Goal: Task Accomplishment & Management: Use online tool/utility

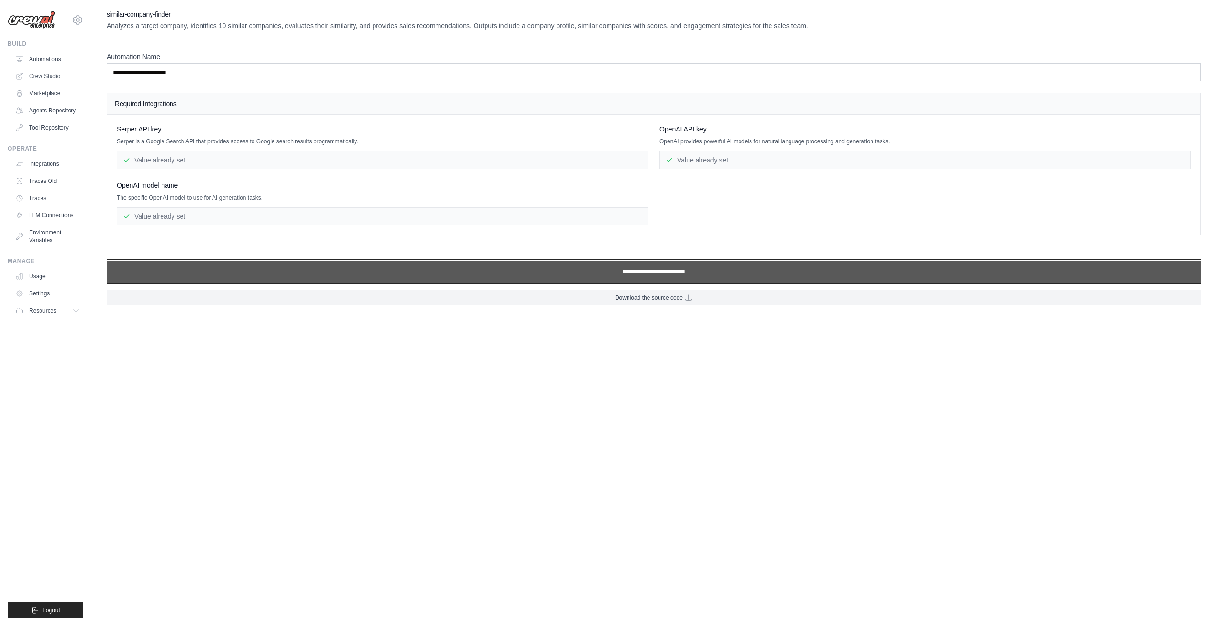
click at [644, 263] on input "**********" at bounding box center [654, 272] width 1094 height 22
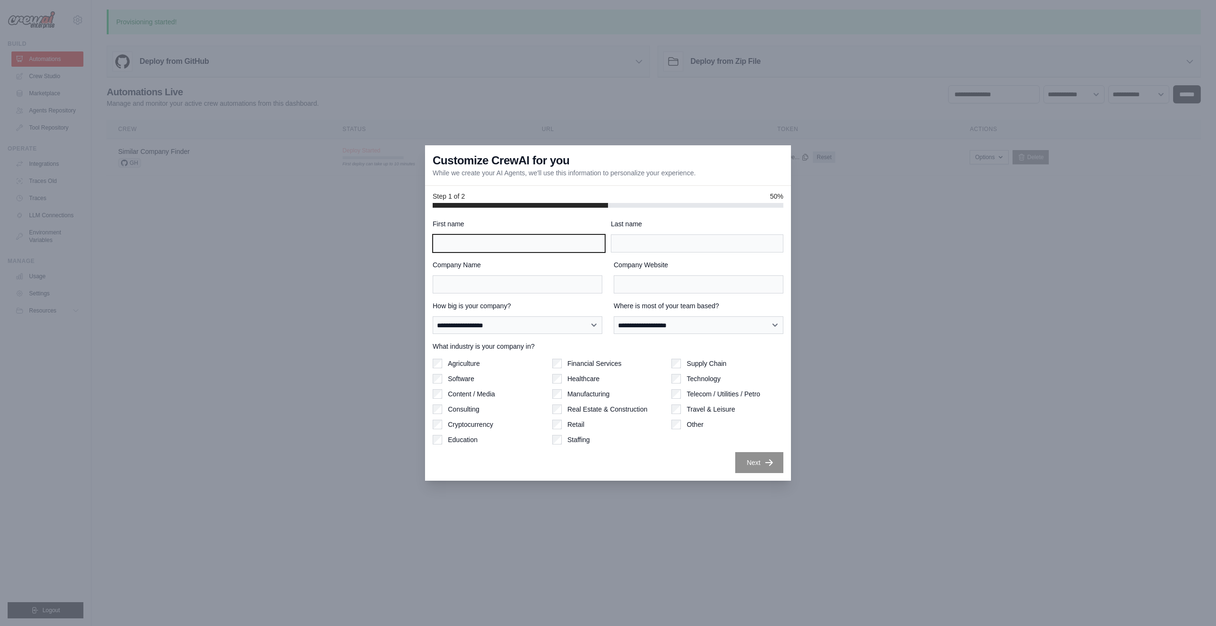
click at [531, 241] on input "First name" at bounding box center [519, 243] width 172 height 18
type input "****"
type input "******"
type input "**********"
click at [626, 281] on input "Company Website" at bounding box center [699, 284] width 170 height 18
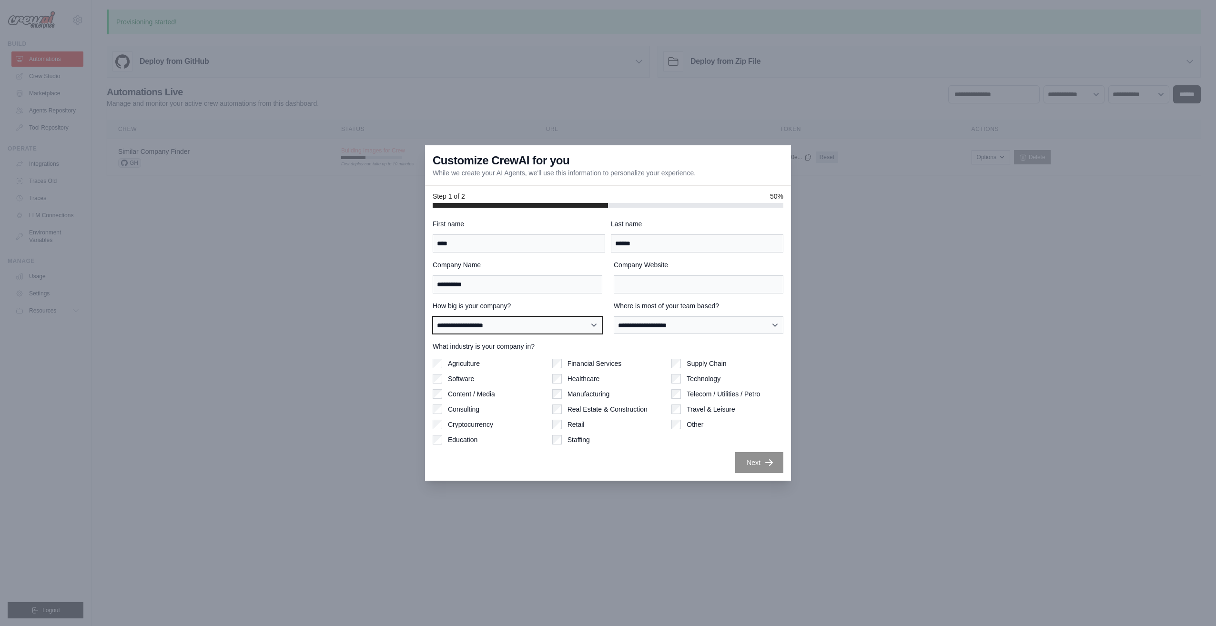
click at [525, 321] on select "**********" at bounding box center [518, 325] width 170 height 18
select select "**********"
click at [433, 316] on select "**********" at bounding box center [518, 325] width 170 height 18
click at [662, 322] on select "**********" at bounding box center [699, 325] width 170 height 18
click at [614, 316] on select "**********" at bounding box center [699, 325] width 170 height 18
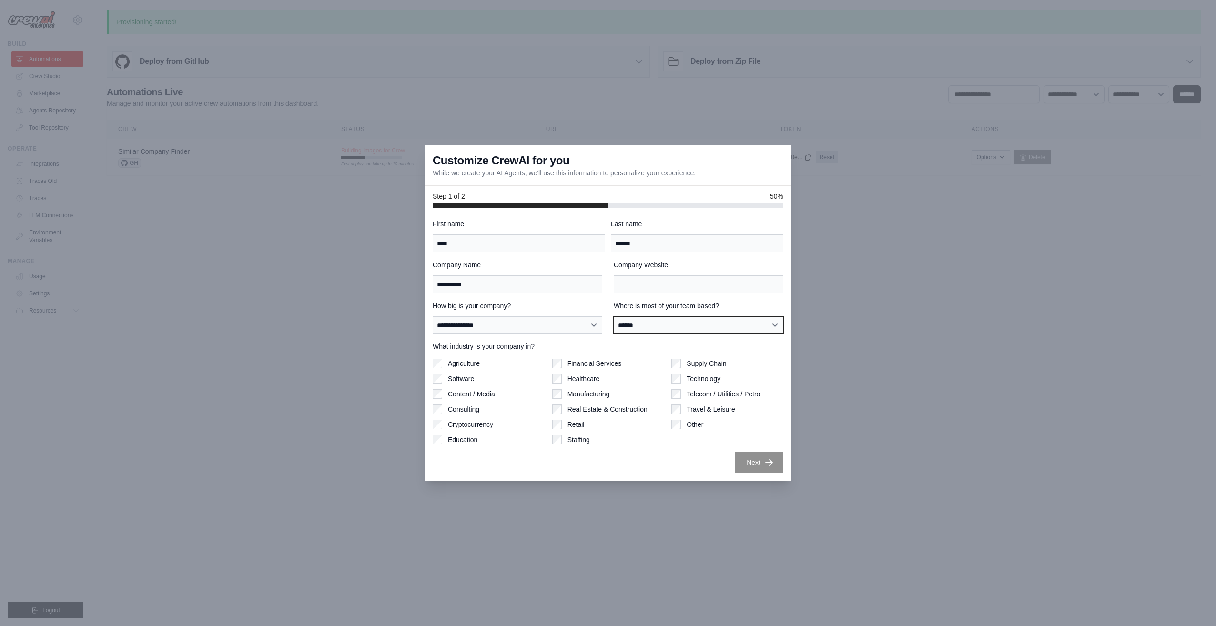
click at [660, 322] on select "**********" at bounding box center [699, 325] width 170 height 18
select select "**********"
click at [614, 316] on select "**********" at bounding box center [699, 325] width 170 height 18
click at [459, 376] on label "Software" at bounding box center [461, 379] width 26 height 10
click at [641, 281] on input "Company Website" at bounding box center [699, 284] width 170 height 18
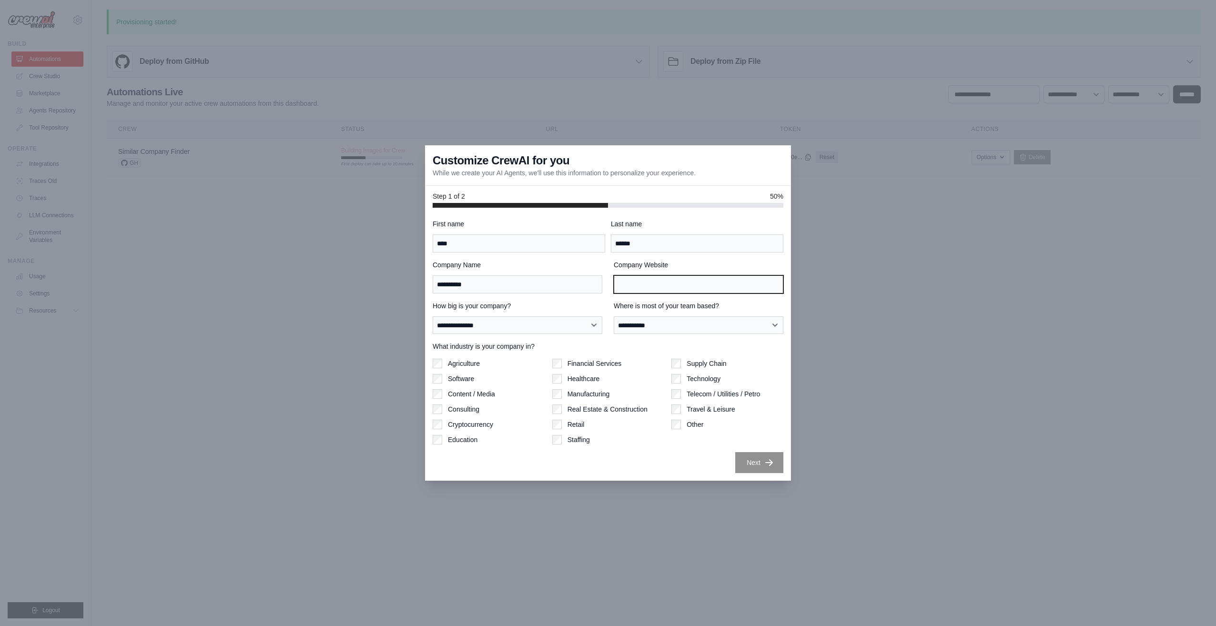
paste input "**********"
type input "**********"
click at [747, 457] on button "Next" at bounding box center [759, 462] width 48 height 21
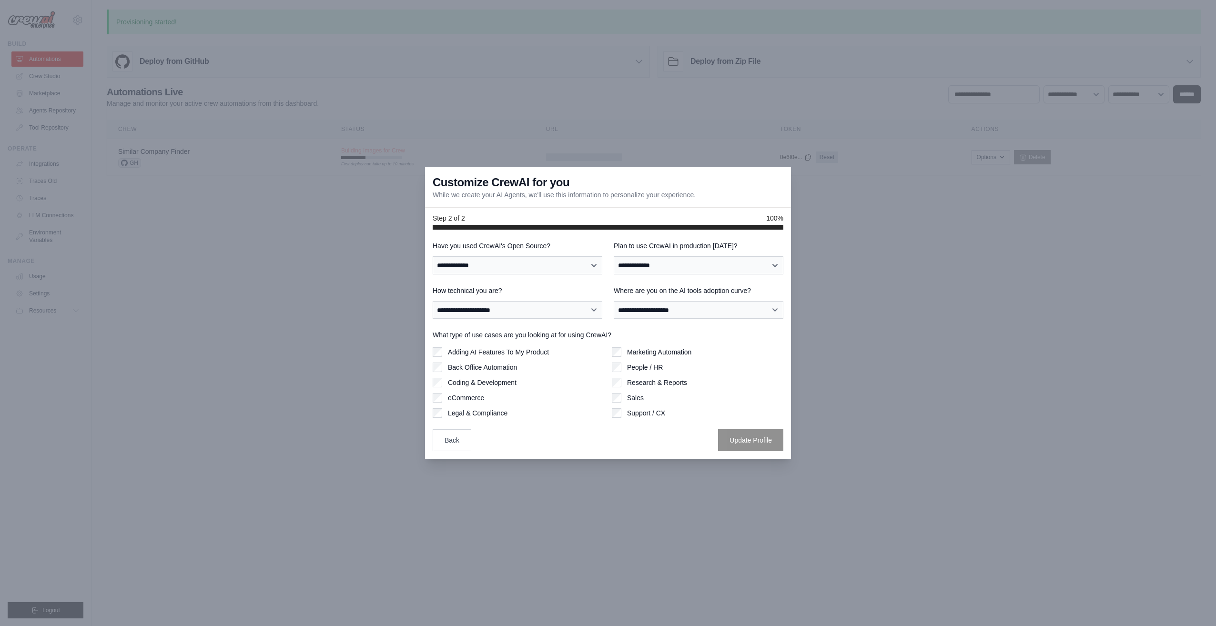
click at [463, 440] on button "Back" at bounding box center [452, 440] width 39 height 22
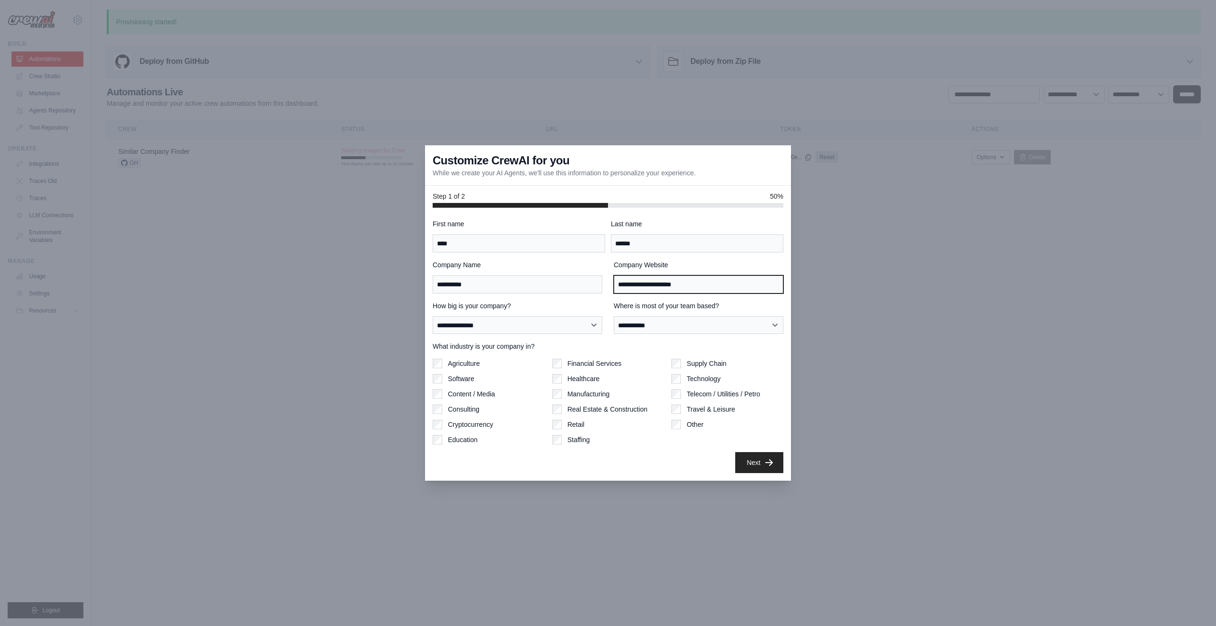
click at [718, 283] on input "**********" at bounding box center [699, 284] width 170 height 18
click at [673, 277] on input "Company Website" at bounding box center [699, 284] width 170 height 18
paste input "**********"
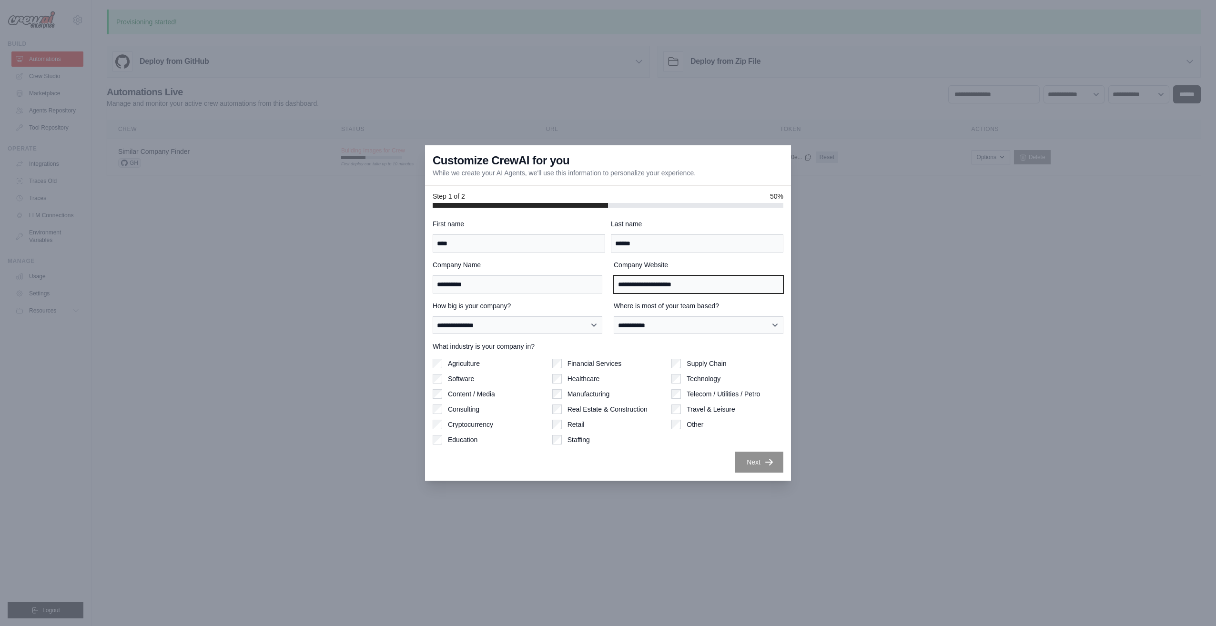
type input "**********"
click at [766, 457] on icon "button" at bounding box center [769, 462] width 10 height 10
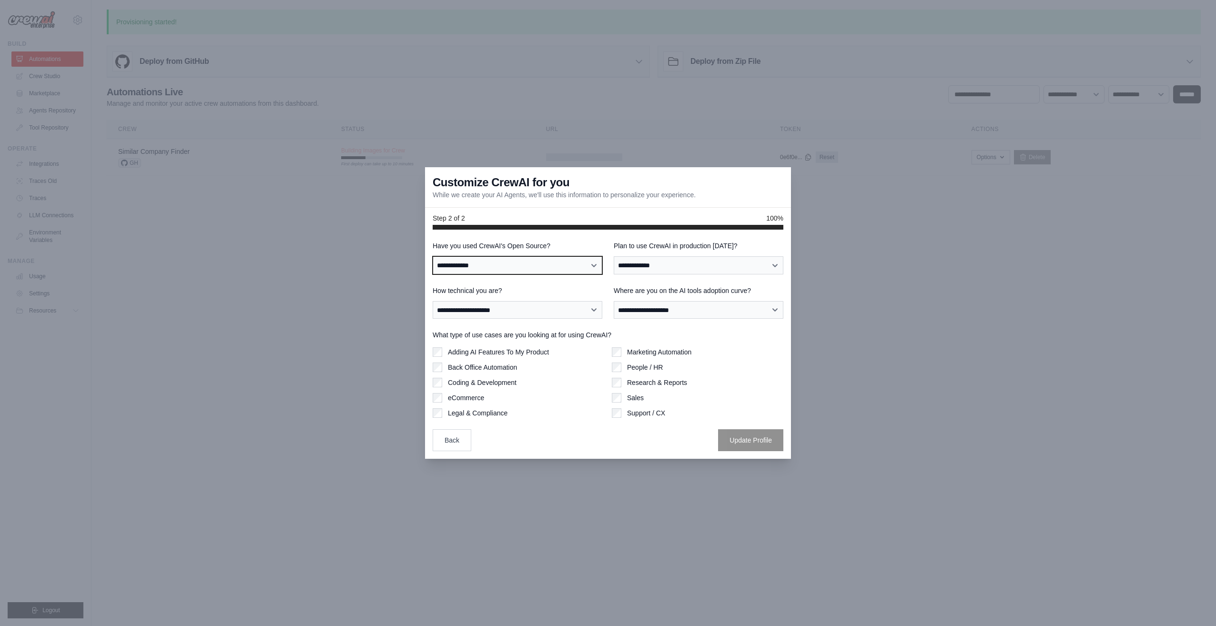
click at [548, 263] on select "**********" at bounding box center [518, 265] width 170 height 18
select select "**"
click at [433, 256] on select "**********" at bounding box center [518, 265] width 170 height 18
click at [699, 266] on select "**********" at bounding box center [699, 265] width 170 height 18
select select "*****"
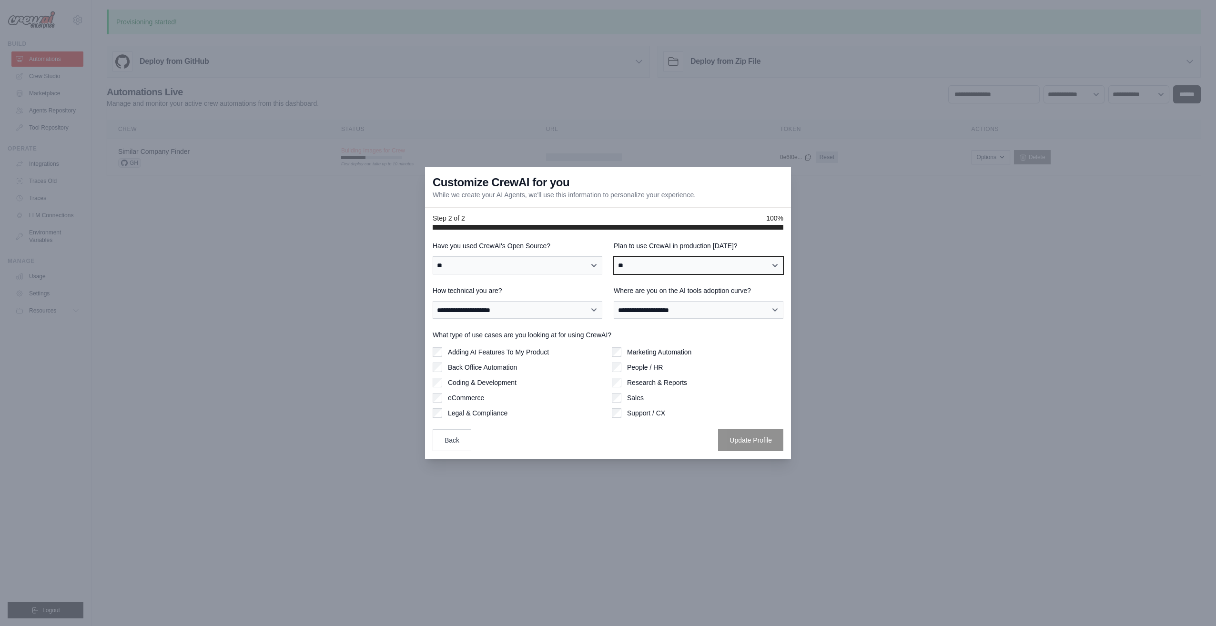
click at [614, 256] on select "**********" at bounding box center [699, 265] width 170 height 18
click at [532, 312] on select "**********" at bounding box center [518, 310] width 170 height 18
select select "**********"
click at [433, 301] on select "**********" at bounding box center [518, 310] width 170 height 18
click at [693, 310] on select "**********" at bounding box center [699, 310] width 170 height 18
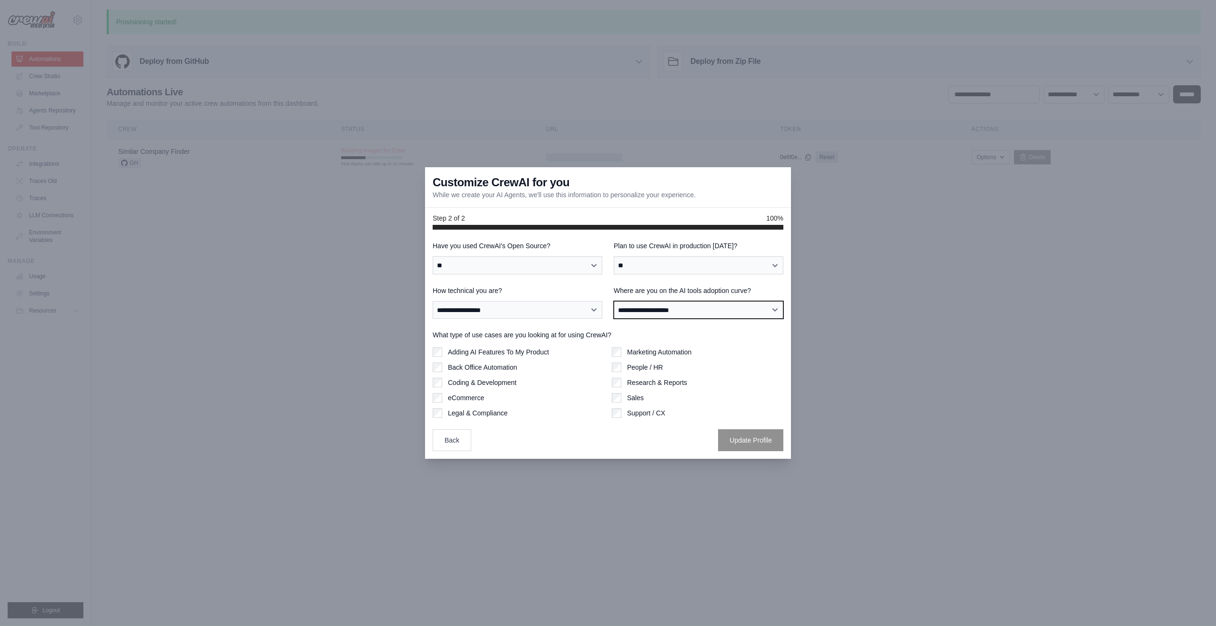
select select "**********"
click at [614, 301] on select "**********" at bounding box center [699, 310] width 170 height 18
click at [744, 442] on button "Update Profile" at bounding box center [750, 440] width 65 height 22
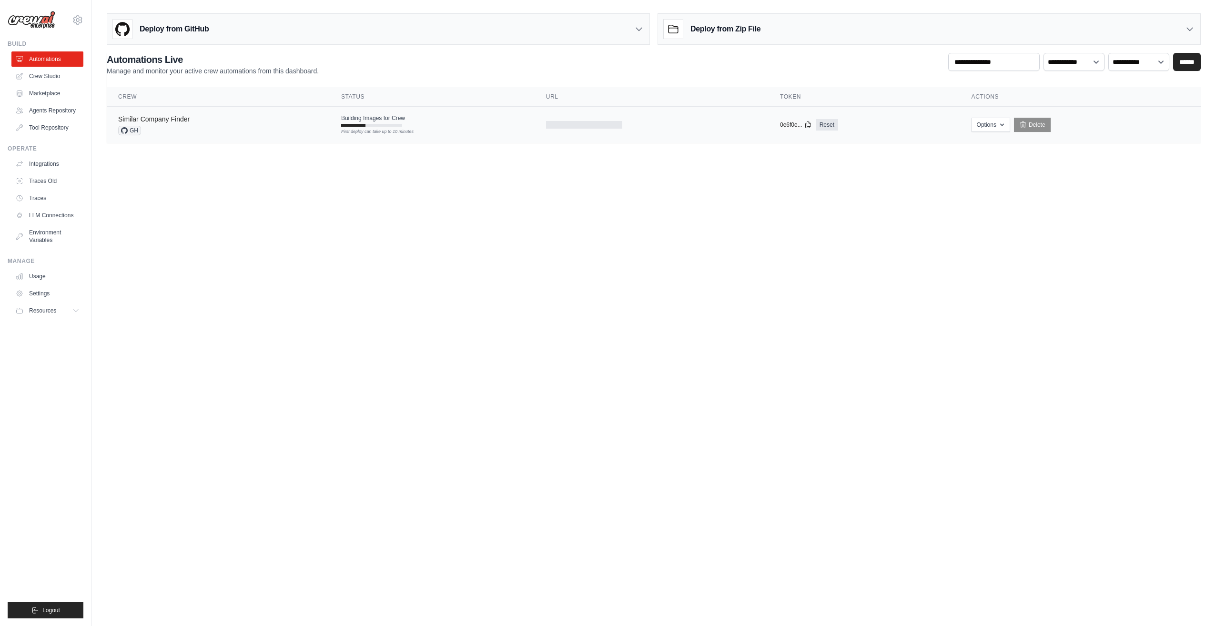
click at [167, 118] on link "Similar Company Finder" at bounding box center [153, 119] width 71 height 8
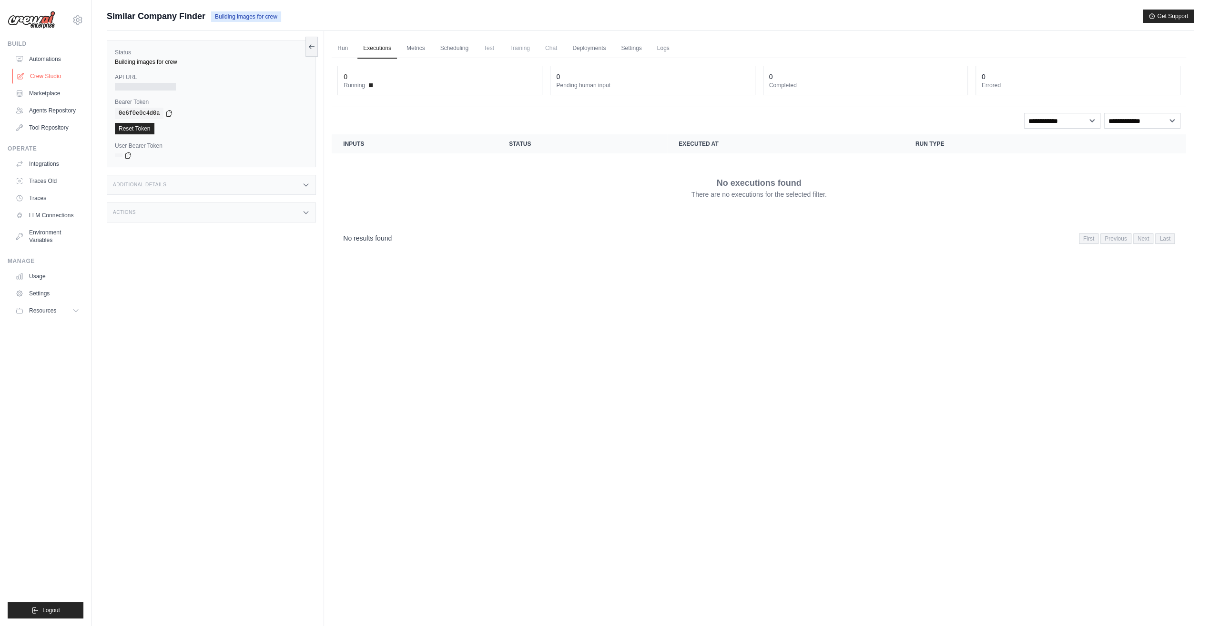
click at [38, 76] on link "Crew Studio" at bounding box center [48, 76] width 72 height 15
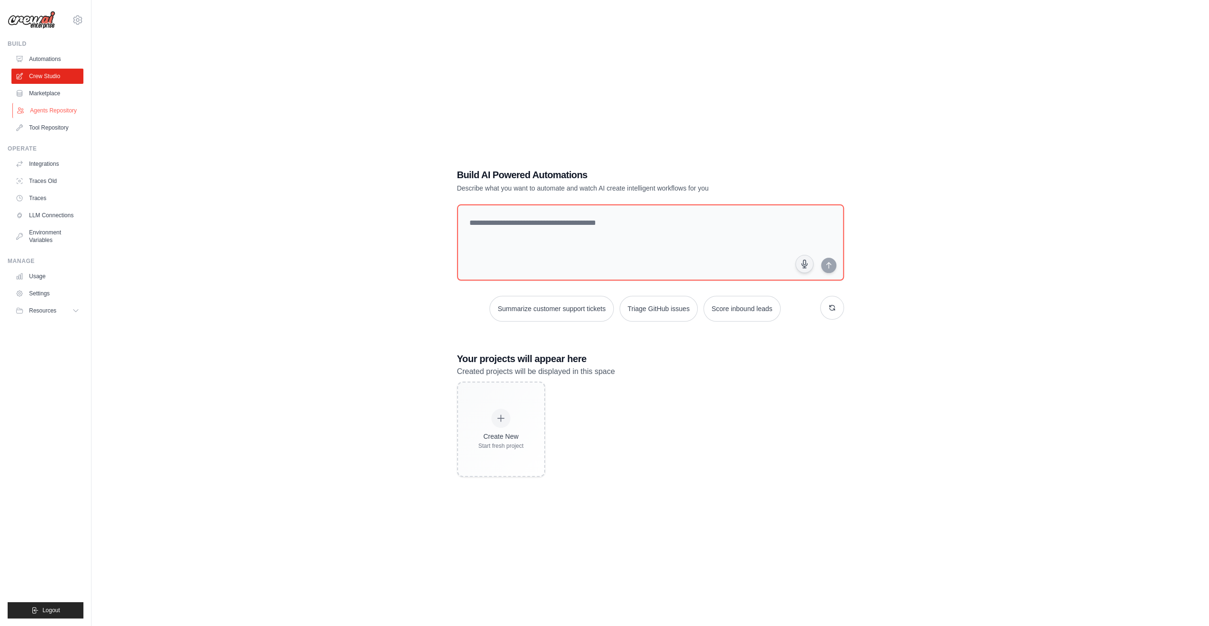
click at [43, 108] on link "Agents Repository" at bounding box center [48, 110] width 72 height 15
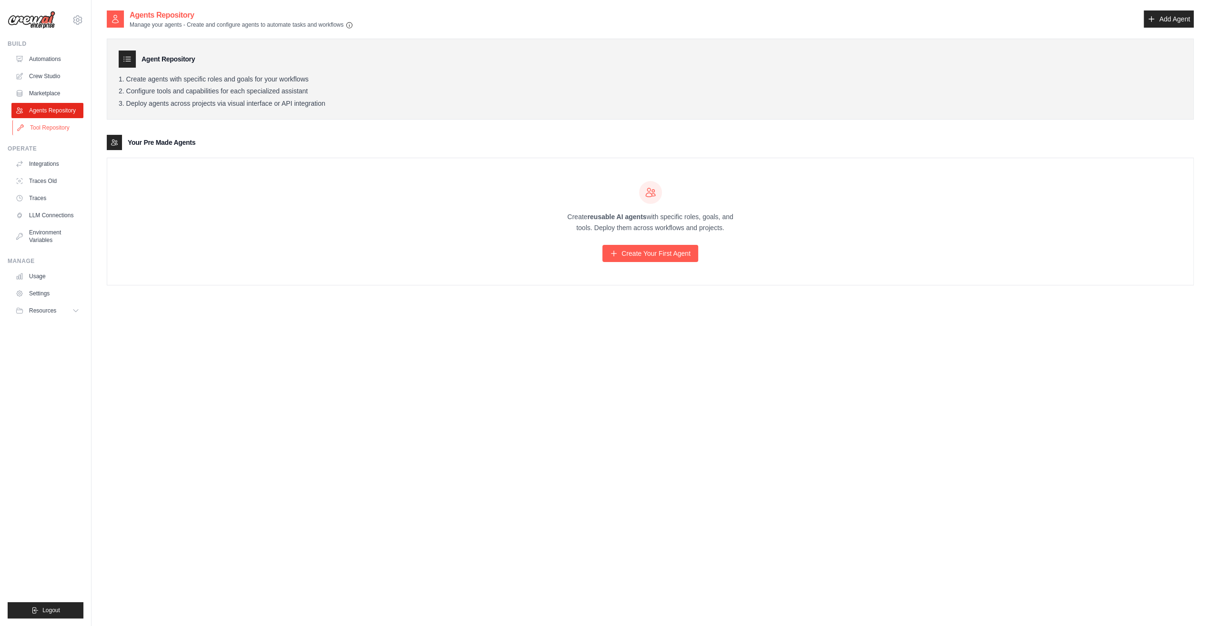
click at [40, 129] on link "Tool Repository" at bounding box center [48, 127] width 72 height 15
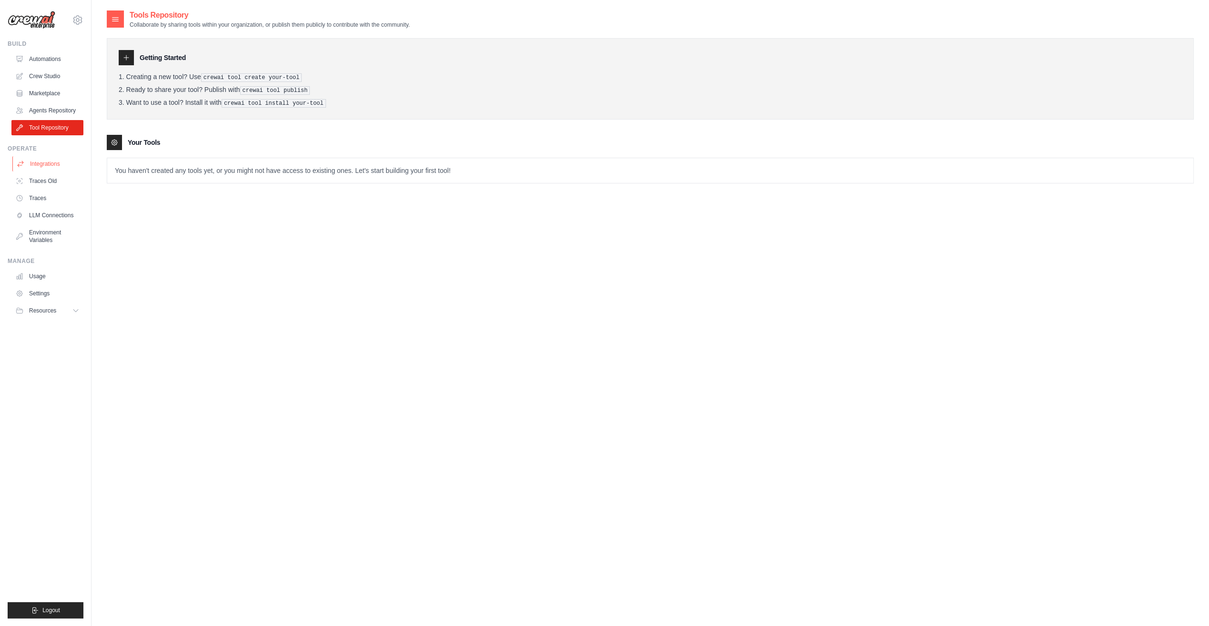
click at [43, 160] on link "Integrations" at bounding box center [48, 163] width 72 height 15
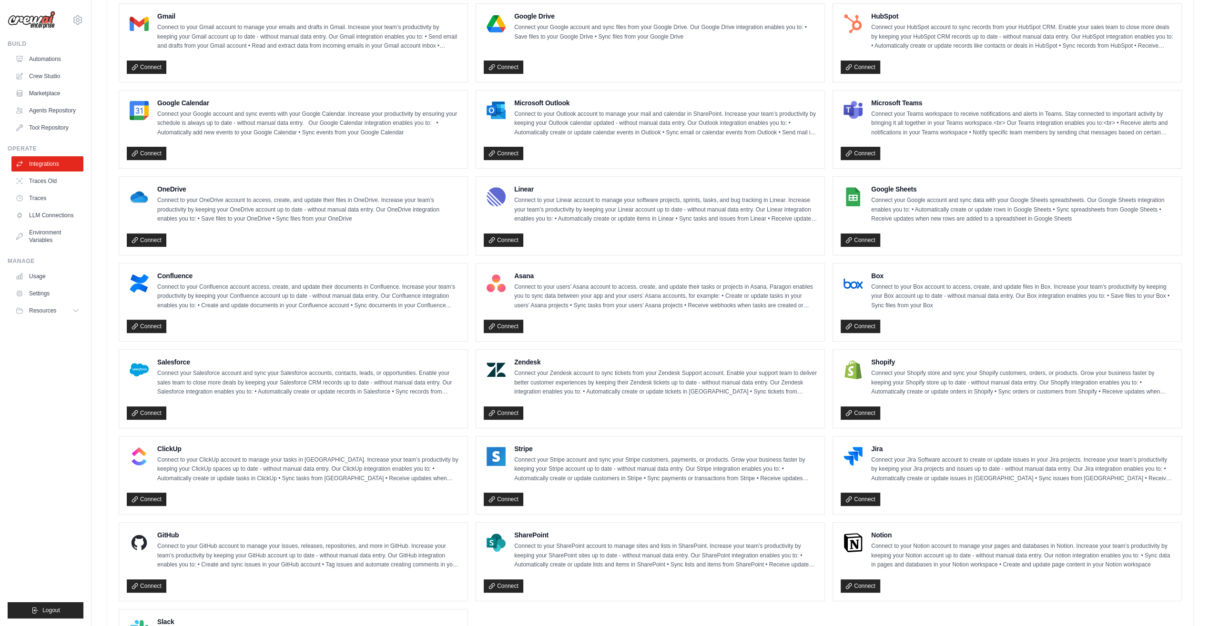
scroll to position [286, 0]
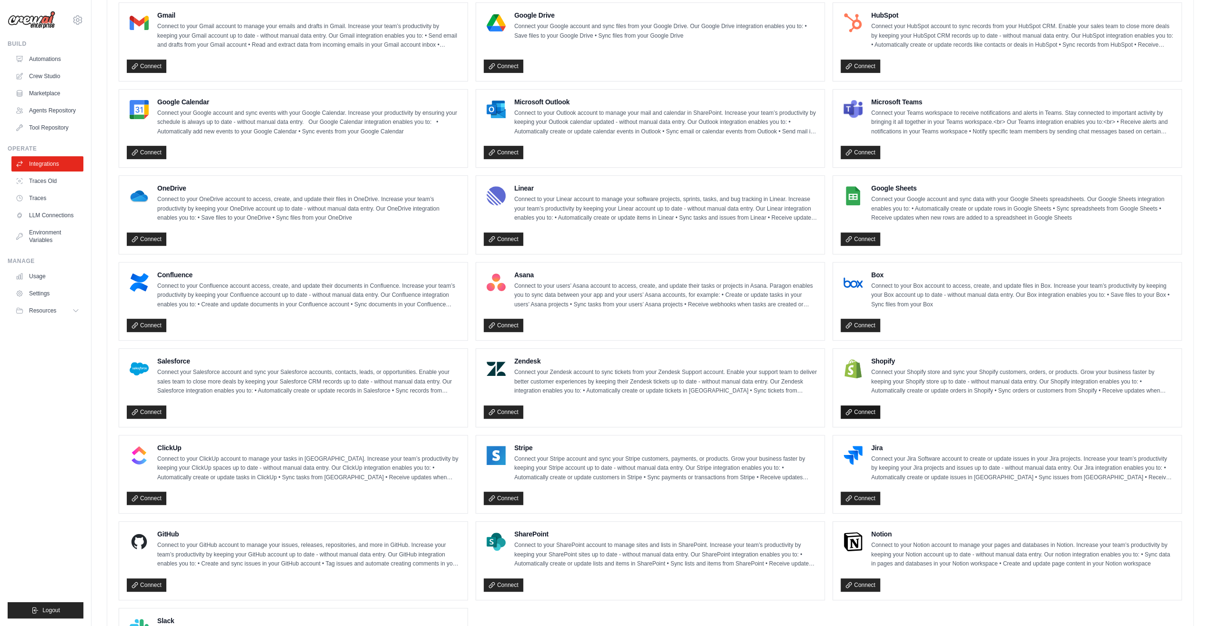
click at [864, 410] on link "Connect" at bounding box center [861, 412] width 40 height 13
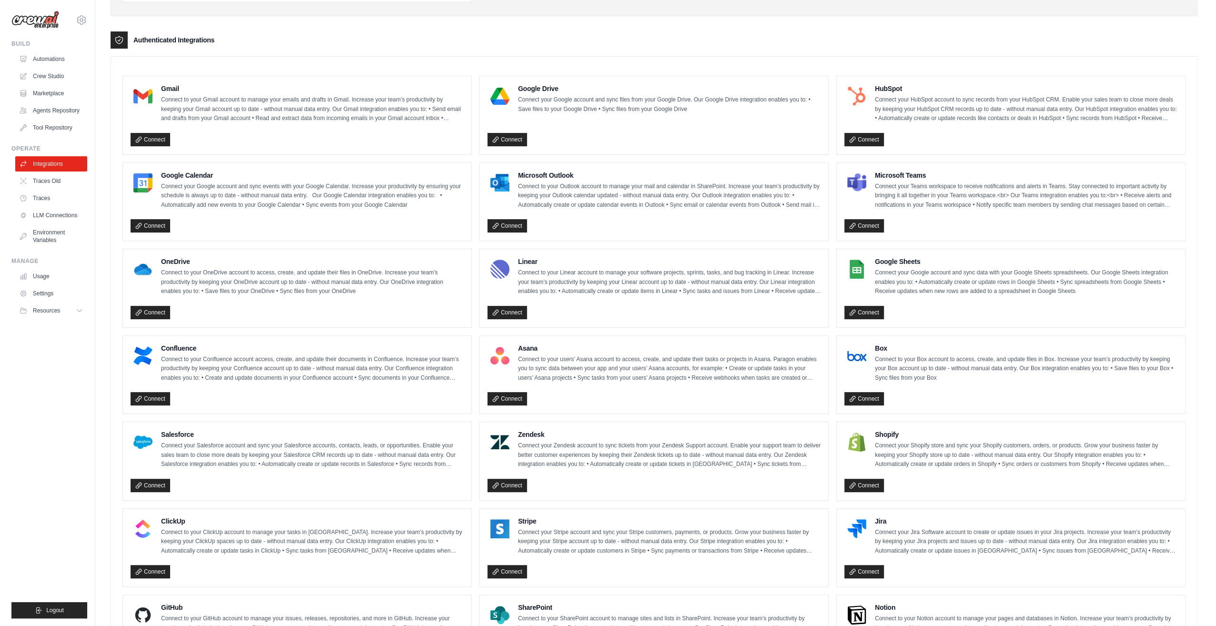
scroll to position [0, 0]
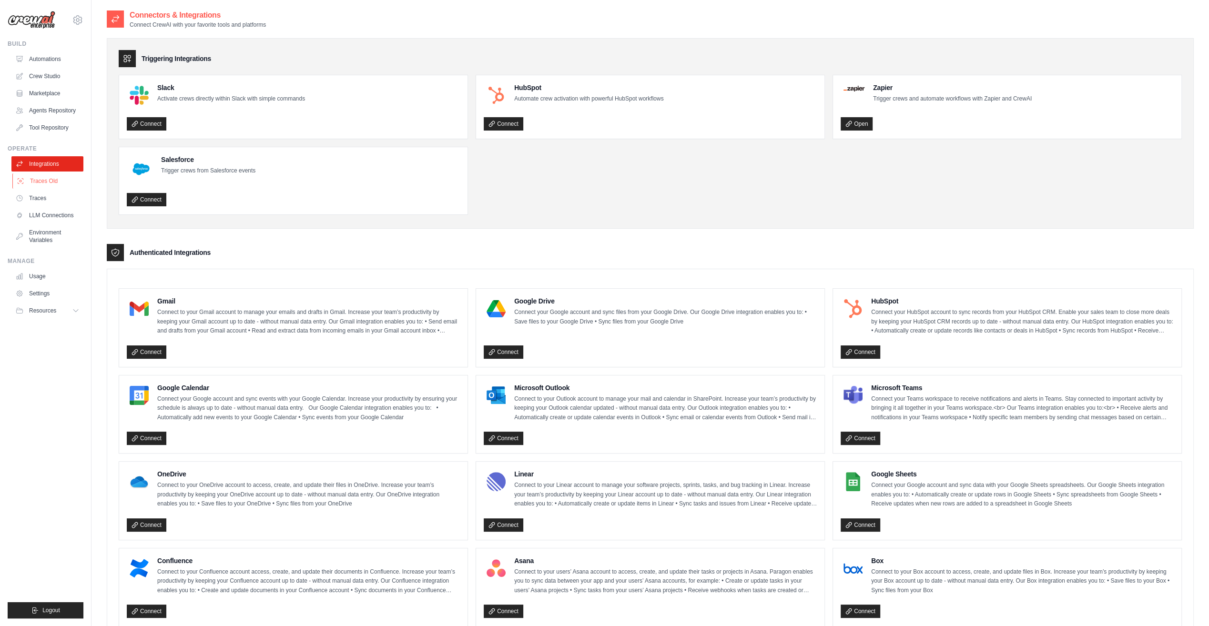
click at [51, 181] on link "Traces Old" at bounding box center [48, 180] width 72 height 15
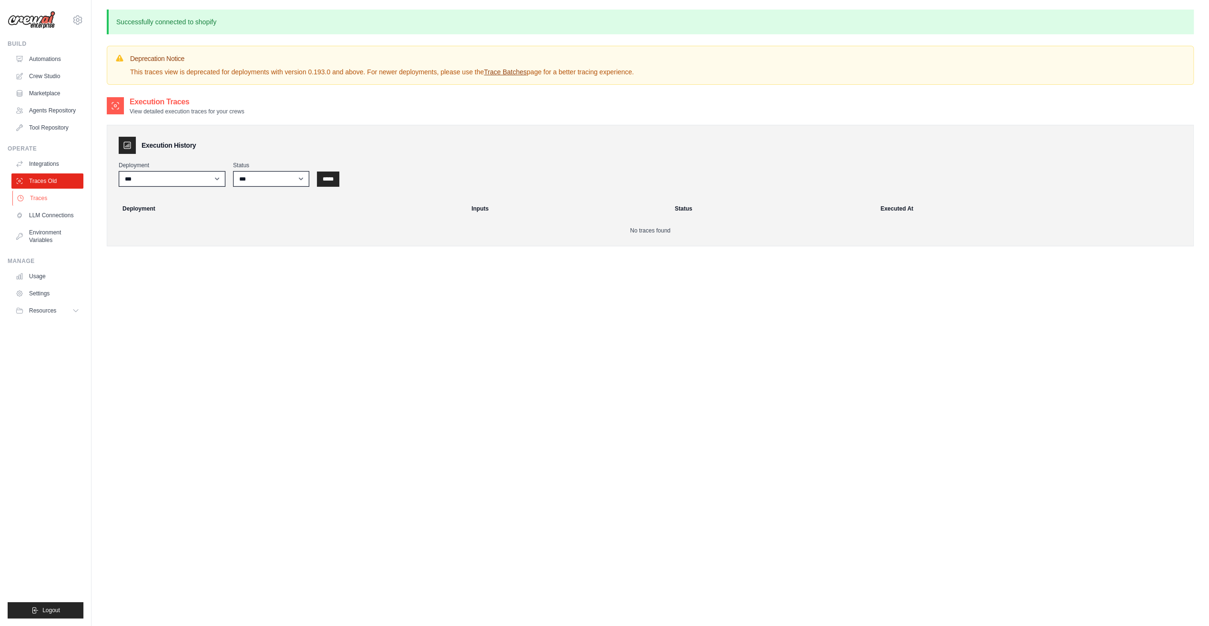
click at [43, 200] on link "Traces" at bounding box center [48, 198] width 72 height 15
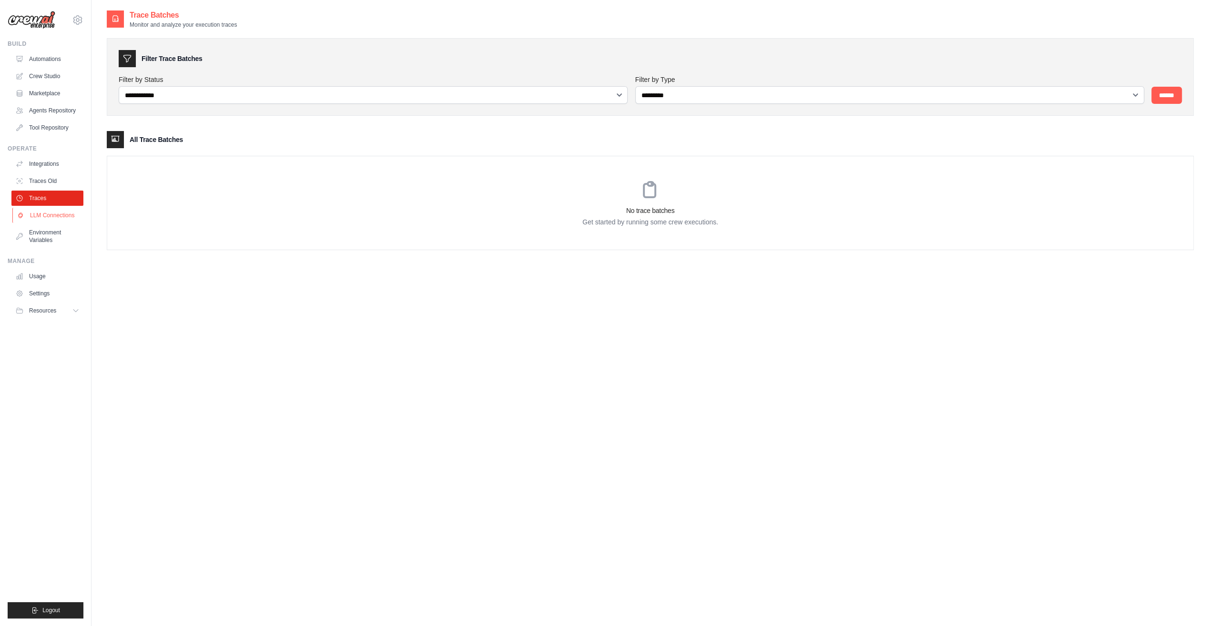
click at [42, 219] on link "LLM Connections" at bounding box center [48, 215] width 72 height 15
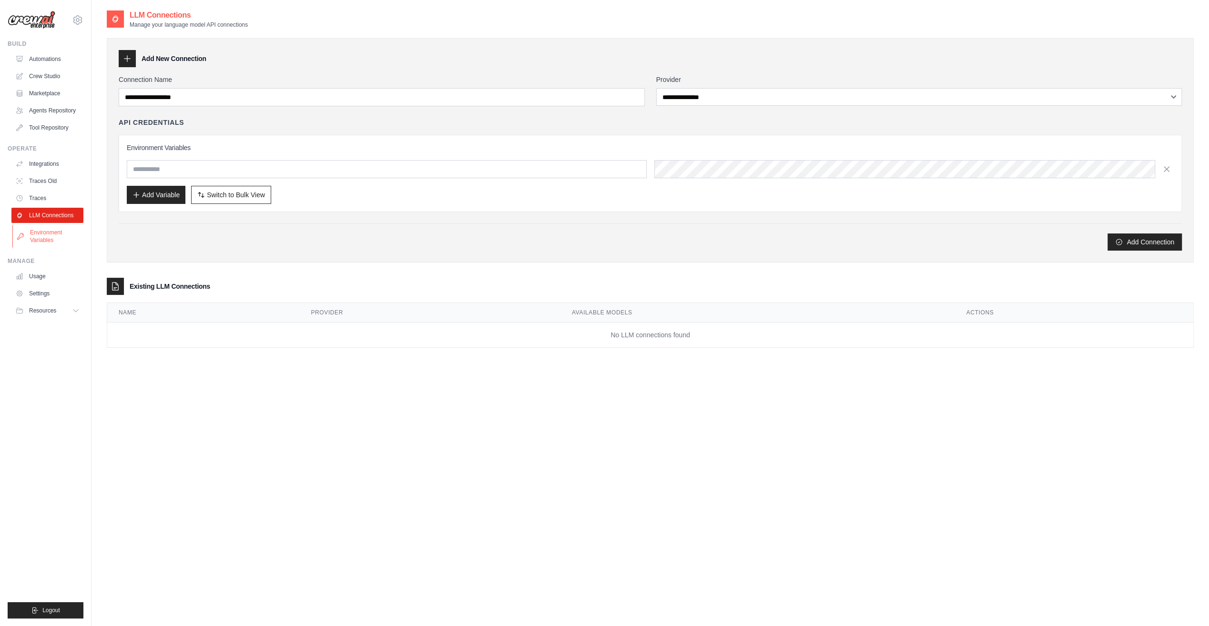
click at [42, 238] on link "Environment Variables" at bounding box center [48, 236] width 72 height 23
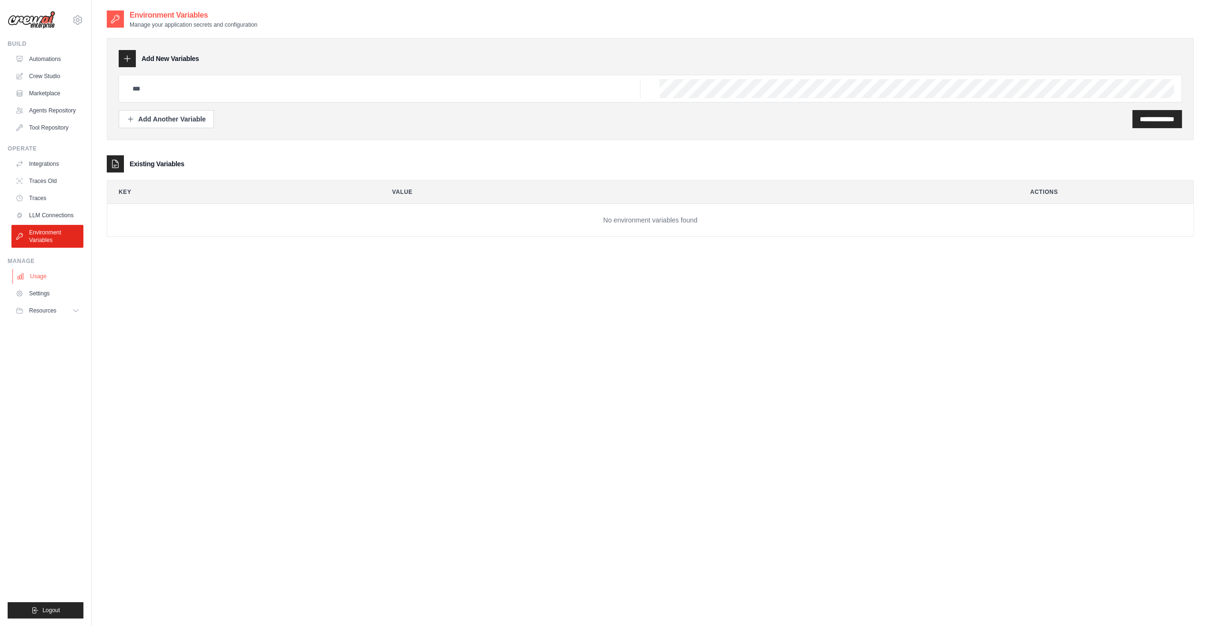
click at [40, 276] on link "Usage" at bounding box center [48, 276] width 72 height 15
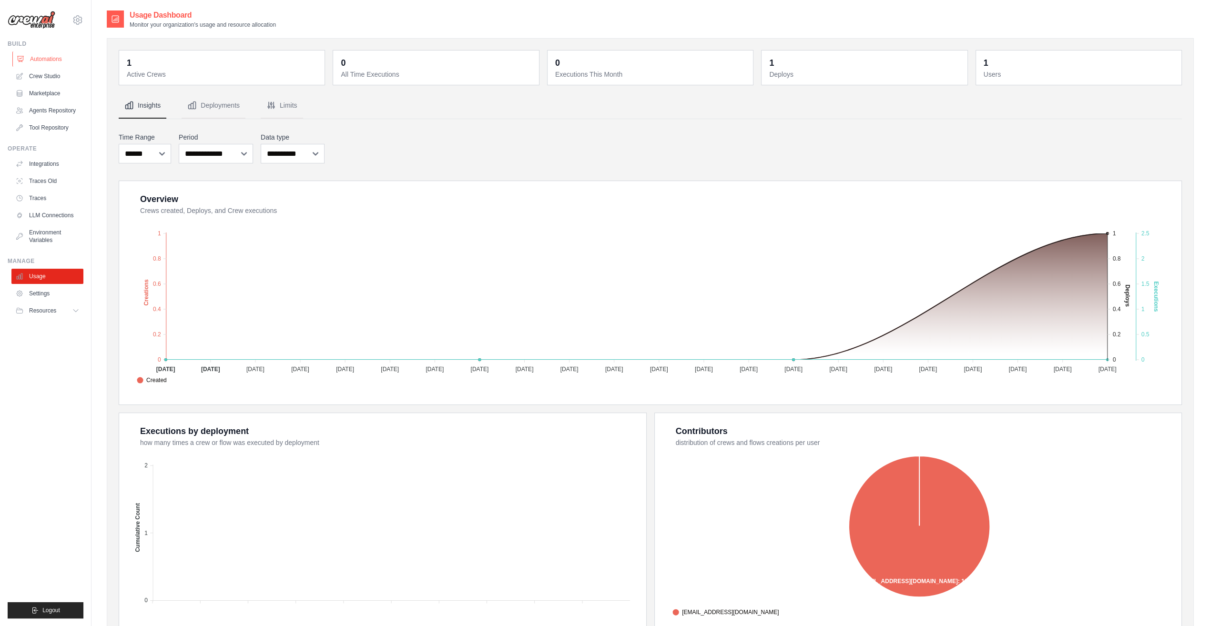
click at [42, 61] on link "Automations" at bounding box center [48, 58] width 72 height 15
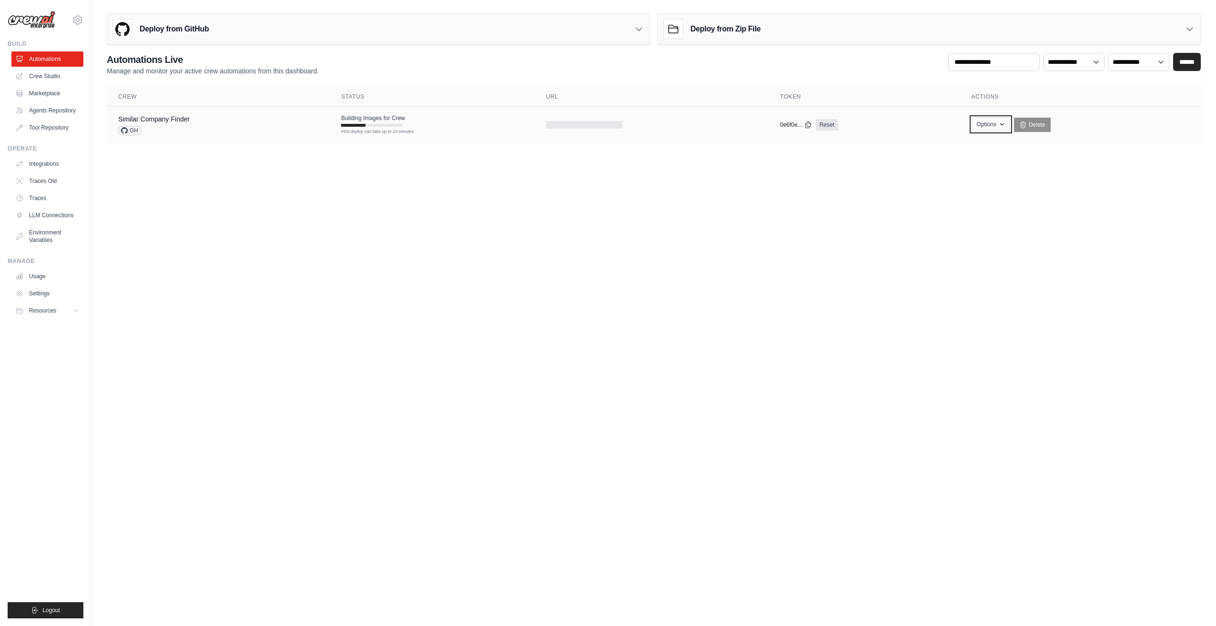
click at [996, 124] on button "Options" at bounding box center [991, 124] width 39 height 14
click at [1052, 295] on body "argo.ohvril@katanamrp.com Settings Build Automations" at bounding box center [608, 313] width 1216 height 626
click at [414, 33] on div "Deploy from GitHub" at bounding box center [378, 29] width 542 height 31
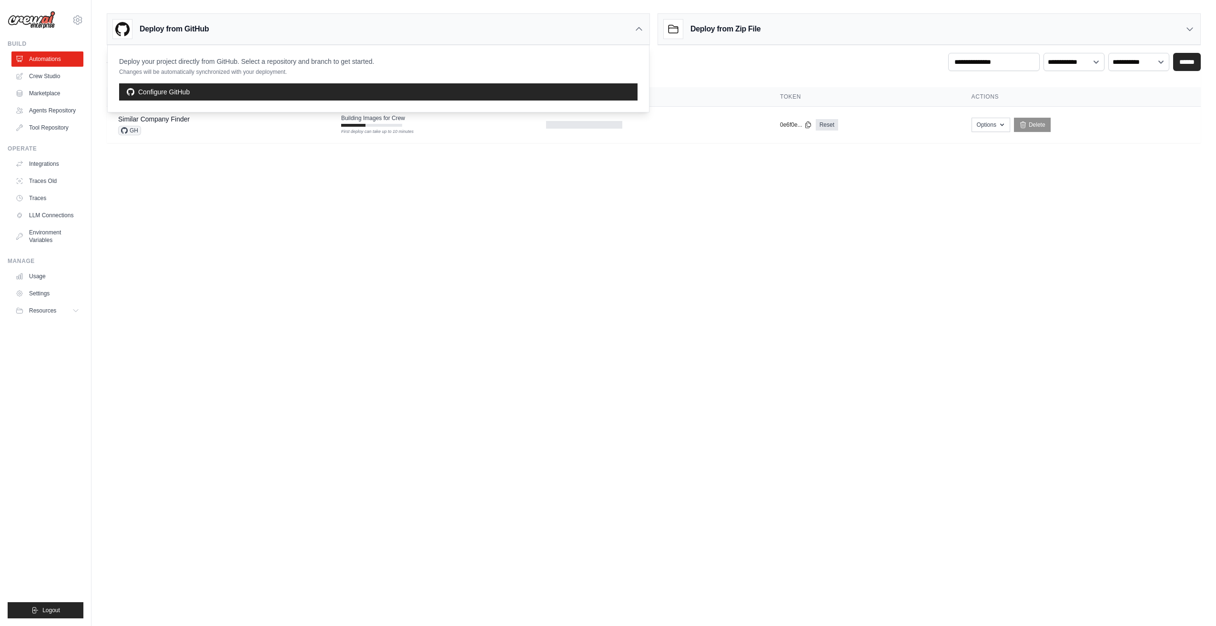
click at [419, 27] on div "Deploy from GitHub" at bounding box center [378, 29] width 542 height 31
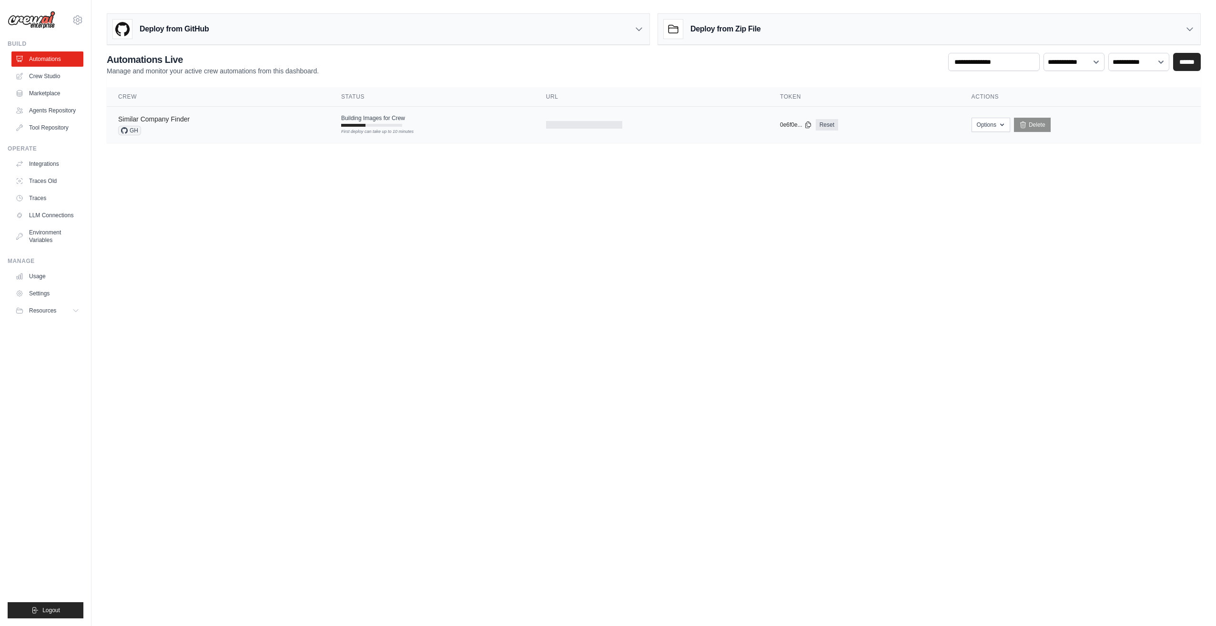
click at [187, 121] on link "Similar Company Finder" at bounding box center [153, 119] width 71 height 8
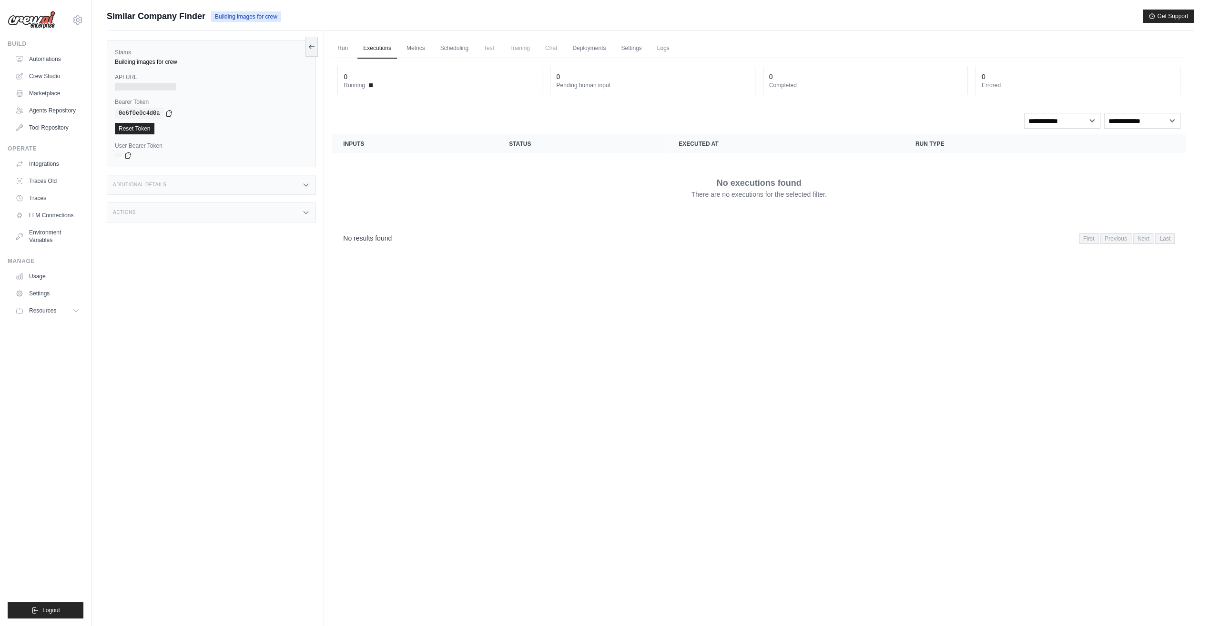
click at [285, 183] on div "Additional Details" at bounding box center [211, 185] width 209 height 20
click at [245, 269] on div "Actions" at bounding box center [211, 269] width 209 height 20
click at [340, 46] on link "Run" at bounding box center [343, 49] width 22 height 20
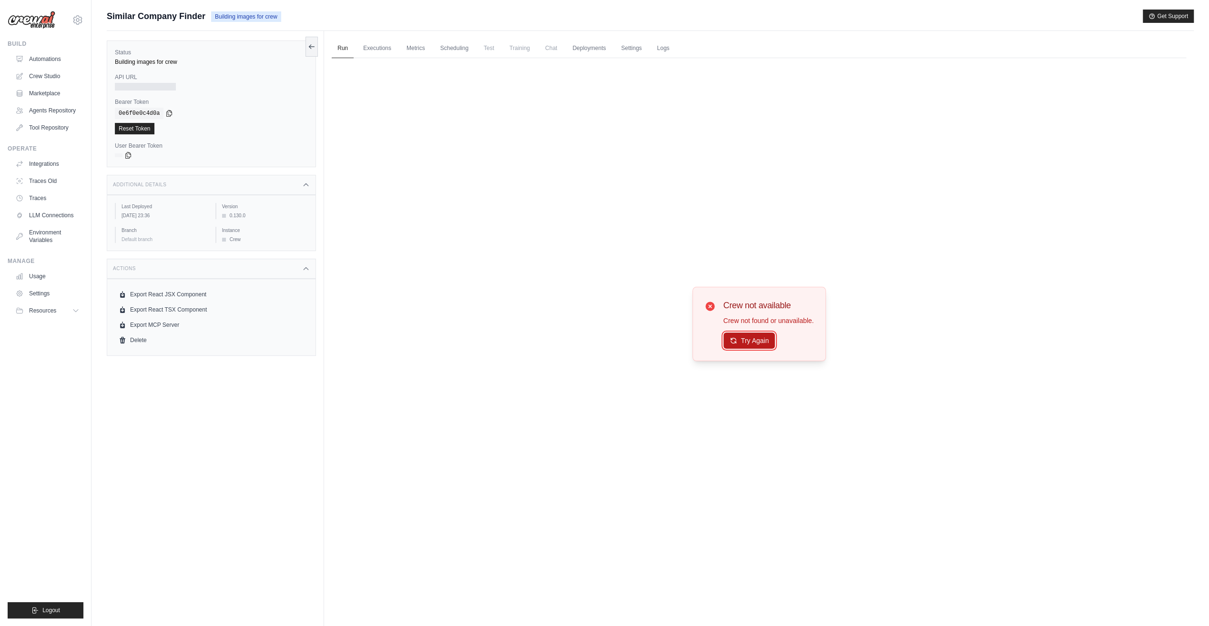
click at [754, 340] on button "Try Again" at bounding box center [749, 341] width 52 height 16
click at [142, 126] on link "Reset Token" at bounding box center [135, 128] width 40 height 11
click at [380, 47] on link "Executions" at bounding box center [377, 49] width 40 height 20
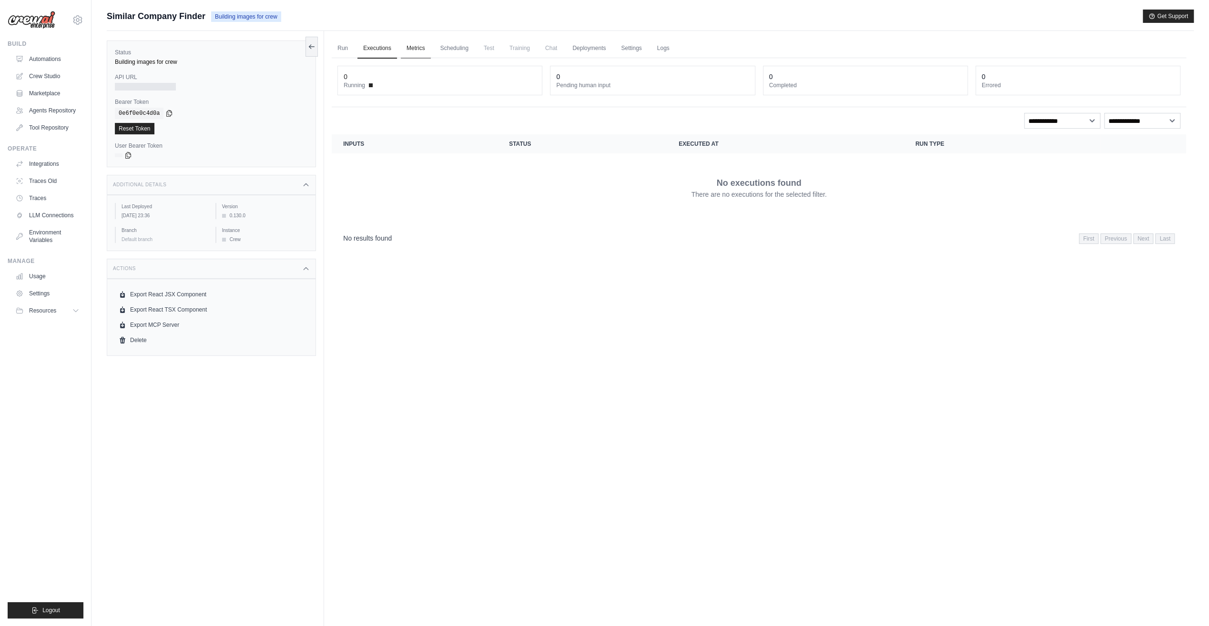
click at [422, 49] on link "Metrics" at bounding box center [416, 49] width 30 height 20
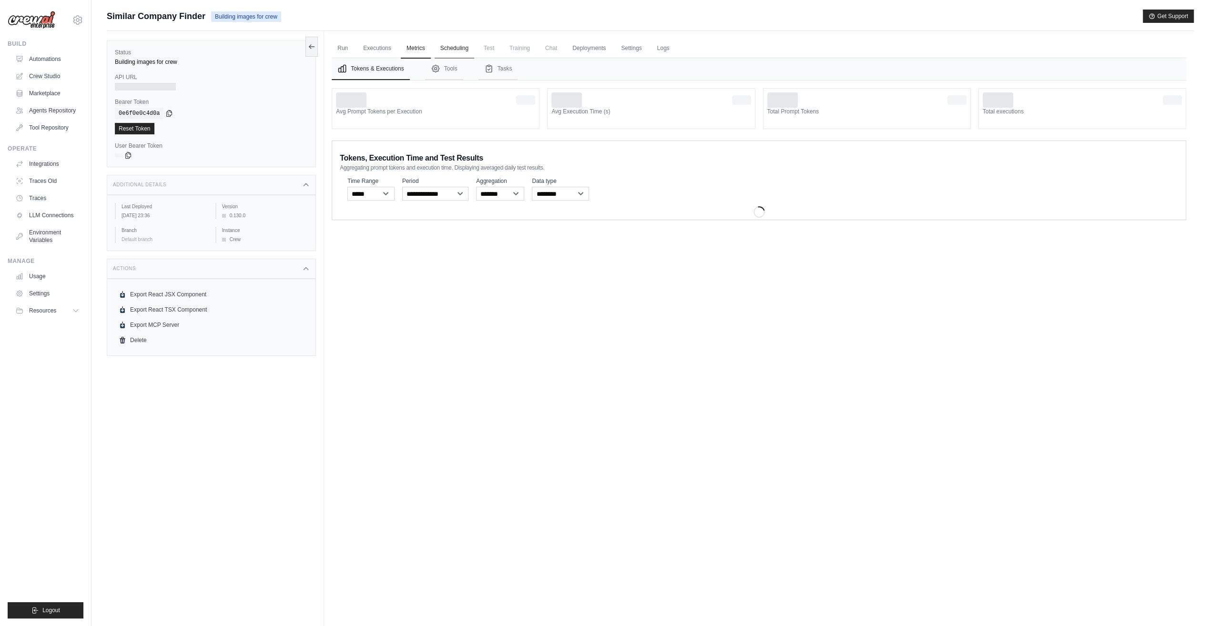
click at [459, 48] on link "Scheduling" at bounding box center [455, 49] width 40 height 20
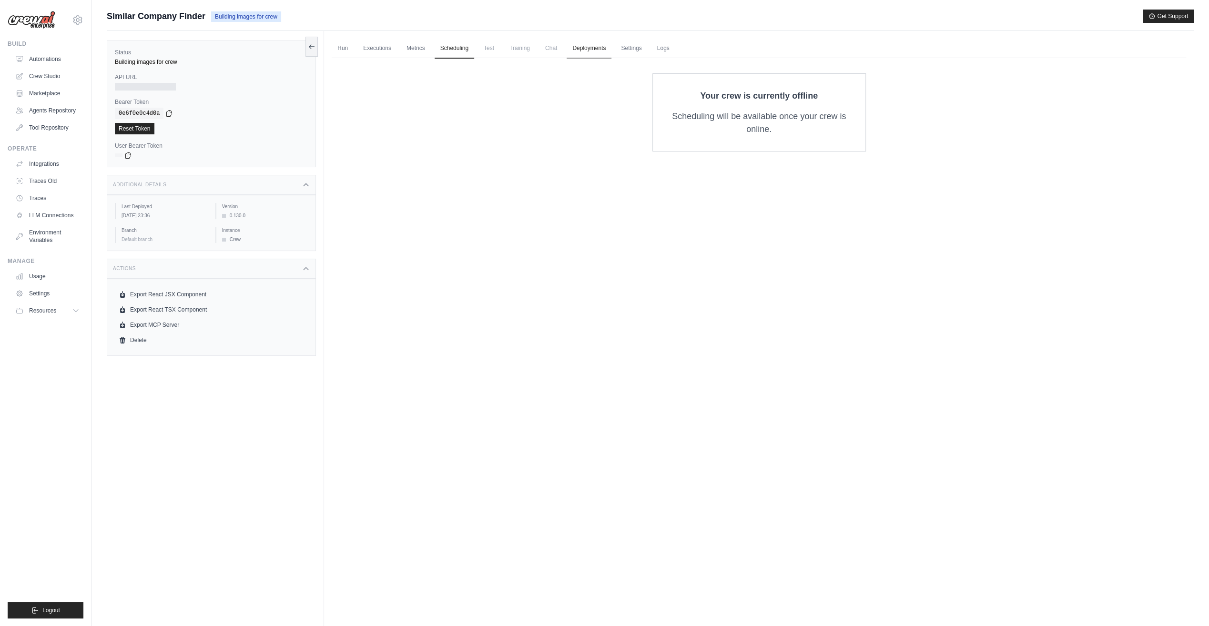
click at [589, 50] on link "Deployments" at bounding box center [589, 49] width 45 height 20
click at [635, 47] on link "Settings" at bounding box center [631, 49] width 32 height 20
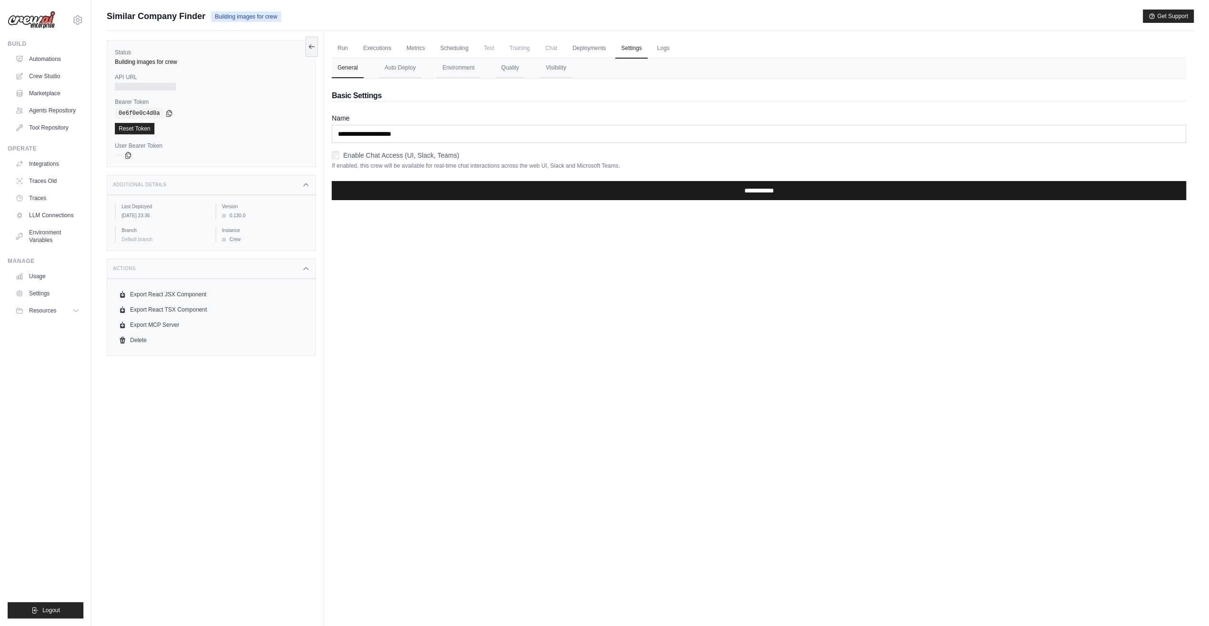
click at [745, 196] on input "**********" at bounding box center [759, 190] width 854 height 19
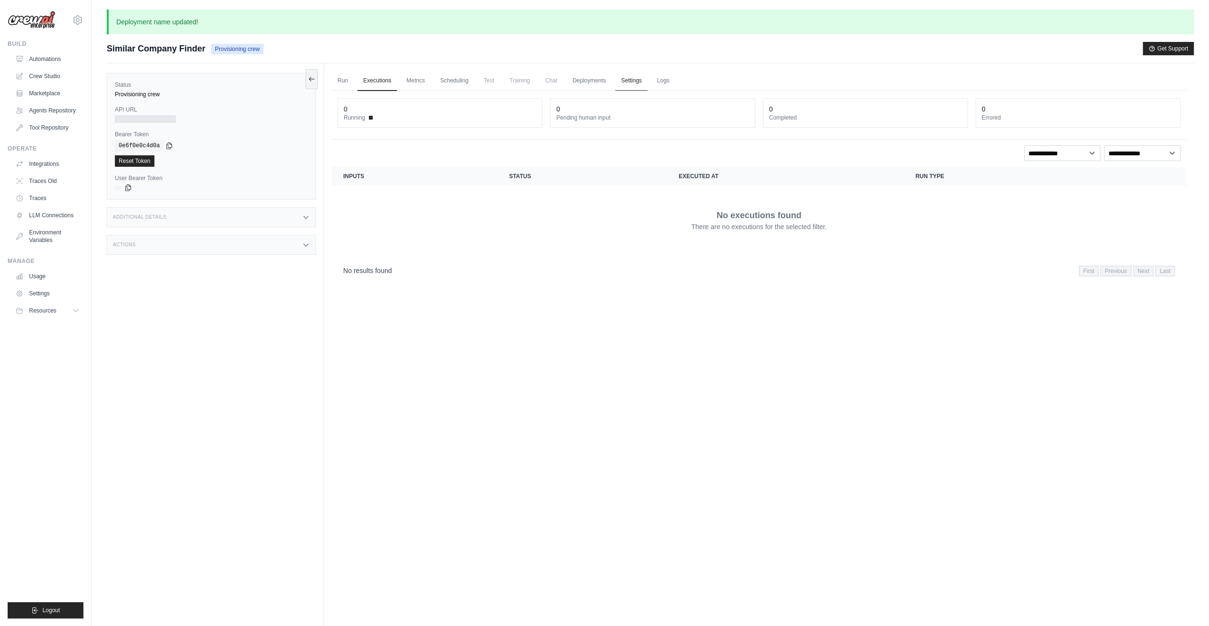
click at [635, 77] on link "Settings" at bounding box center [631, 81] width 32 height 20
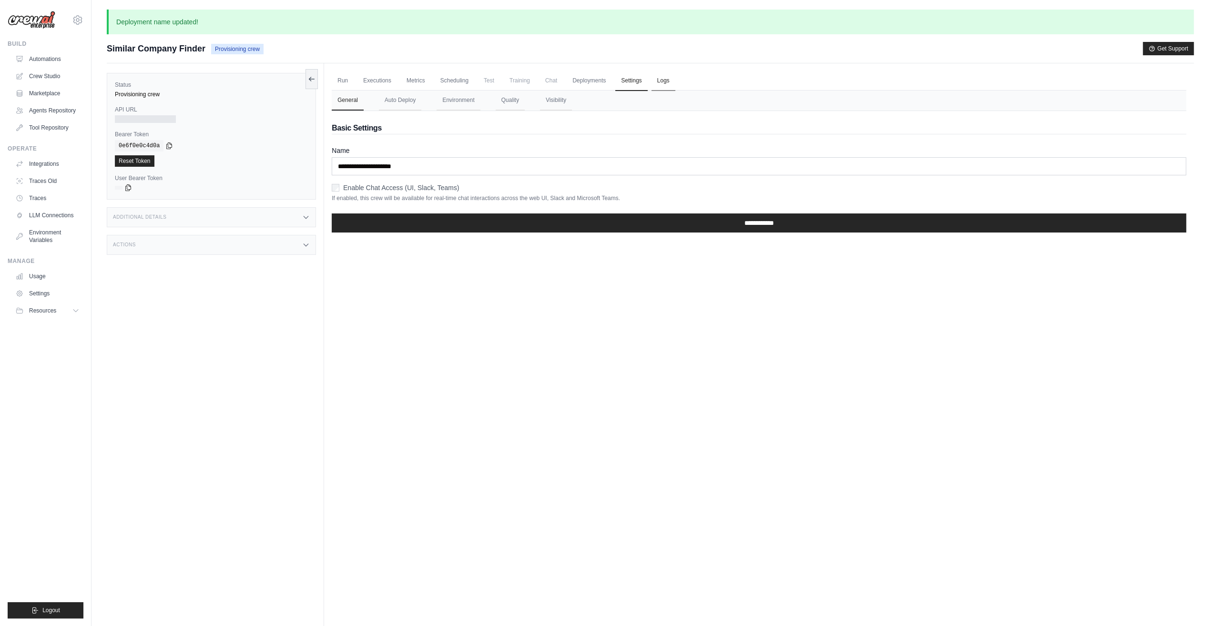
click at [671, 82] on link "Logs" at bounding box center [663, 81] width 24 height 20
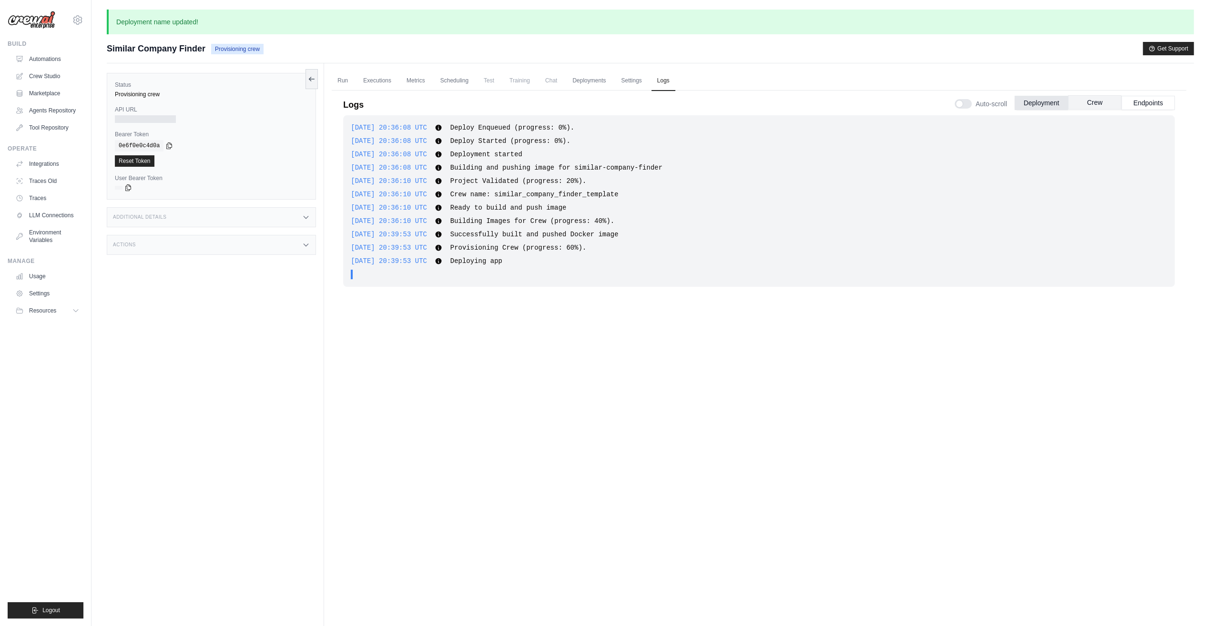
click at [1111, 103] on button "Crew" at bounding box center [1094, 102] width 53 height 14
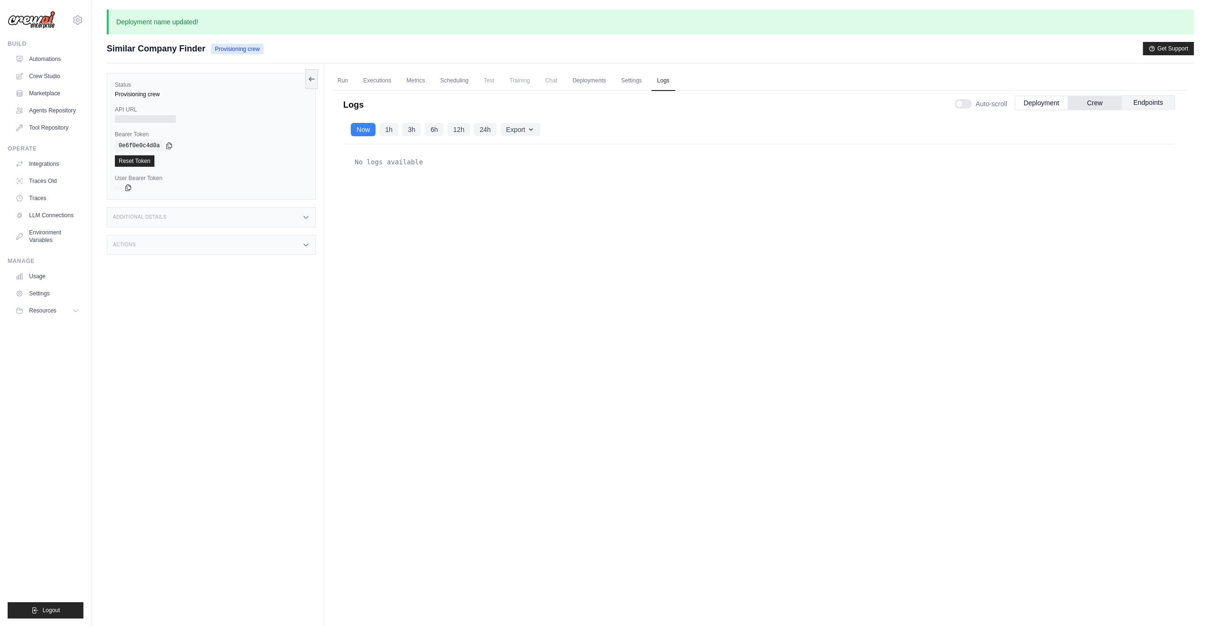
click at [1152, 102] on button "Endpoints" at bounding box center [1147, 102] width 53 height 14
click at [1021, 102] on button "Deployment" at bounding box center [1040, 102] width 53 height 14
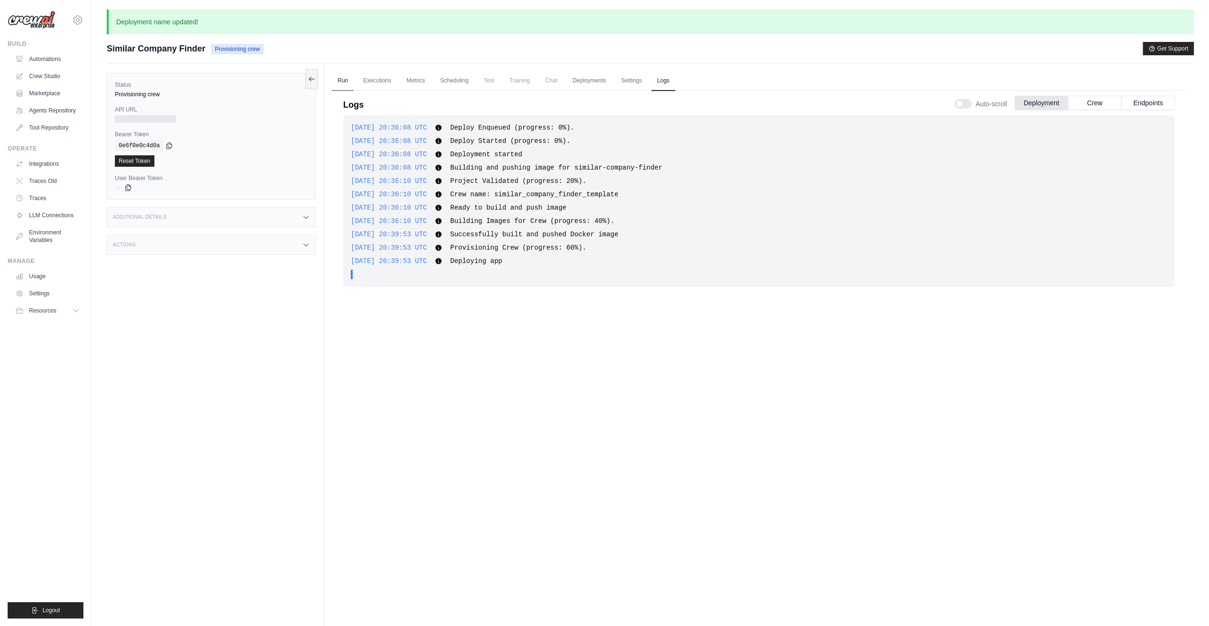
click at [345, 78] on link "Run" at bounding box center [343, 81] width 22 height 20
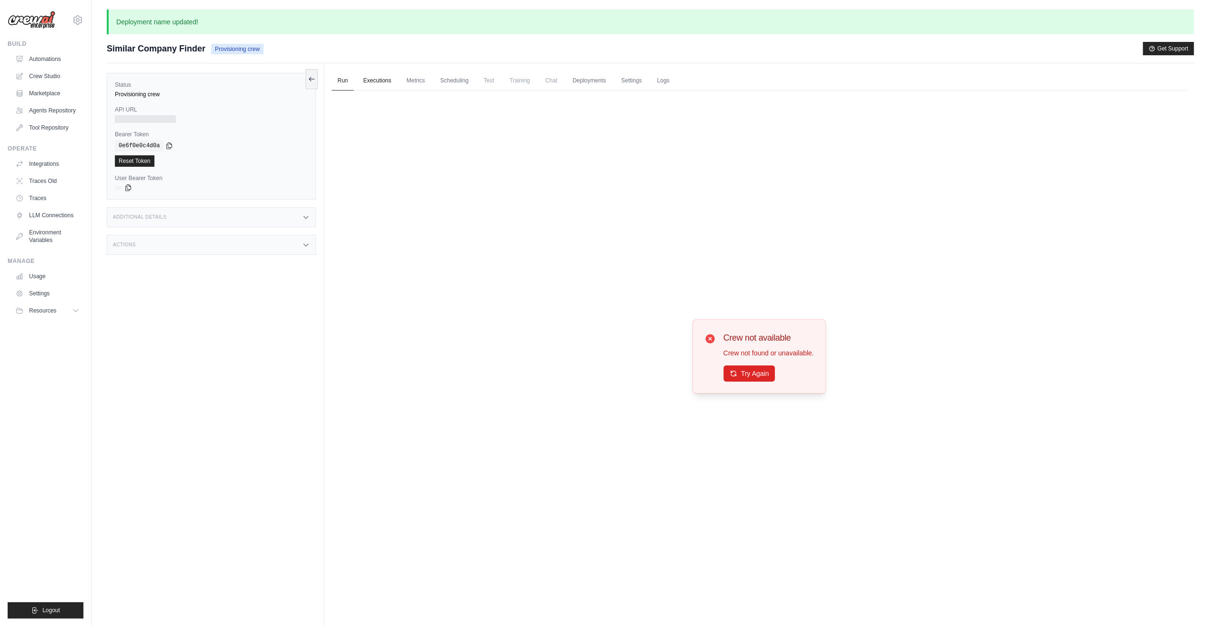
click at [376, 79] on link "Executions" at bounding box center [377, 81] width 40 height 20
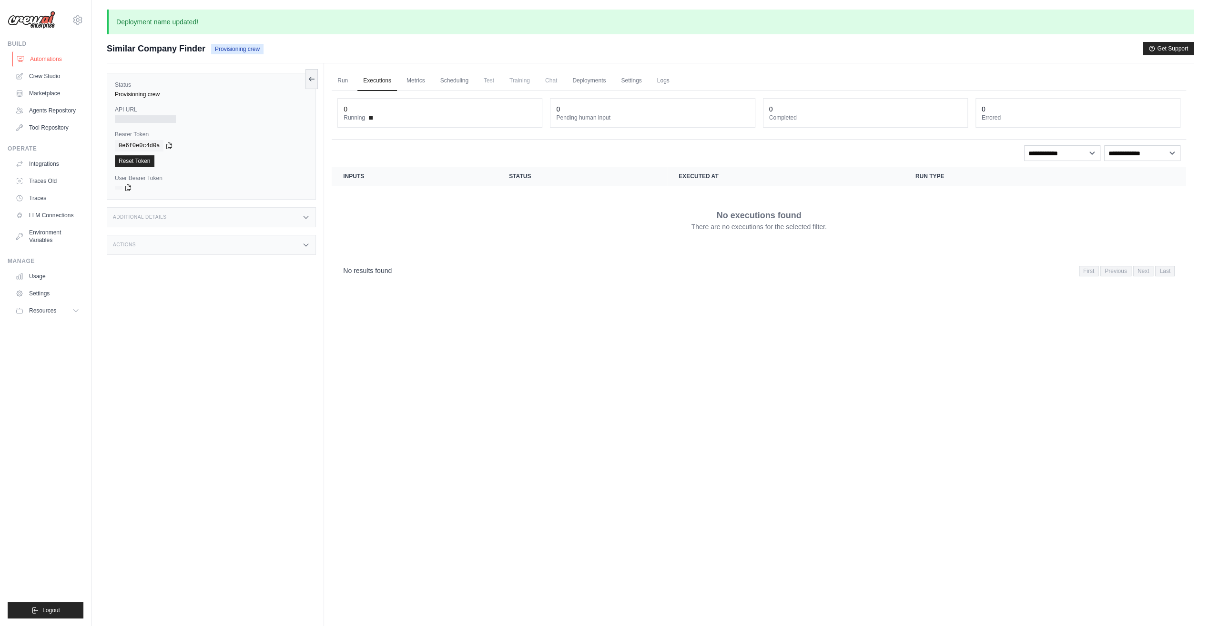
click at [41, 61] on link "Automations" at bounding box center [48, 58] width 72 height 15
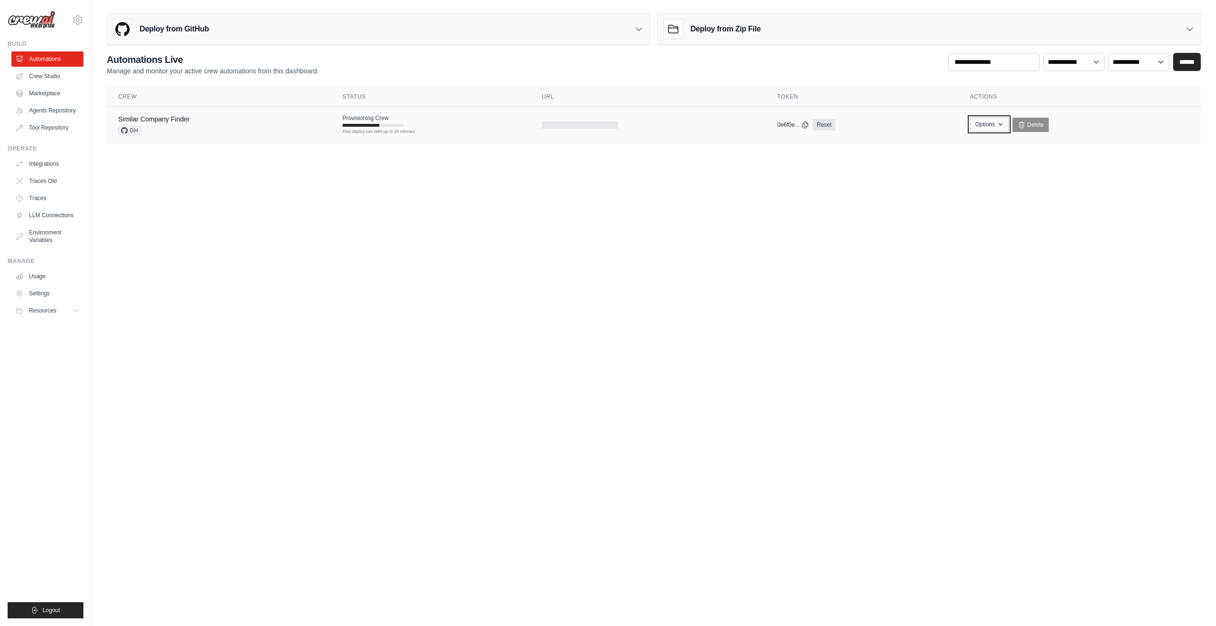
click at [989, 127] on button "Options" at bounding box center [989, 124] width 39 height 14
click at [1008, 247] on body "argo.ohvril@katanamrp.com Settings Build Automations" at bounding box center [608, 313] width 1216 height 626
click at [53, 313] on span "Resources" at bounding box center [43, 311] width 27 height 8
click at [53, 314] on span "Resources" at bounding box center [43, 311] width 27 height 8
click at [376, 124] on div at bounding box center [361, 125] width 37 height 3
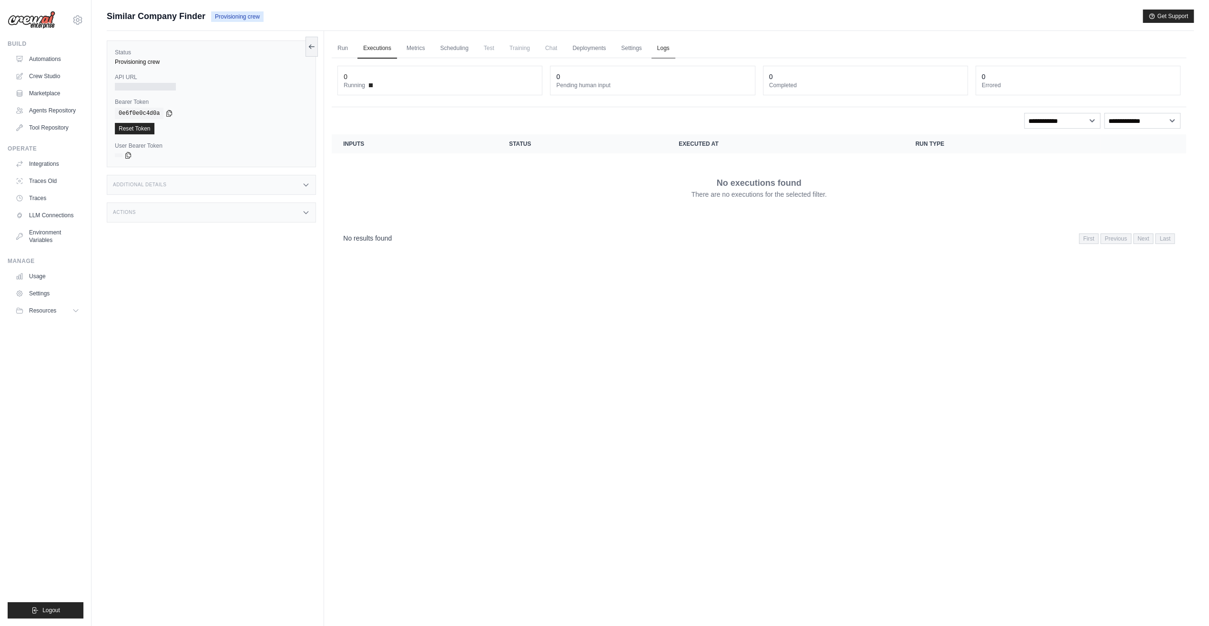
click at [655, 42] on link "Logs" at bounding box center [663, 49] width 24 height 20
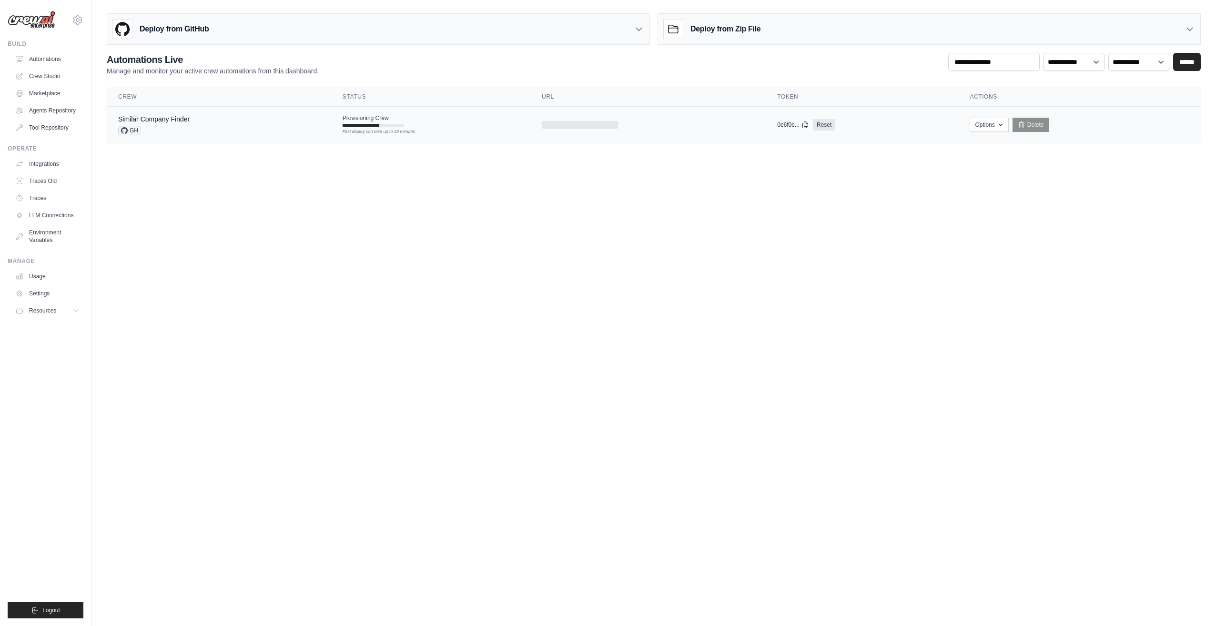
click at [209, 122] on div "Similar Company Finder GH" at bounding box center [219, 124] width 202 height 21
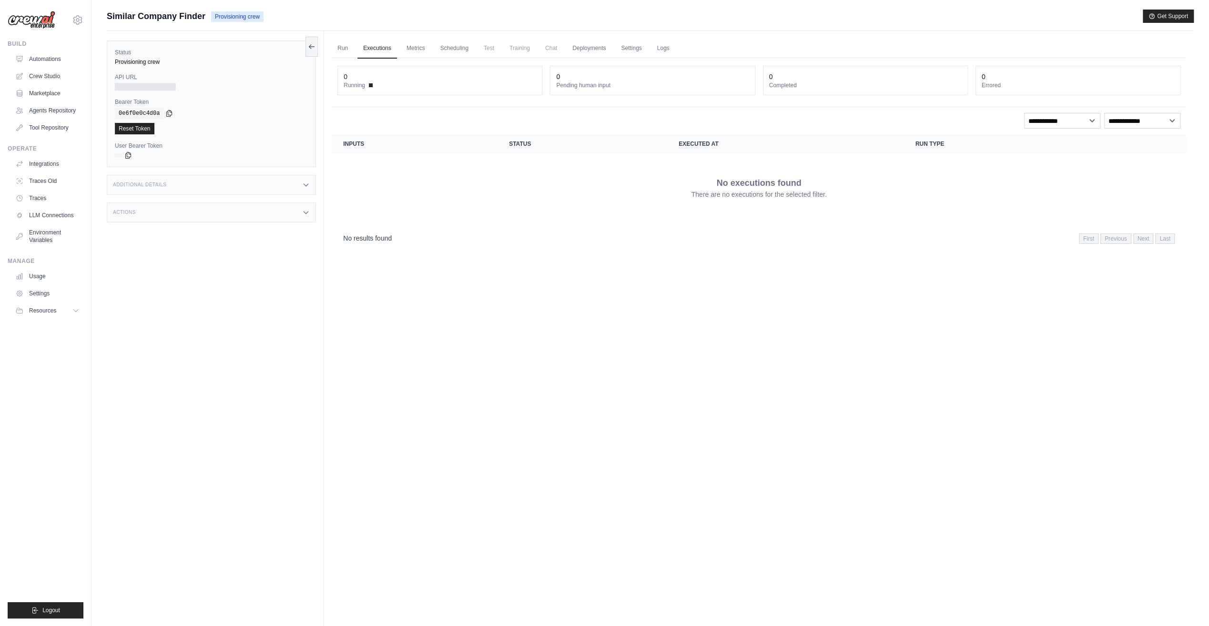
click at [178, 183] on div "Additional Details" at bounding box center [211, 185] width 209 height 20
click at [162, 260] on div "Actions" at bounding box center [211, 269] width 209 height 20
click at [53, 125] on link "Tool Repository" at bounding box center [48, 127] width 72 height 15
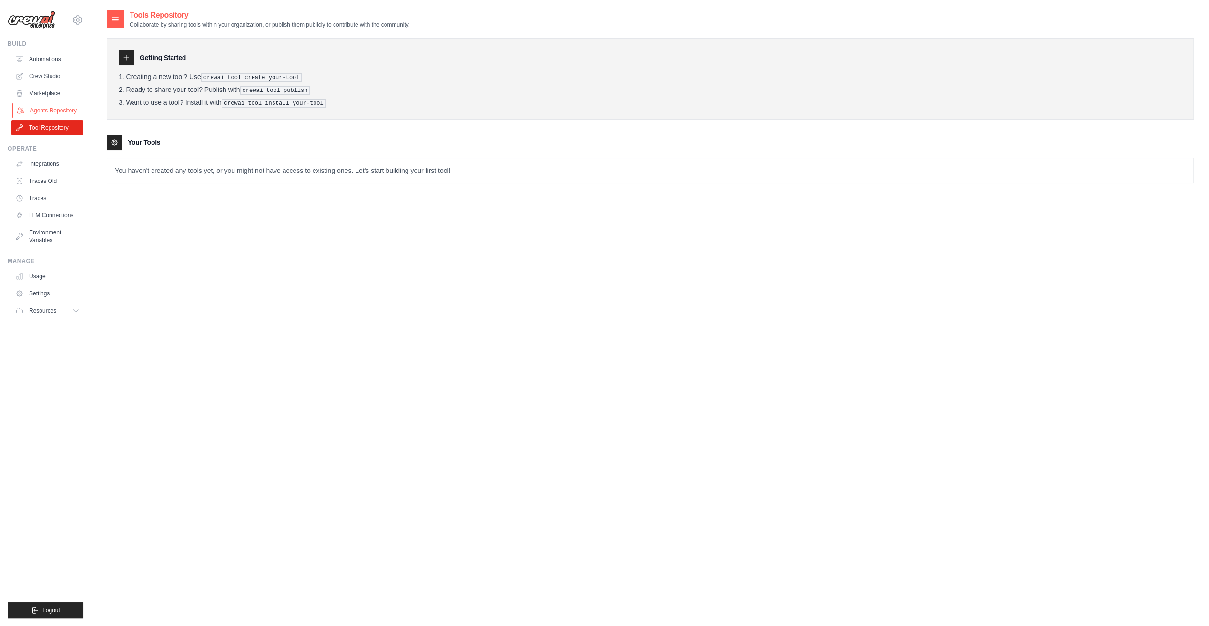
click at [57, 112] on link "Agents Repository" at bounding box center [48, 110] width 72 height 15
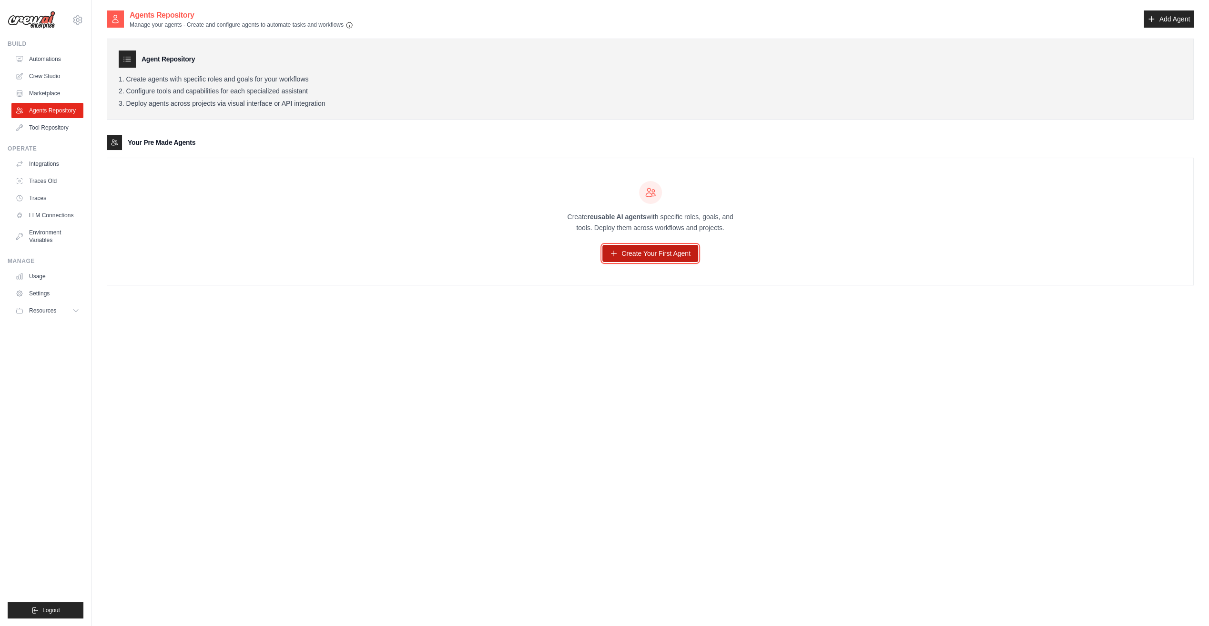
click at [686, 257] on link "Create Your First Agent" at bounding box center [650, 253] width 96 height 17
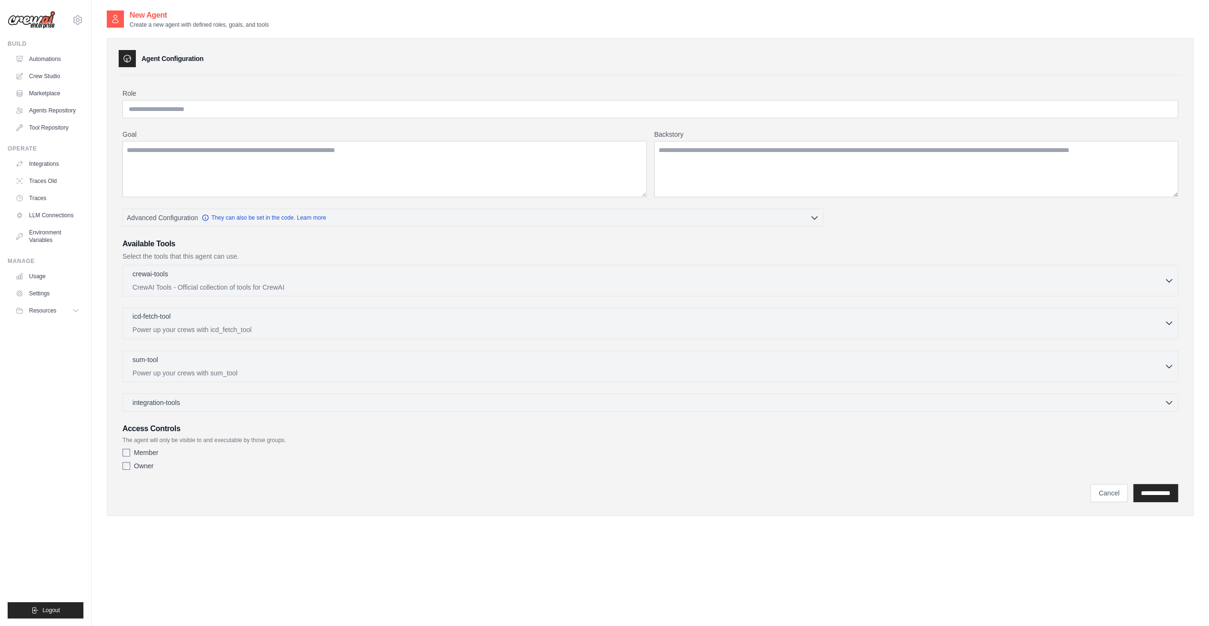
click at [323, 325] on p "Power up your crews with icd_fetch_tool" at bounding box center [648, 330] width 1032 height 10
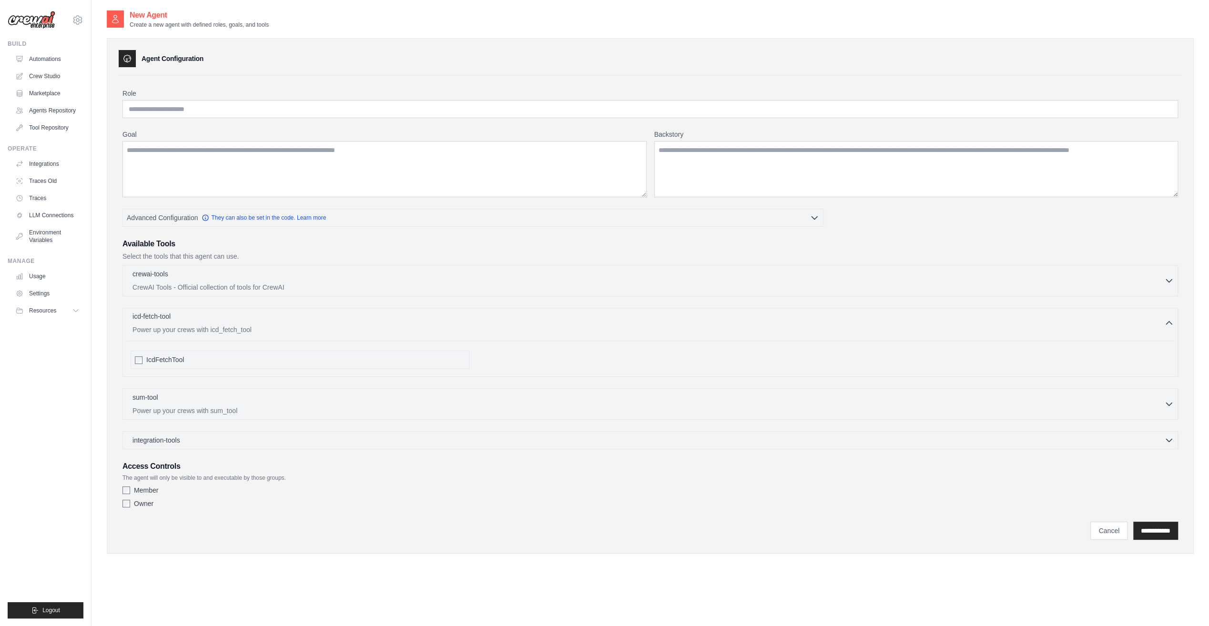
click at [326, 320] on div "icd-fetch-tool 0 selected" at bounding box center [648, 317] width 1032 height 11
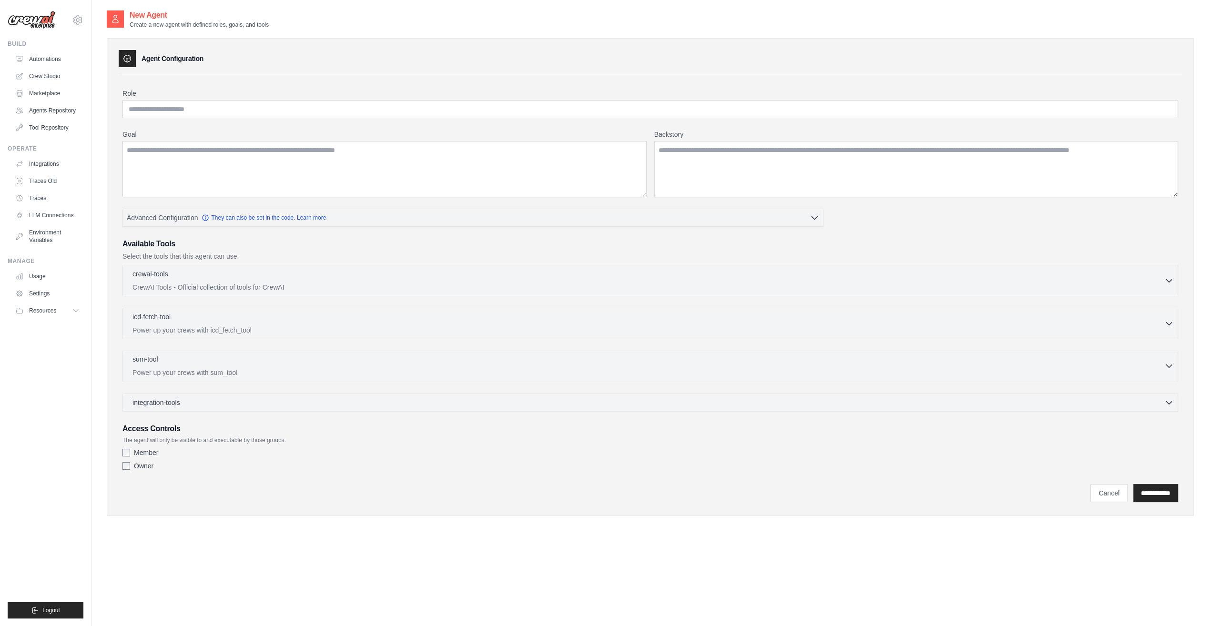
click at [304, 368] on p "Power up your crews with sum_tool" at bounding box center [648, 373] width 1032 height 10
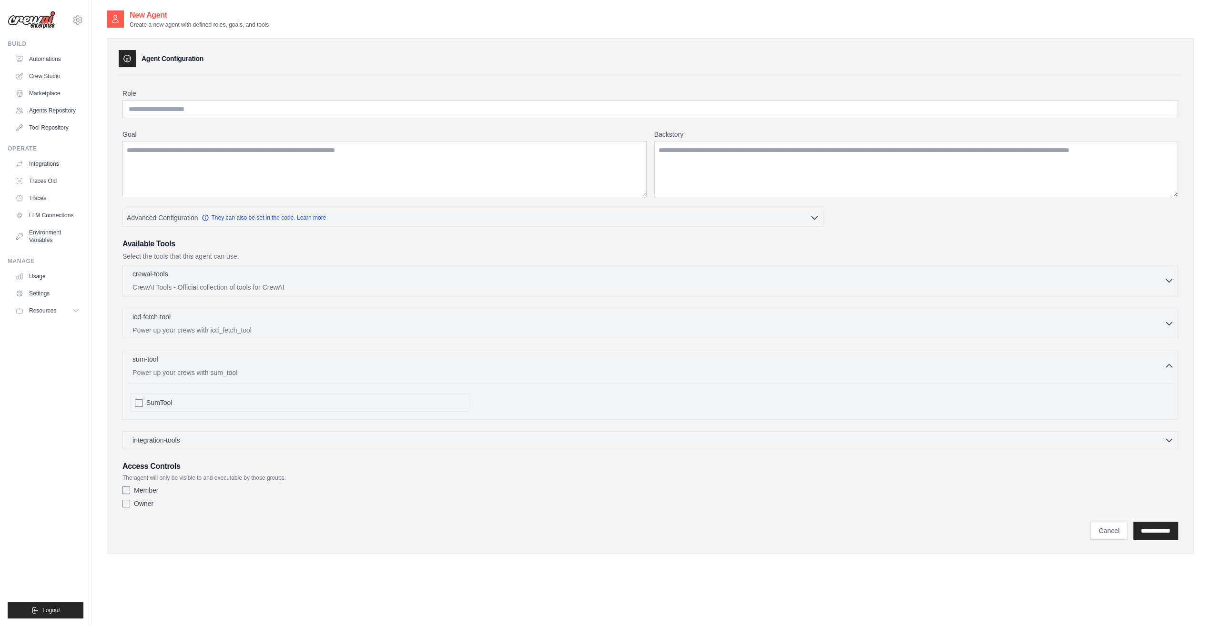
click at [304, 368] on p "Power up your crews with sum_tool" at bounding box center [648, 373] width 1032 height 10
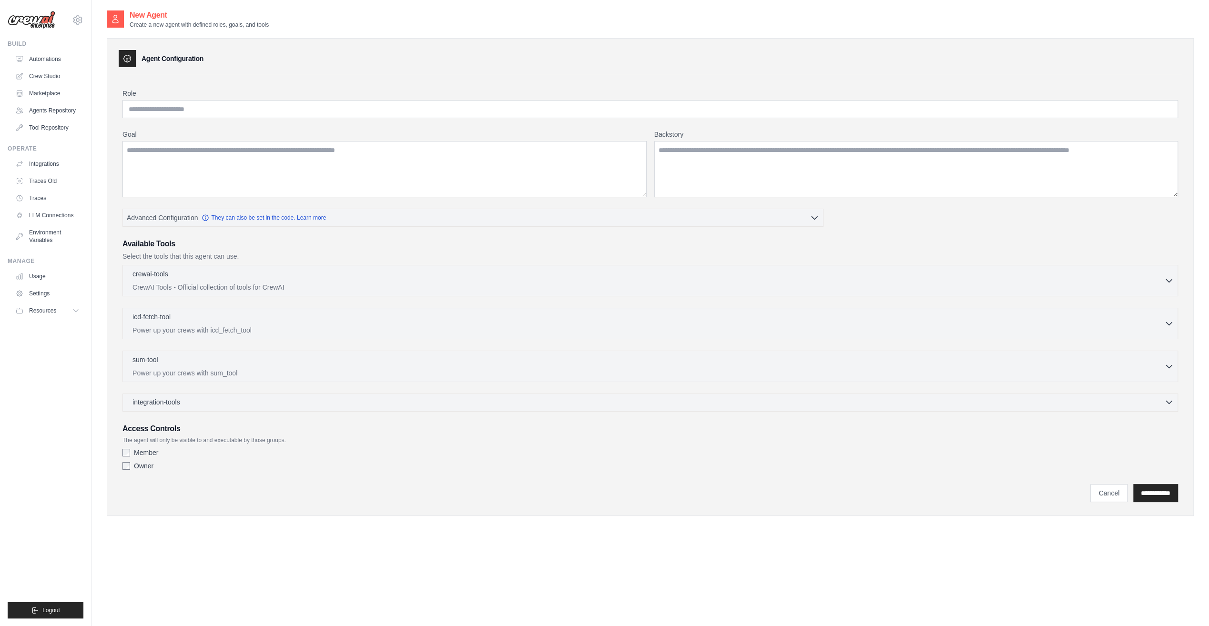
click at [297, 397] on div "integration-tools 0 selected" at bounding box center [652, 402] width 1041 height 10
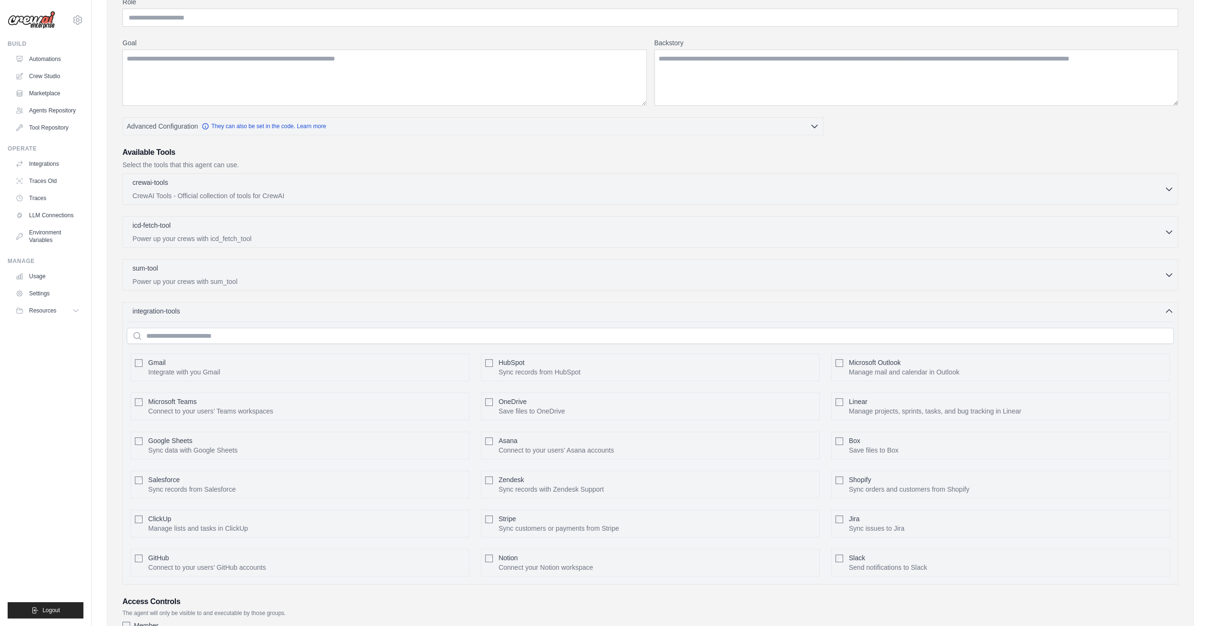
scroll to position [173, 0]
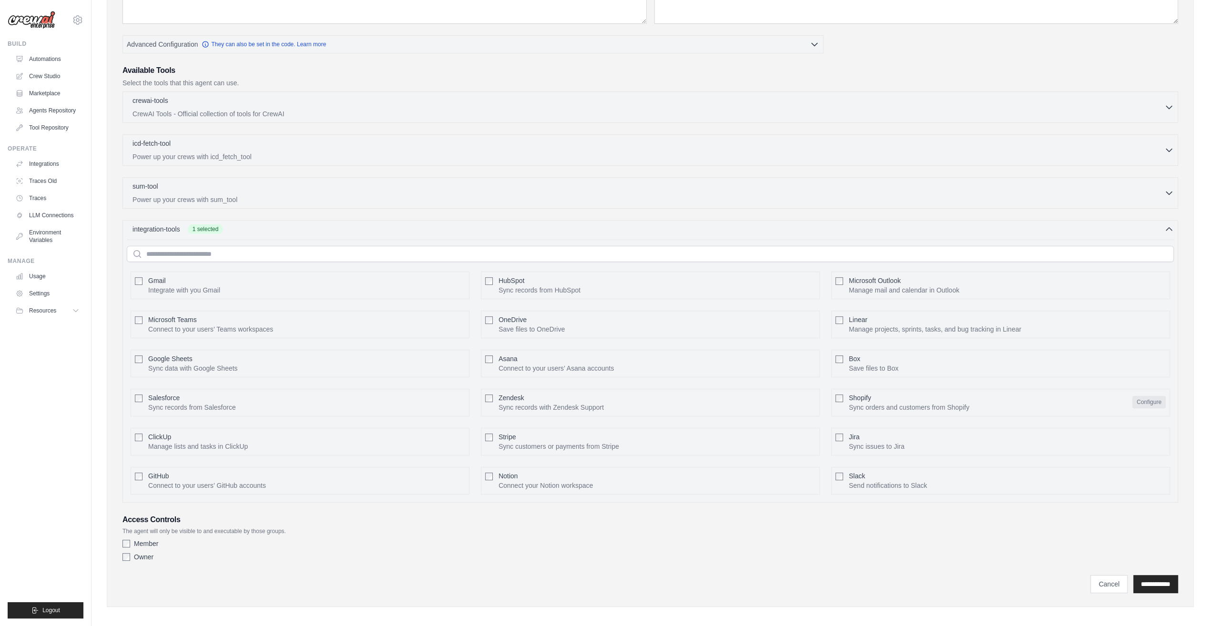
click at [1146, 397] on button "Configure" at bounding box center [1148, 402] width 33 height 12
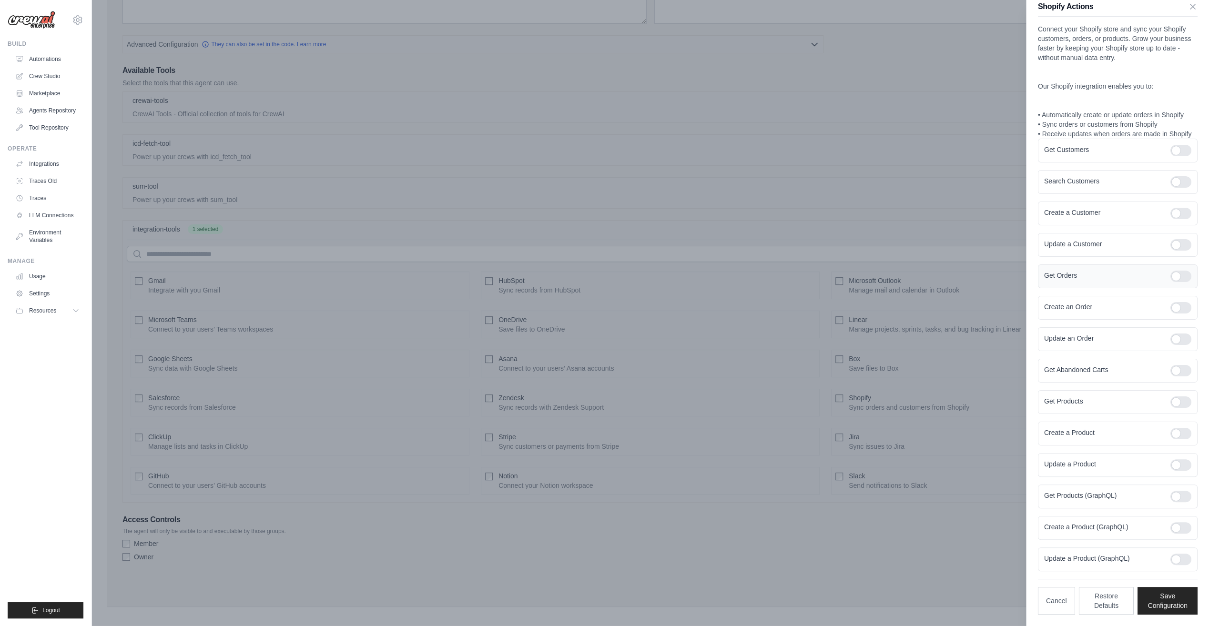
scroll to position [0, 0]
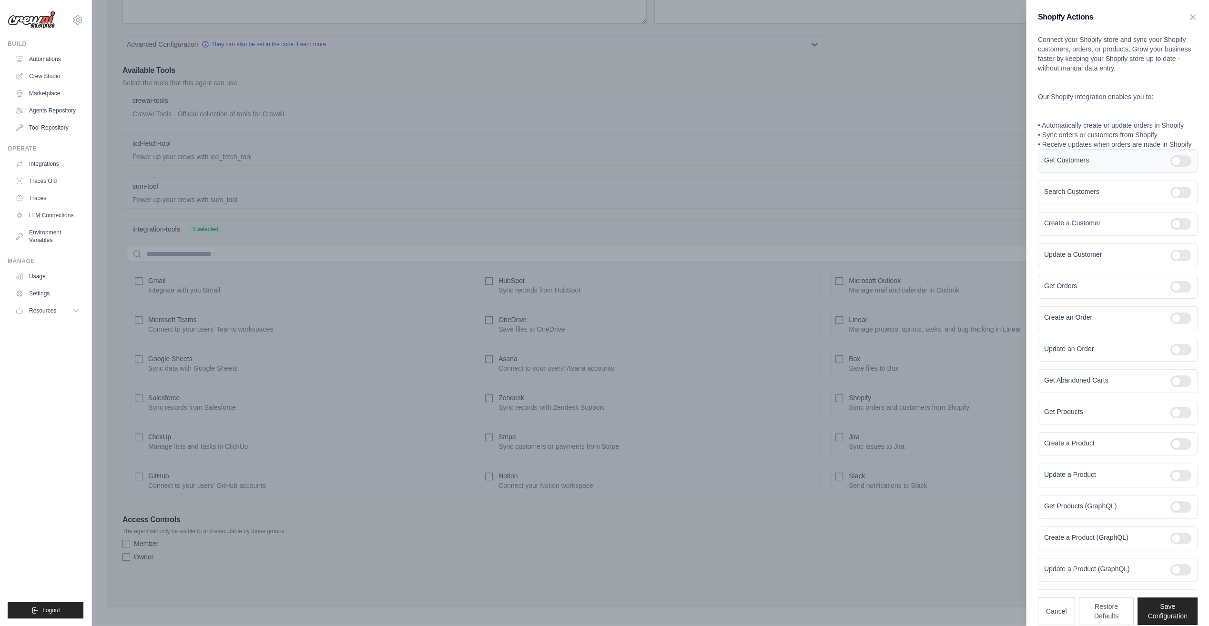
click at [1175, 166] on div at bounding box center [1180, 160] width 21 height 11
click at [1174, 195] on div "Search Customers" at bounding box center [1118, 193] width 160 height 24
click at [1171, 198] on div at bounding box center [1180, 192] width 21 height 11
click at [1173, 230] on div at bounding box center [1180, 223] width 21 height 11
click at [1172, 261] on div at bounding box center [1180, 255] width 21 height 11
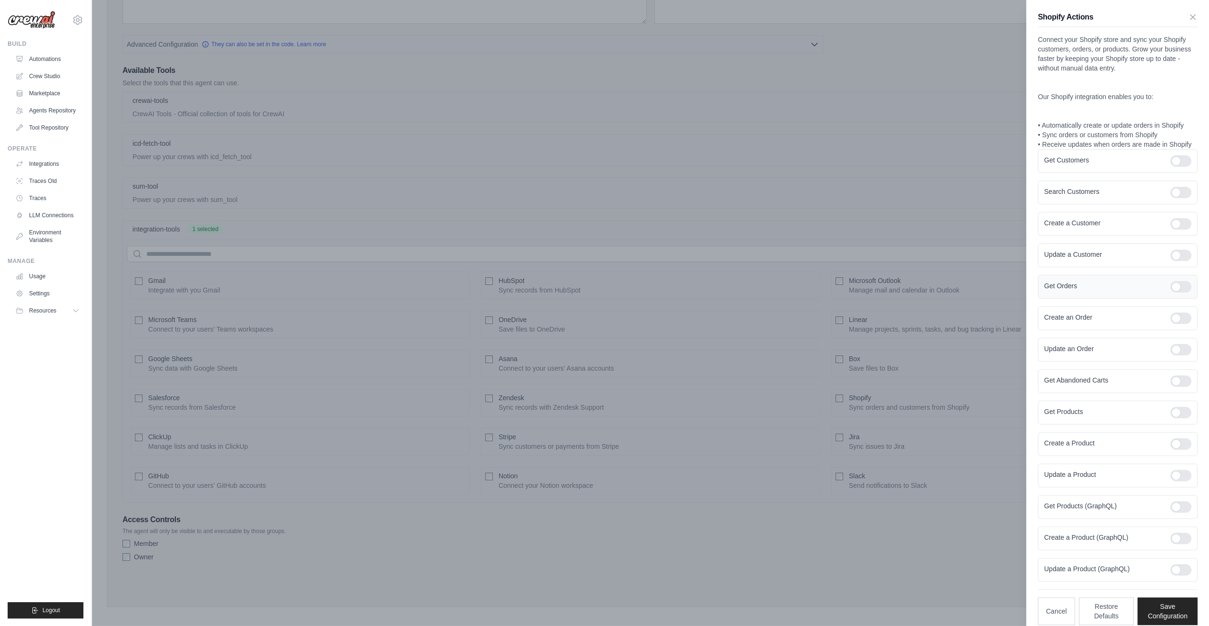
click at [1170, 293] on div at bounding box center [1180, 286] width 21 height 11
click at [1175, 324] on div at bounding box center [1180, 318] width 21 height 11
click at [1173, 362] on div "Update an Order" at bounding box center [1118, 350] width 160 height 24
click at [1173, 355] on div at bounding box center [1180, 349] width 21 height 11
click at [1170, 386] on div at bounding box center [1180, 380] width 21 height 11
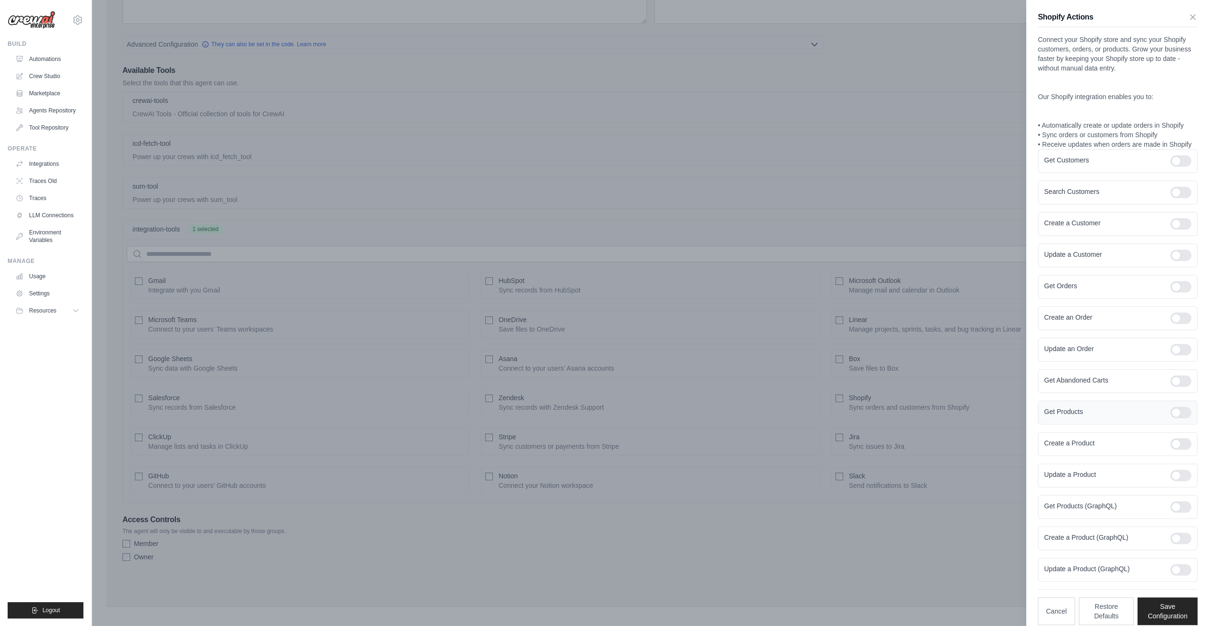
click at [1175, 418] on div at bounding box center [1180, 412] width 21 height 11
drag, startPoint x: 1172, startPoint y: 447, endPoint x: 1174, endPoint y: 463, distance: 16.3
click at [1172, 447] on div at bounding box center [1180, 443] width 21 height 11
click at [1176, 477] on div at bounding box center [1180, 475] width 21 height 11
drag, startPoint x: 1177, startPoint y: 515, endPoint x: 1176, endPoint y: 529, distance: 14.8
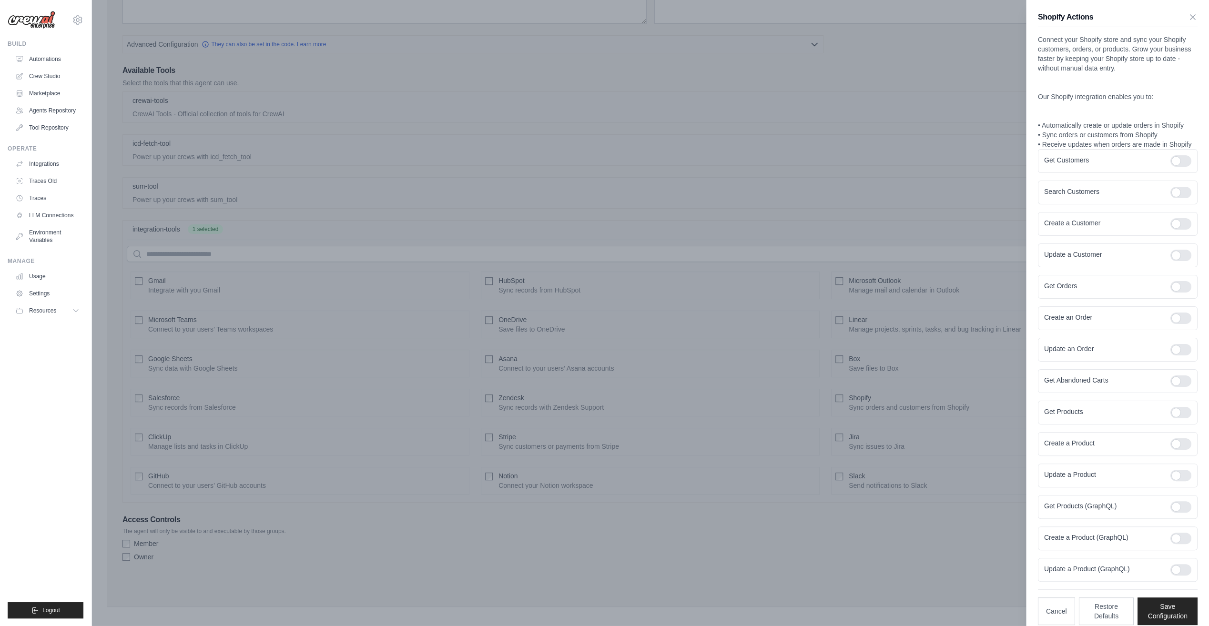
click at [1177, 513] on div at bounding box center [1180, 506] width 21 height 11
click at [1175, 543] on div at bounding box center [1180, 538] width 21 height 11
drag, startPoint x: 1178, startPoint y: 571, endPoint x: 1176, endPoint y: 581, distance: 10.3
click at [1177, 572] on div at bounding box center [1180, 569] width 21 height 11
click at [1162, 614] on button "Save Configuration" at bounding box center [1167, 611] width 60 height 28
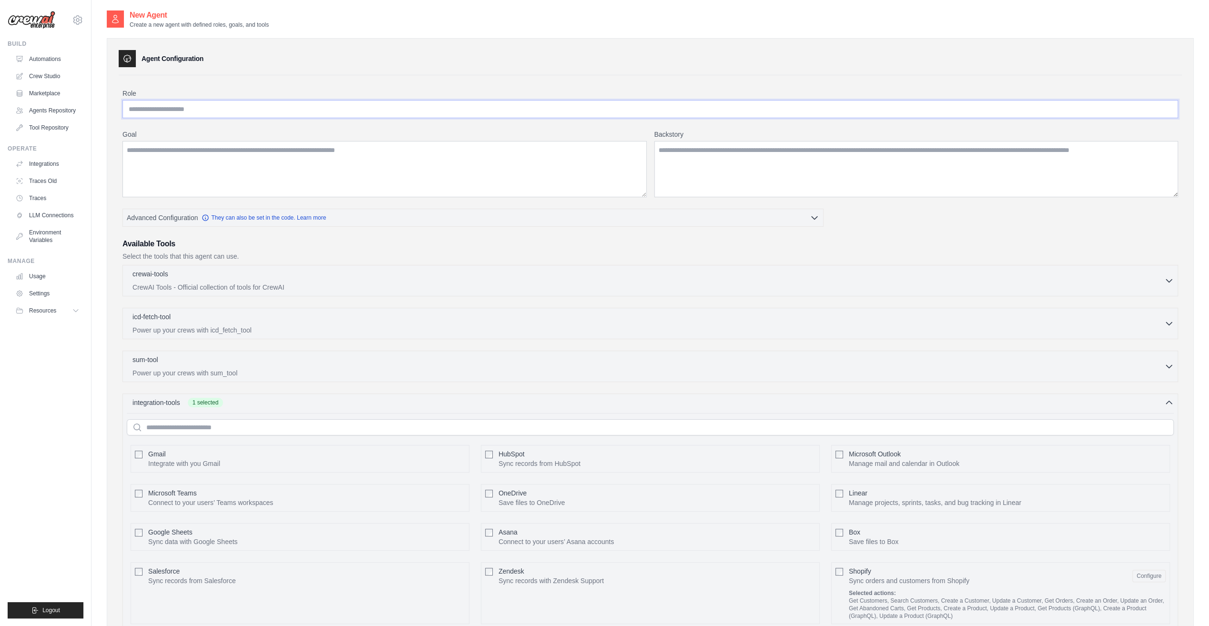
click at [192, 111] on input "Role" at bounding box center [649, 109] width 1055 height 18
type input "**********"
click at [193, 151] on textarea "Goal" at bounding box center [384, 169] width 524 height 56
type textarea "**********"
click at [736, 173] on textarea "Backstory" at bounding box center [916, 169] width 524 height 56
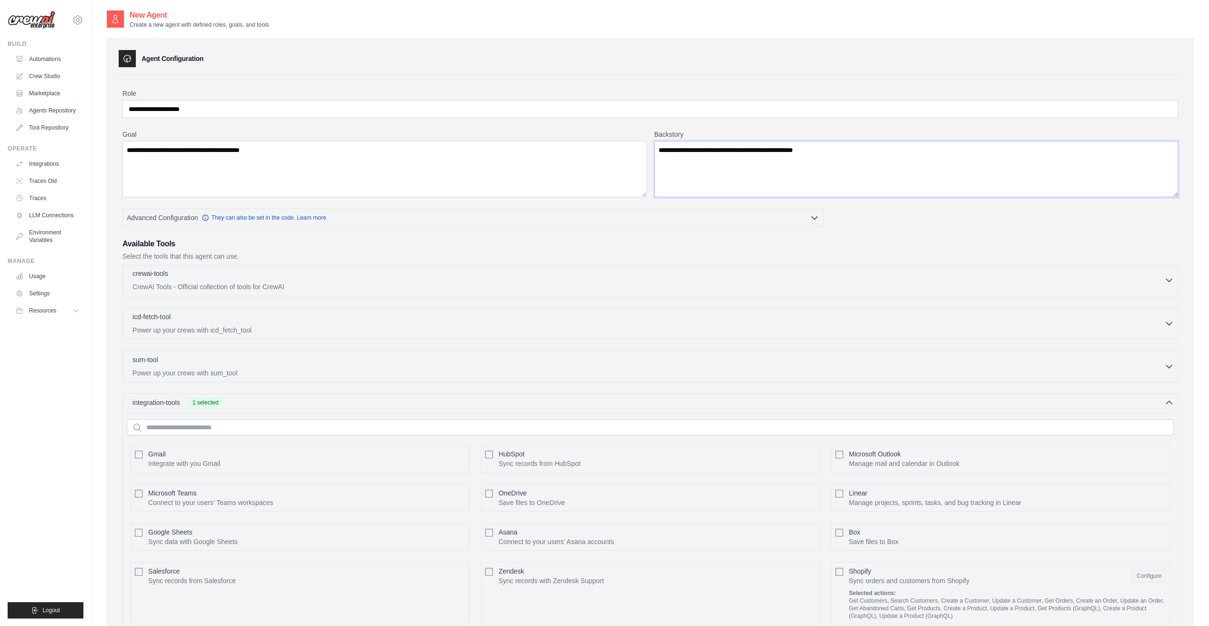
type textarea "**********"
click at [1146, 279] on div "crewai-tools 0 selected CrewAI Tools - Official collection of tools for CrewAI" at bounding box center [648, 280] width 1032 height 23
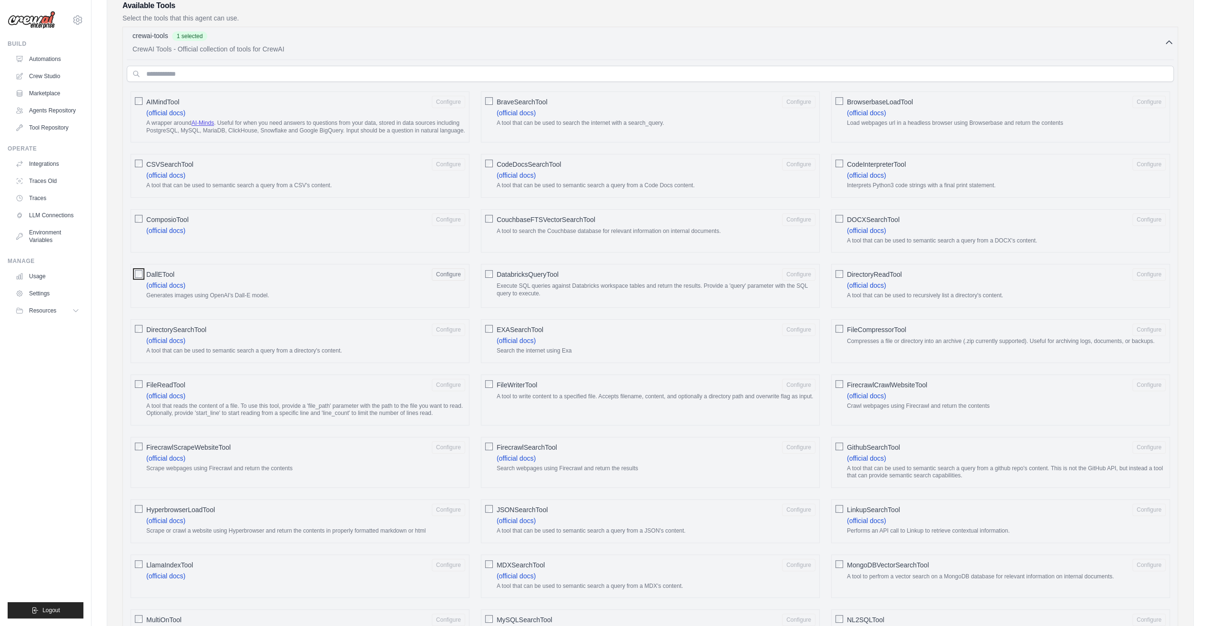
scroll to position [286, 0]
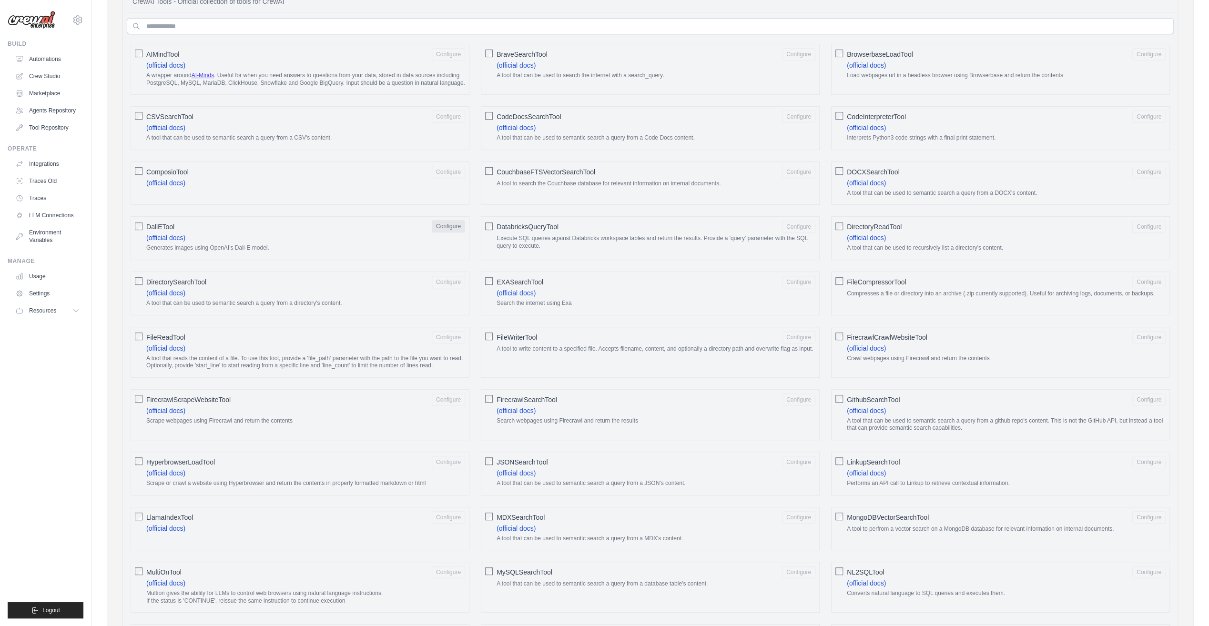
click at [456, 225] on button "Configure" at bounding box center [448, 226] width 33 height 12
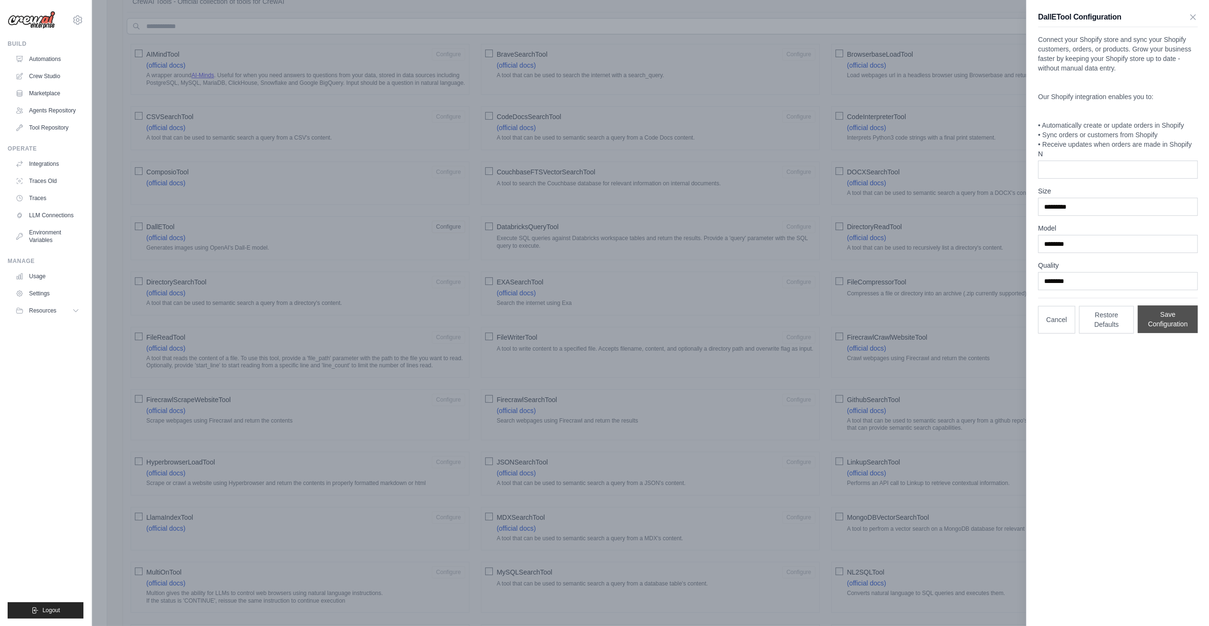
click at [1165, 320] on button "Save Configuration" at bounding box center [1167, 319] width 60 height 28
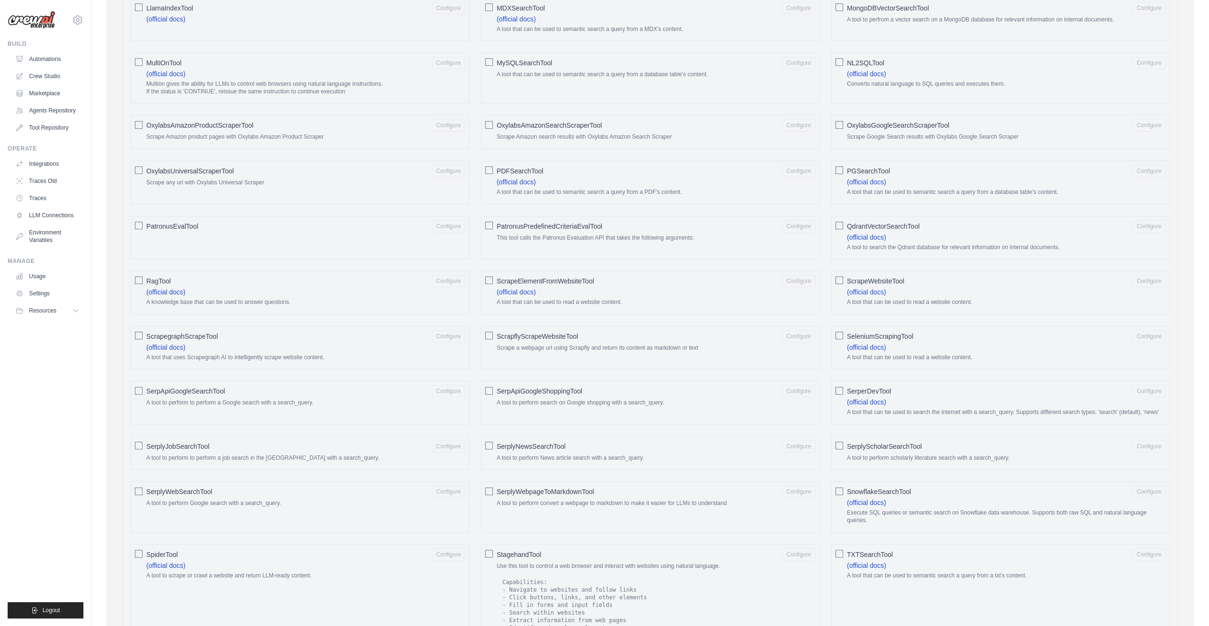
scroll to position [810, 0]
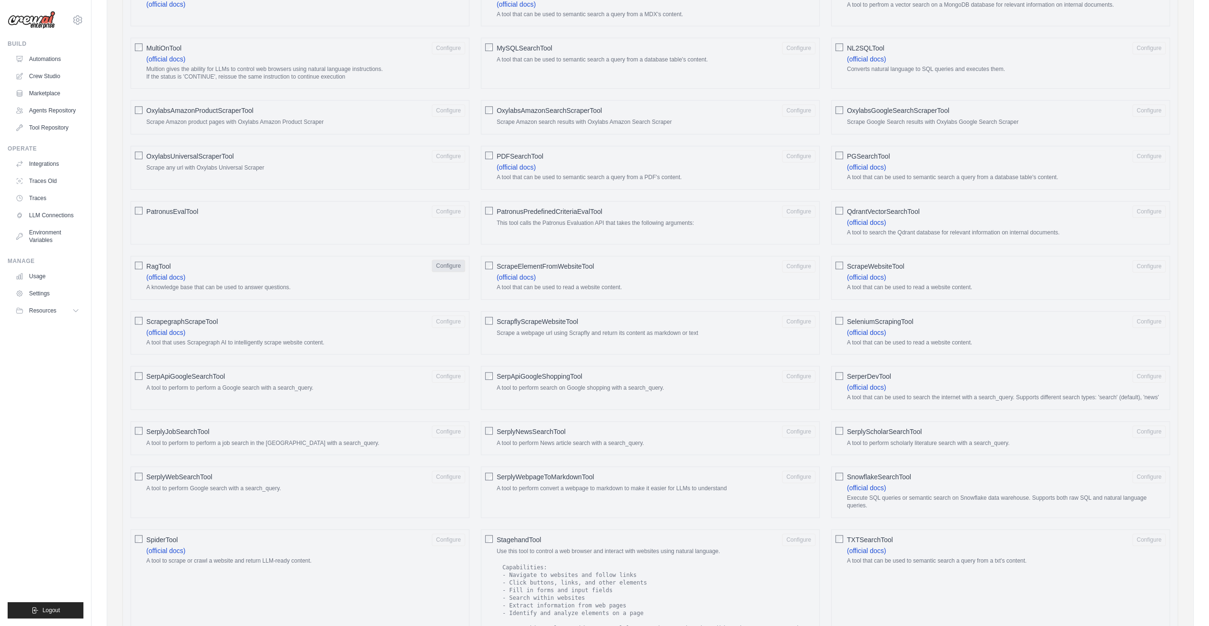
click at [452, 260] on button "Configure" at bounding box center [448, 266] width 33 height 12
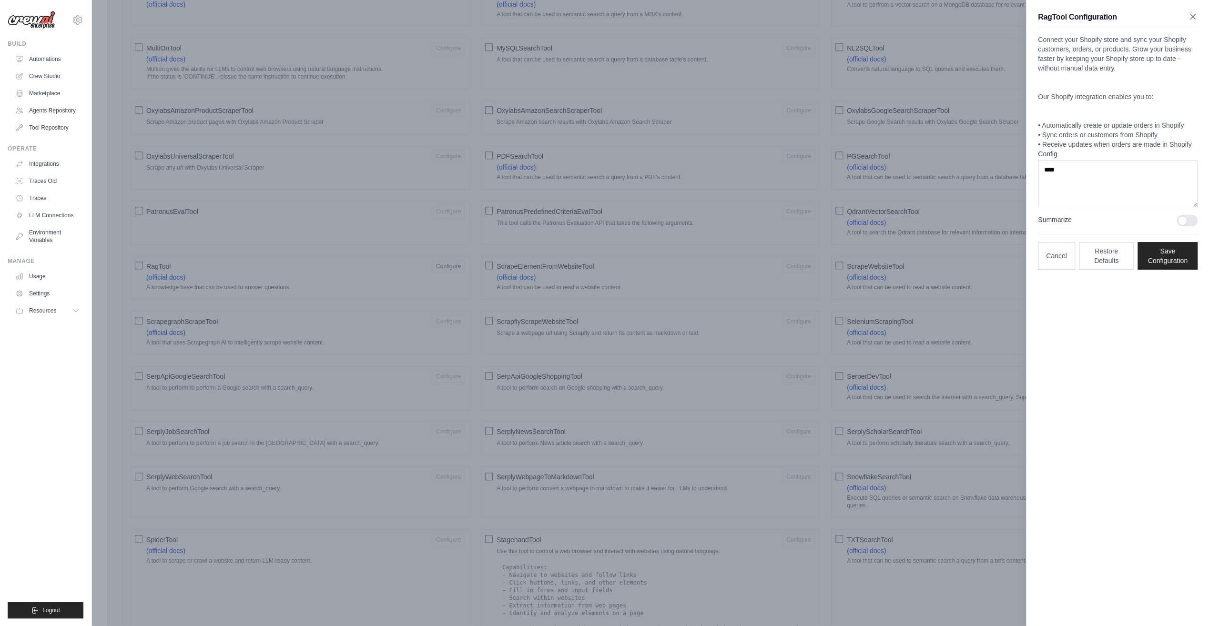
click at [1196, 15] on icon "button" at bounding box center [1193, 17] width 10 height 10
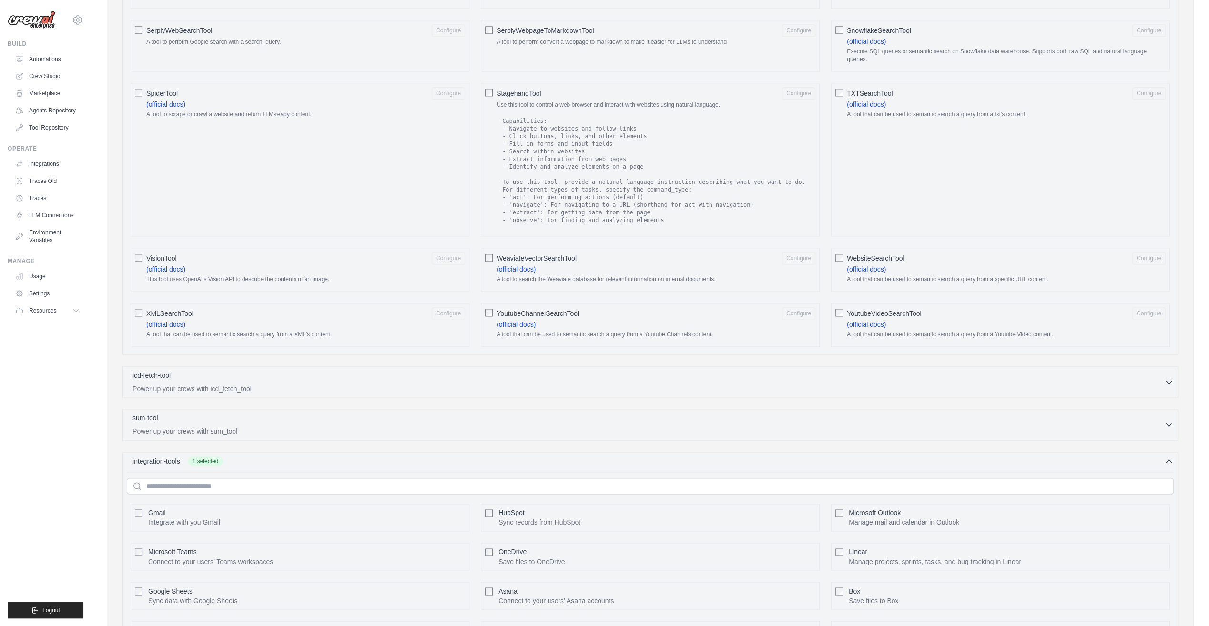
scroll to position [1287, 0]
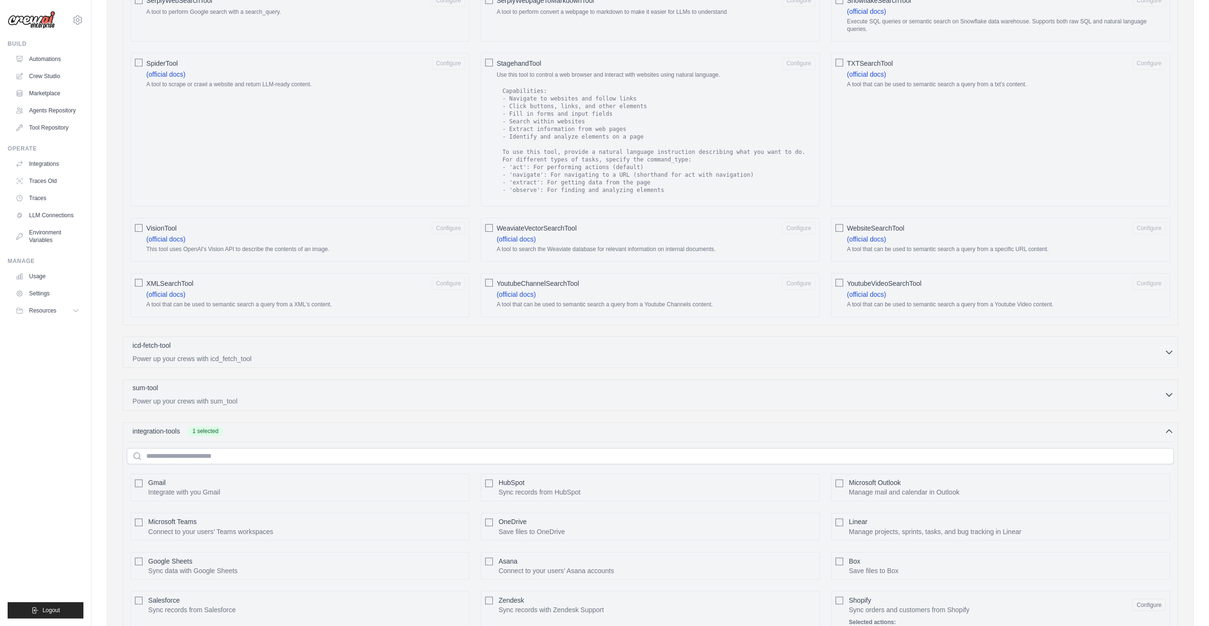
click at [340, 383] on div "sum-tool 0 selected" at bounding box center [648, 388] width 1032 height 11
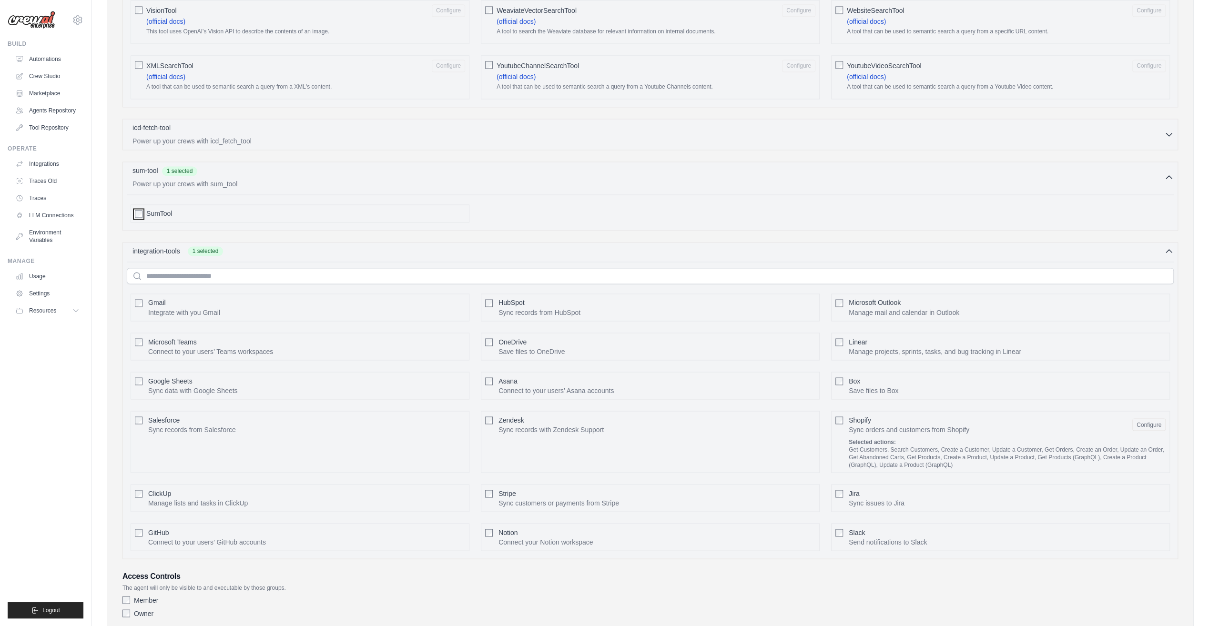
scroll to position [1546, 0]
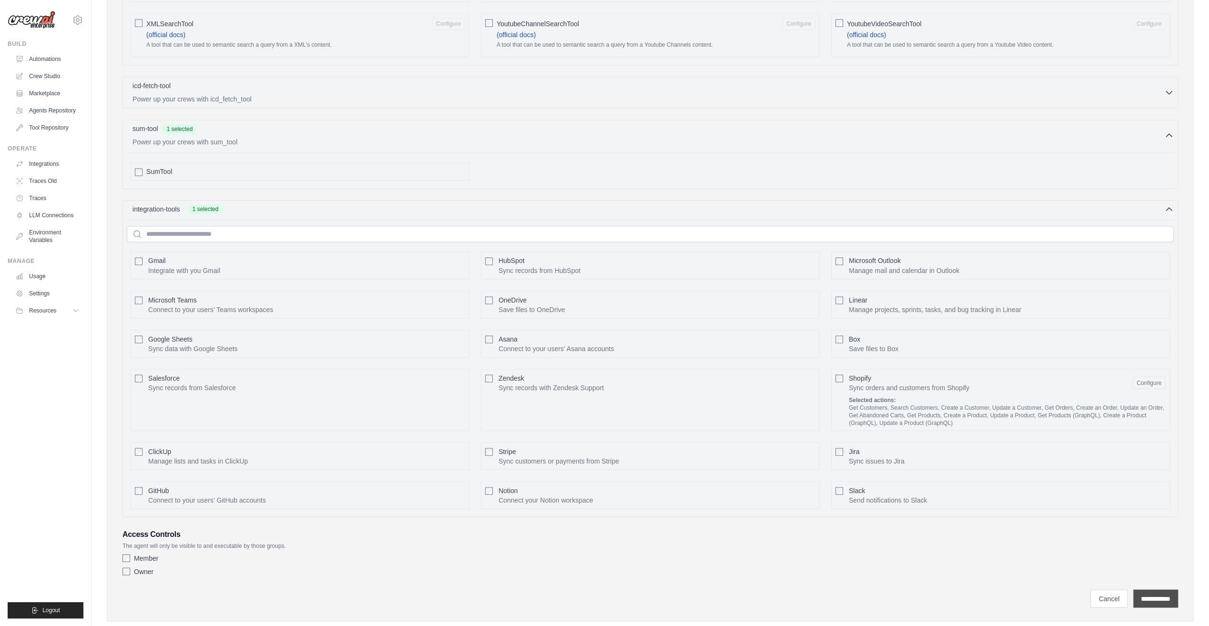
click at [1148, 589] on input "**********" at bounding box center [1155, 598] width 45 height 18
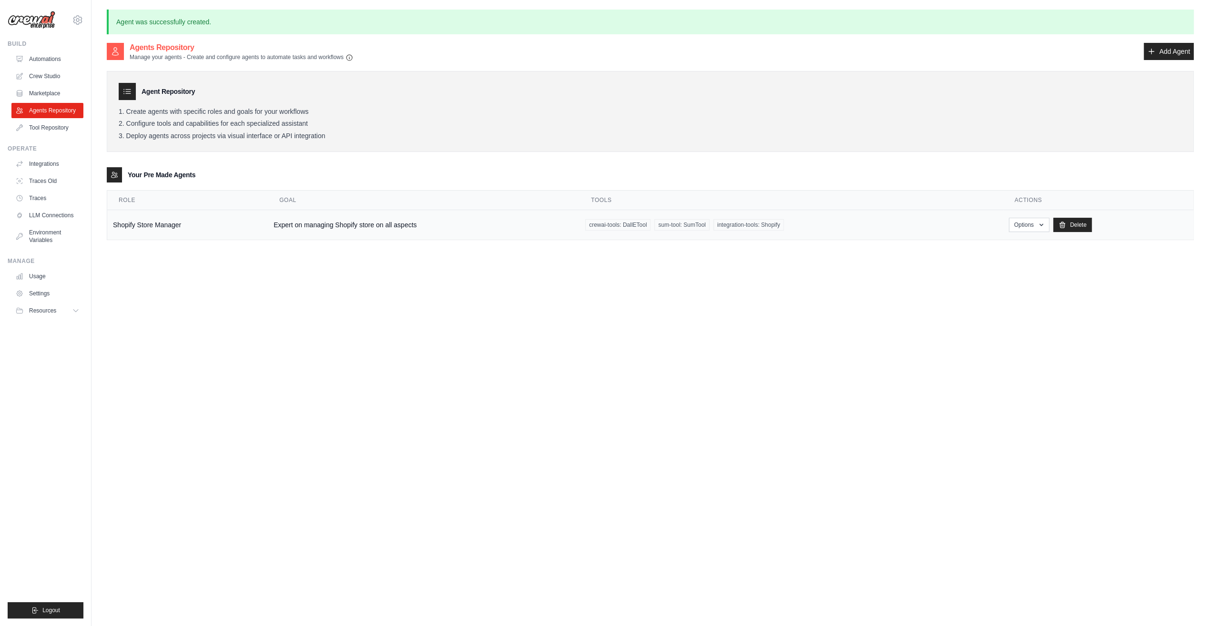
click at [219, 230] on td "Shopify Store Manager" at bounding box center [187, 225] width 161 height 30
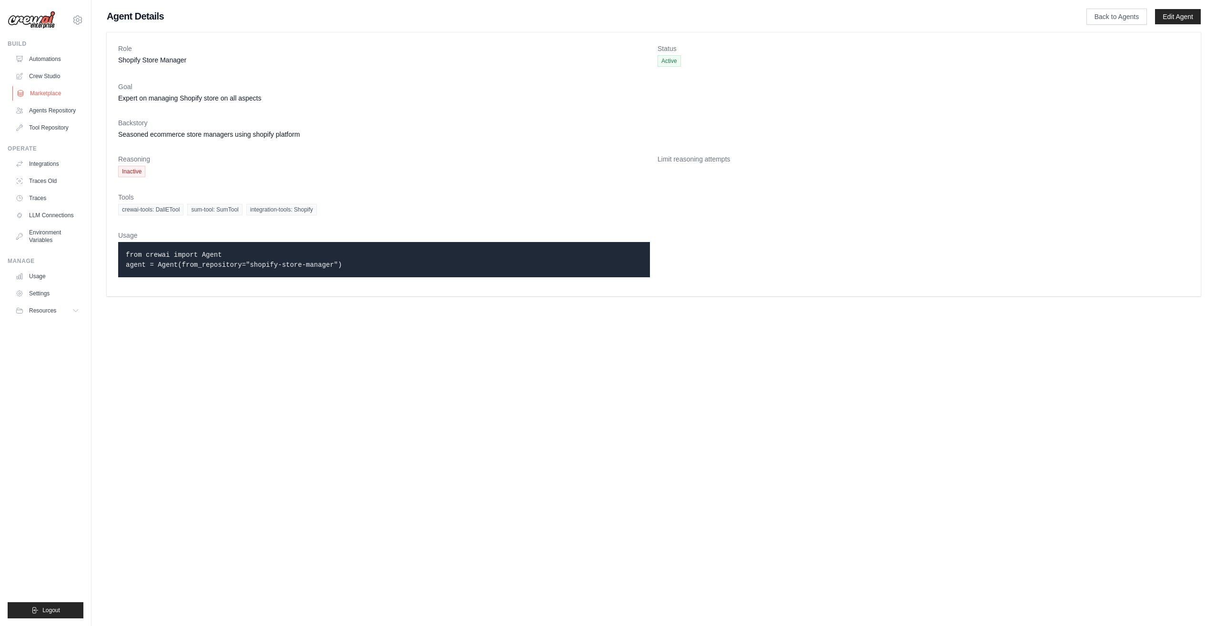
click at [54, 91] on link "Marketplace" at bounding box center [48, 93] width 72 height 15
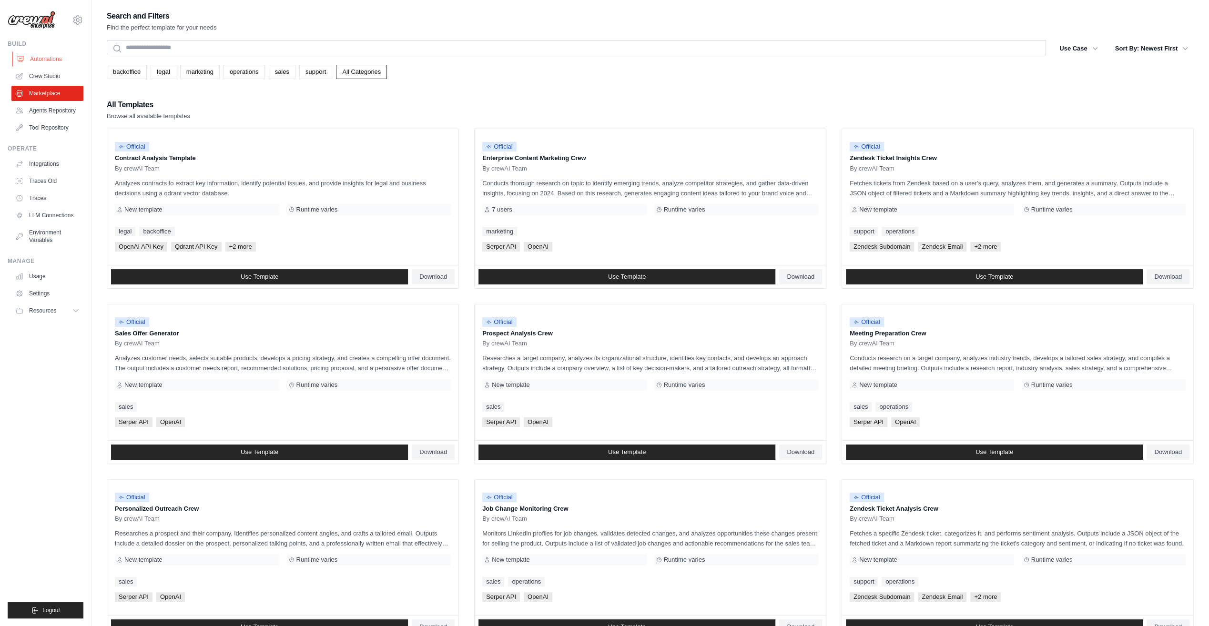
click at [47, 57] on link "Automations" at bounding box center [48, 58] width 72 height 15
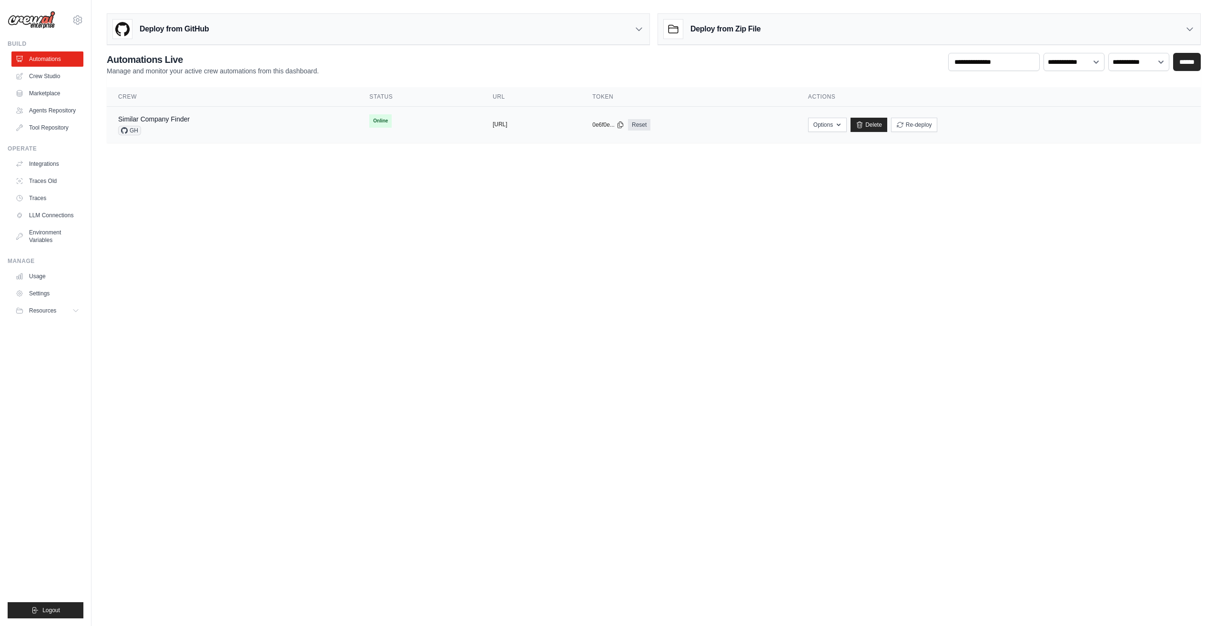
click at [503, 123] on button "https://similar-company-finder-67d4" at bounding box center [500, 125] width 15 height 8
click at [179, 122] on link "Similar Company Finder" at bounding box center [153, 119] width 71 height 8
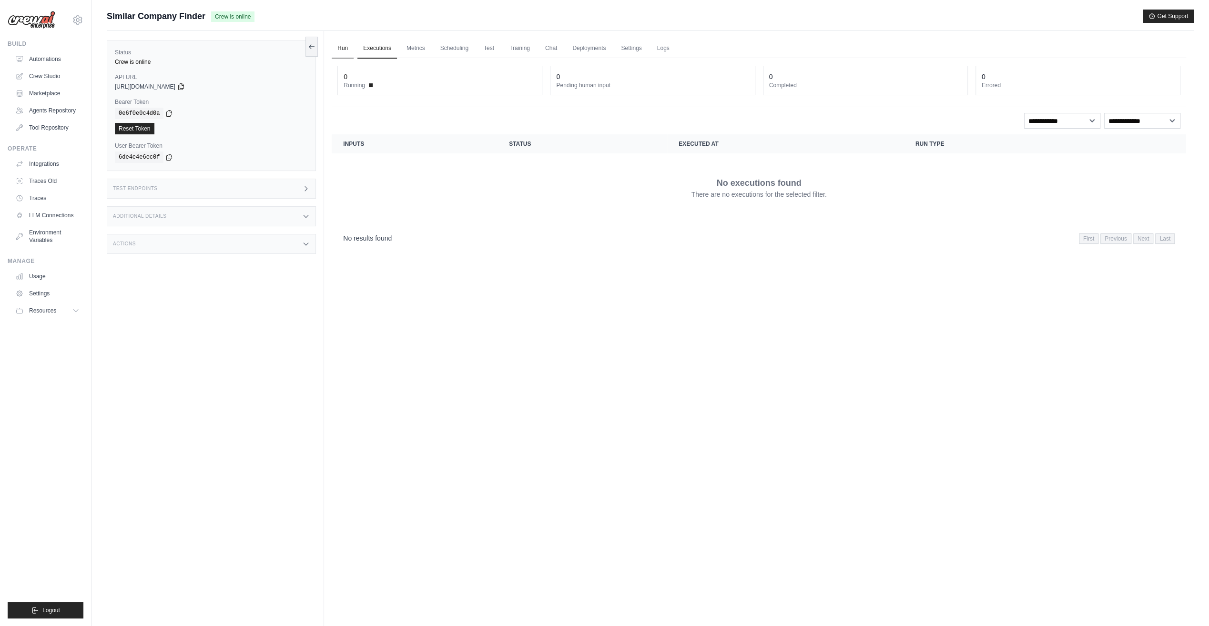
click at [339, 48] on link "Run" at bounding box center [343, 49] width 22 height 20
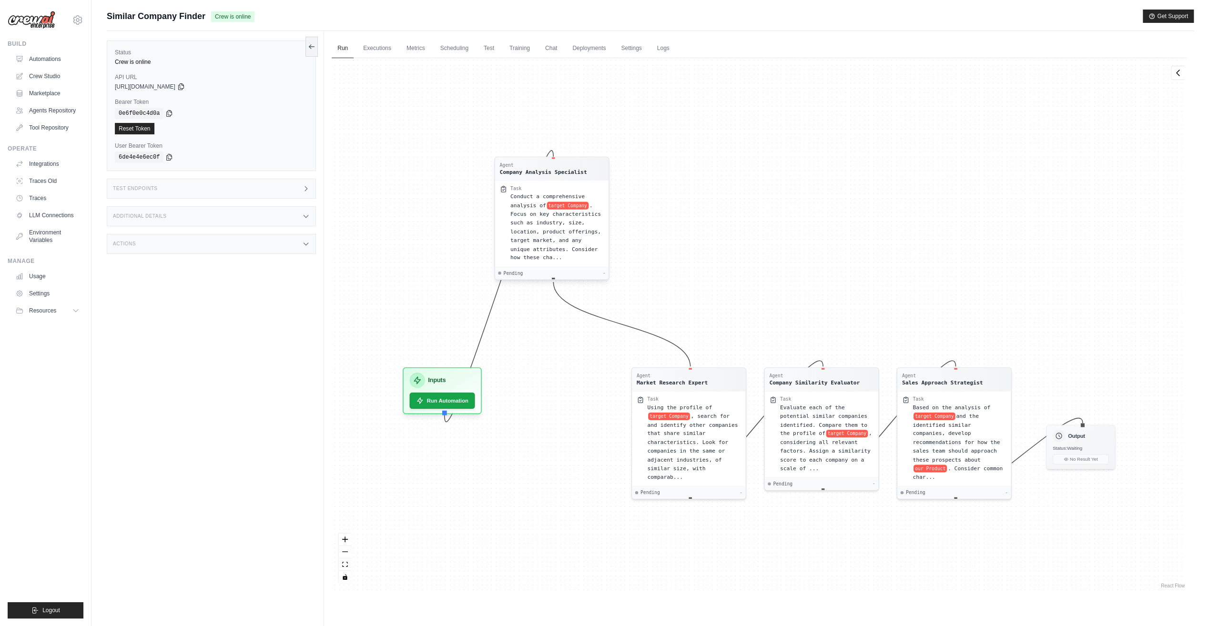
drag, startPoint x: 582, startPoint y: 275, endPoint x: 578, endPoint y: 163, distance: 112.5
click at [578, 163] on div "Agent Company Analysis Specialist" at bounding box center [543, 169] width 87 height 14
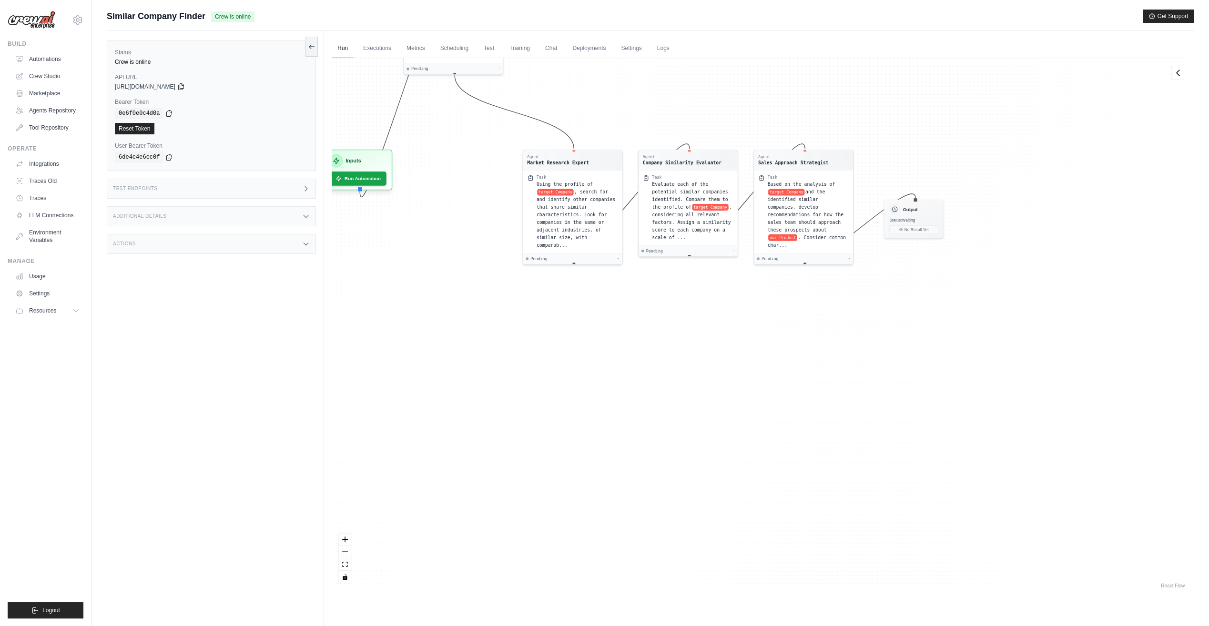
drag, startPoint x: 788, startPoint y: 548, endPoint x: 653, endPoint y: 304, distance: 278.8
click at [653, 304] on div "Agent Company Analysis Specialist Task Conduct a comprehensive analysis of targ…" at bounding box center [759, 324] width 854 height 532
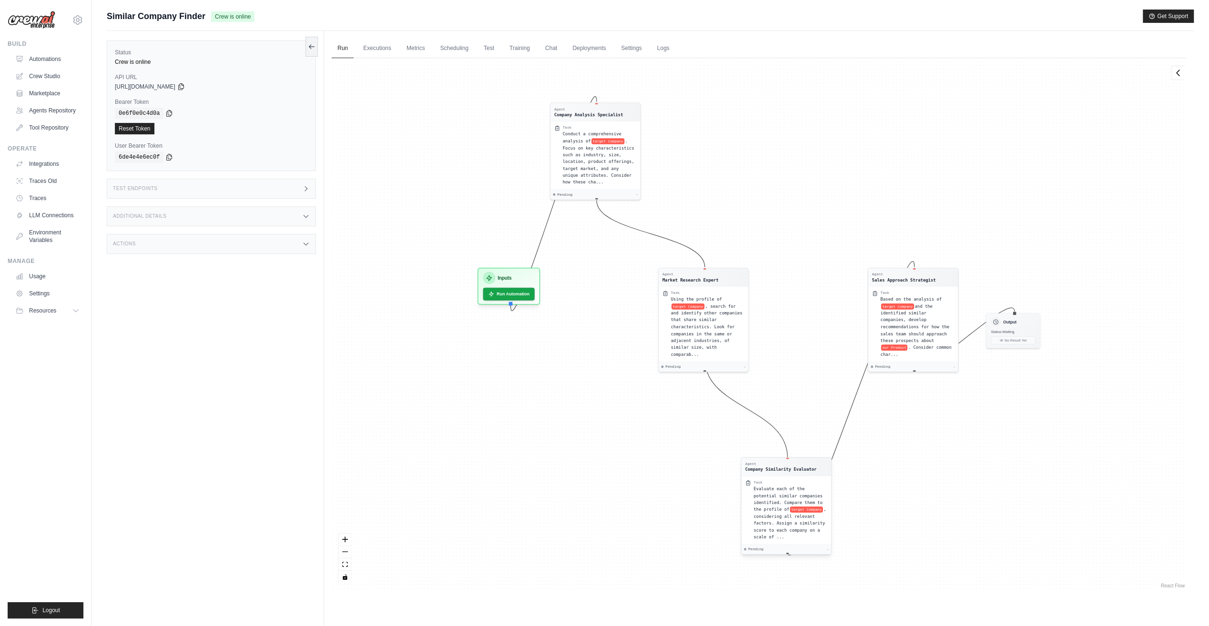
drag, startPoint x: 669, startPoint y: 144, endPoint x: 775, endPoint y: 470, distance: 342.7
click at [775, 470] on div "Agent Company Similarity Evaluator" at bounding box center [780, 466] width 71 height 11
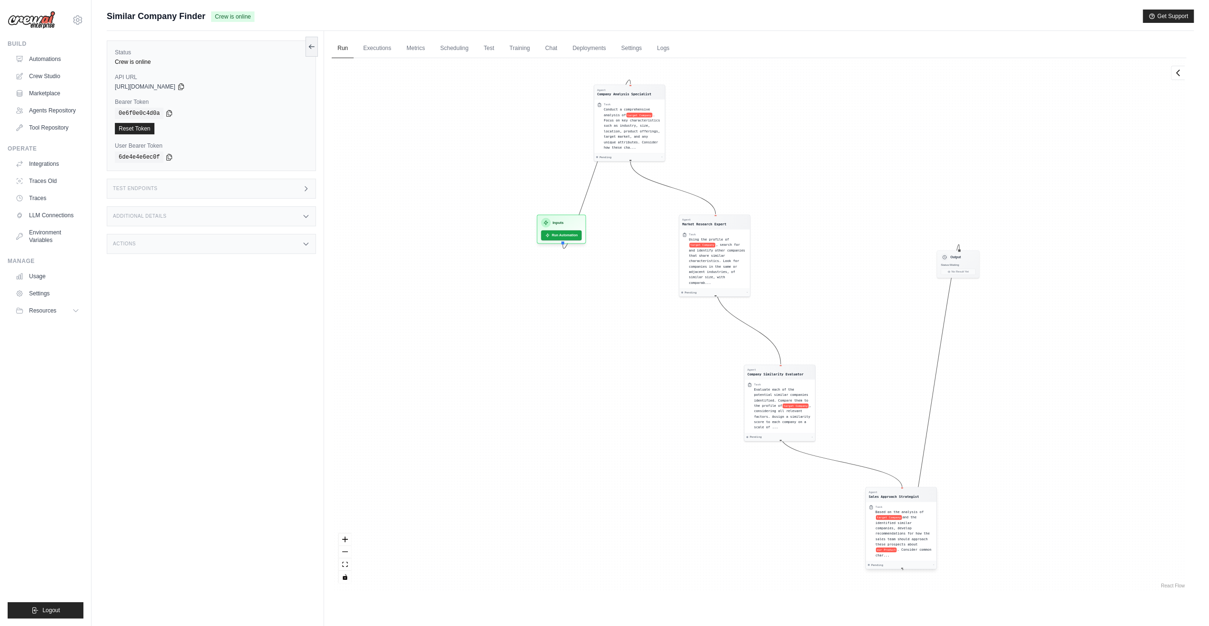
drag, startPoint x: 911, startPoint y: 274, endPoint x: 900, endPoint y: 500, distance: 226.6
click at [900, 500] on div "Agent Sales Approach Strategist" at bounding box center [901, 494] width 71 height 14
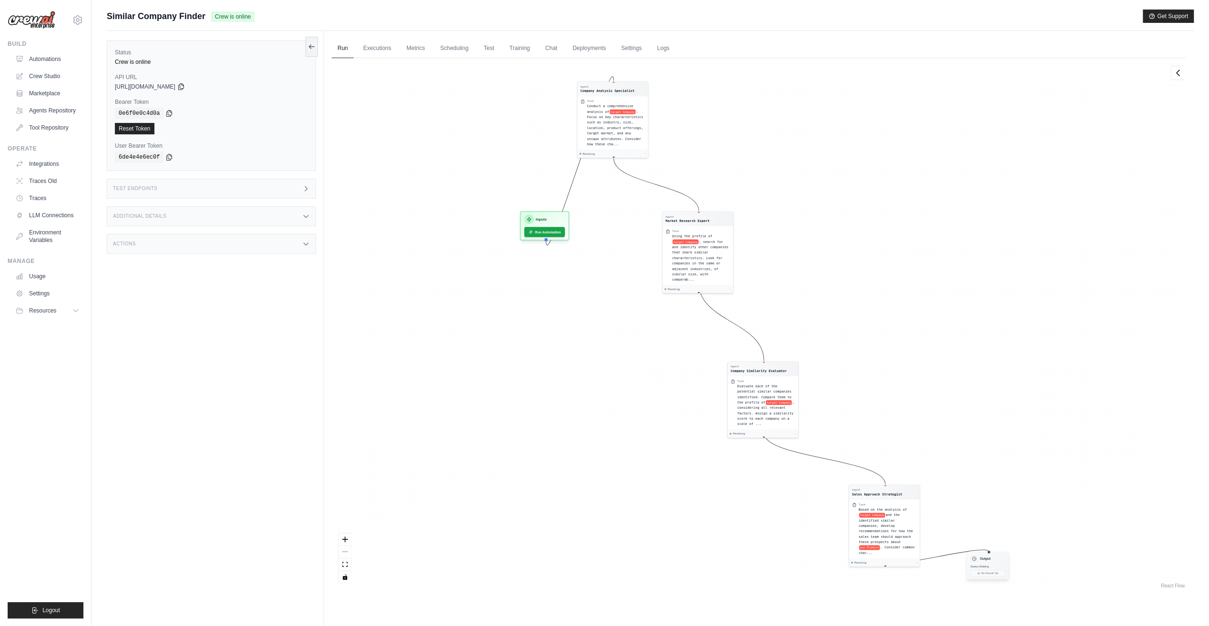
drag, startPoint x: 990, startPoint y: 284, endPoint x: 1001, endPoint y: 566, distance: 282.8
click at [1001, 566] on div "Output Status: Waiting No Result Yet" at bounding box center [987, 566] width 43 height 28
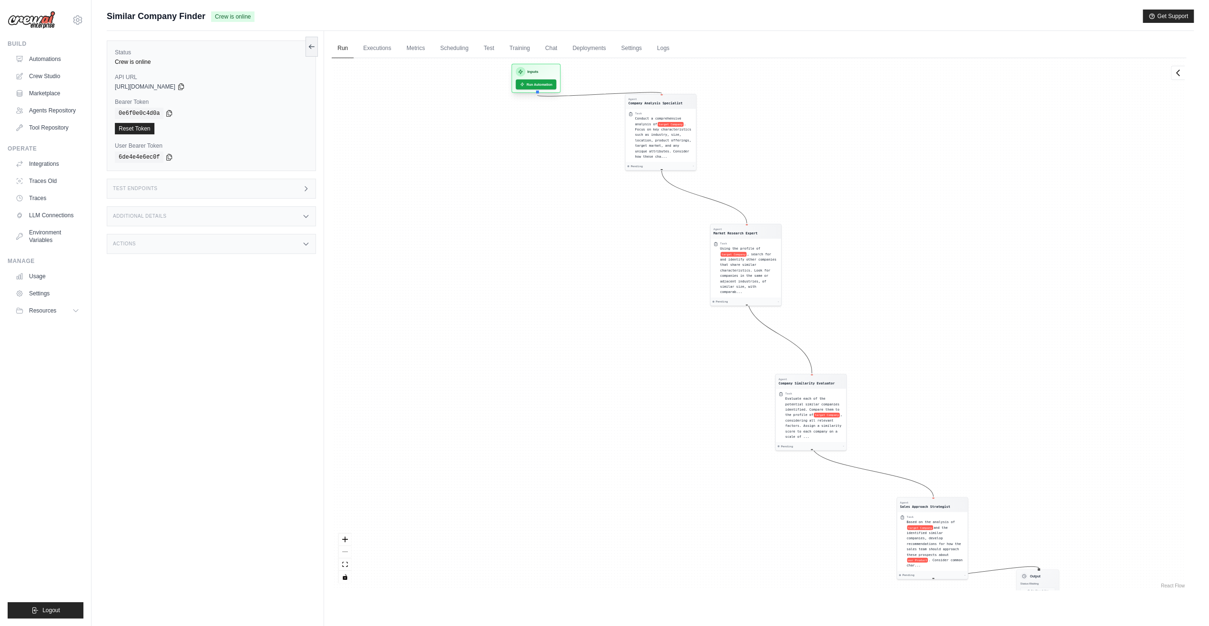
drag, startPoint x: 539, startPoint y: 208, endPoint x: 535, endPoint y: 68, distance: 139.7
click at [535, 69] on h3 "Inputs" at bounding box center [532, 72] width 11 height 6
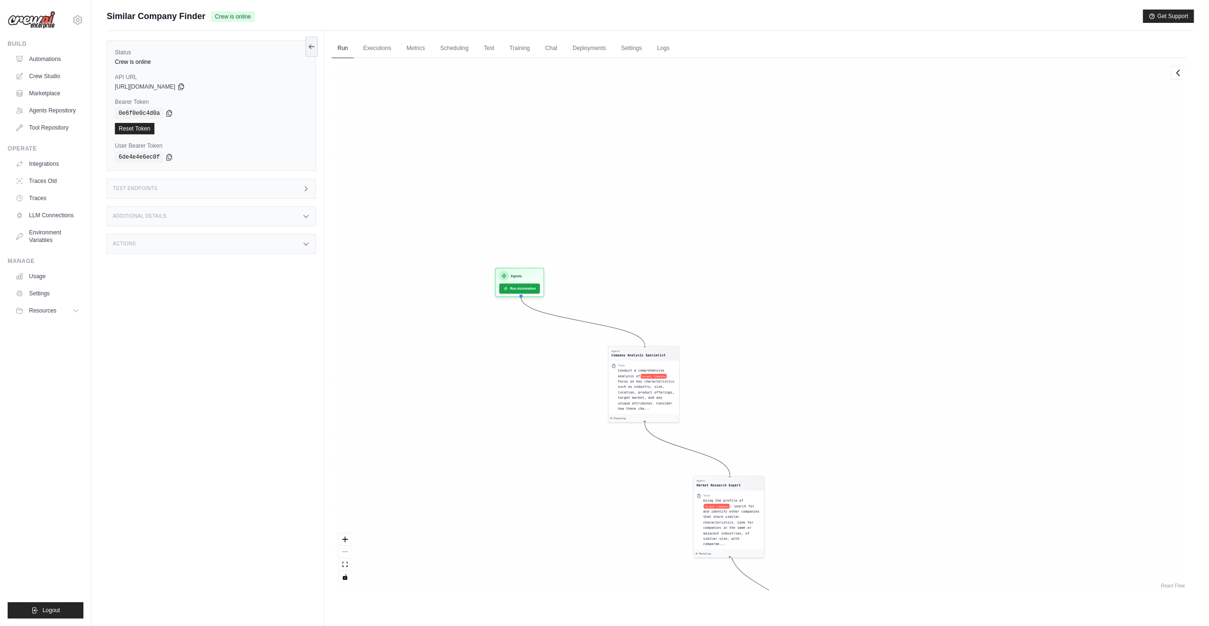
drag, startPoint x: 508, startPoint y: 146, endPoint x: 517, endPoint y: 372, distance: 226.0
click at [514, 379] on div "Agent Company Analysis Specialist Task Conduct a comprehensive analysis of targ…" at bounding box center [759, 324] width 854 height 532
click at [524, 284] on button "Run Automation" at bounding box center [520, 286] width 42 height 10
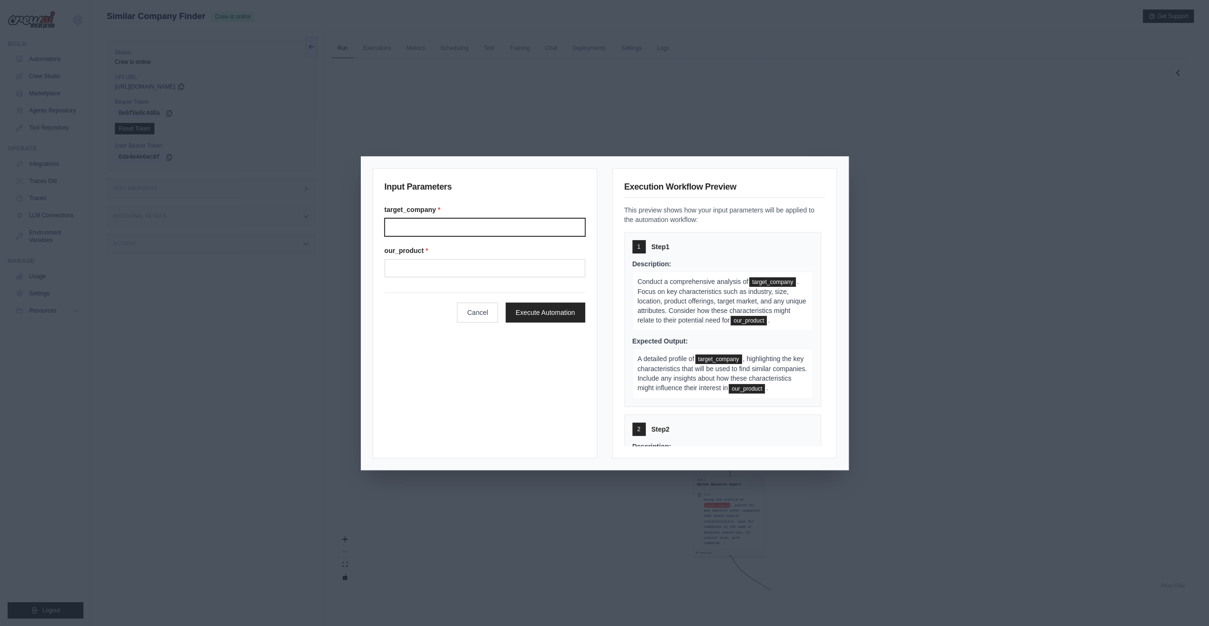
click at [431, 227] on input "Target company" at bounding box center [485, 227] width 201 height 18
type input "**********"
click at [449, 265] on input "Our product" at bounding box center [485, 268] width 201 height 18
type input "**********"
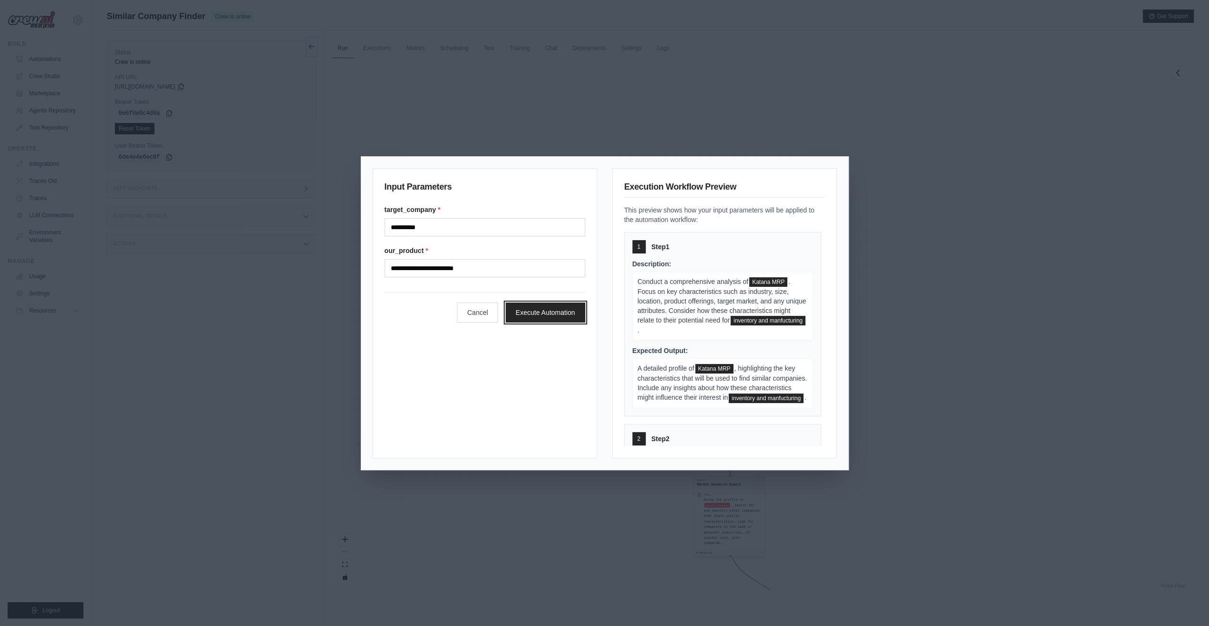
click at [546, 311] on button "Execute Automation" at bounding box center [546, 313] width 80 height 20
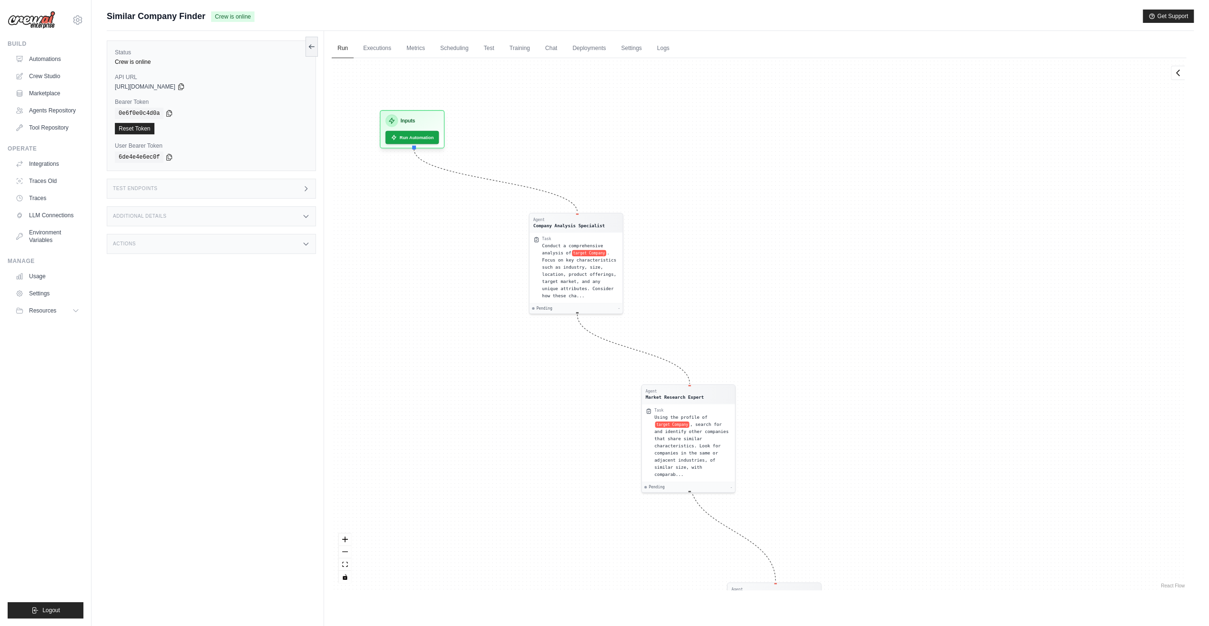
drag, startPoint x: 790, startPoint y: 159, endPoint x: 825, endPoint y: 337, distance: 181.2
click at [825, 337] on div "Agent Company Analysis Specialist Task Conduct a comprehensive analysis of targ…" at bounding box center [759, 324] width 854 height 532
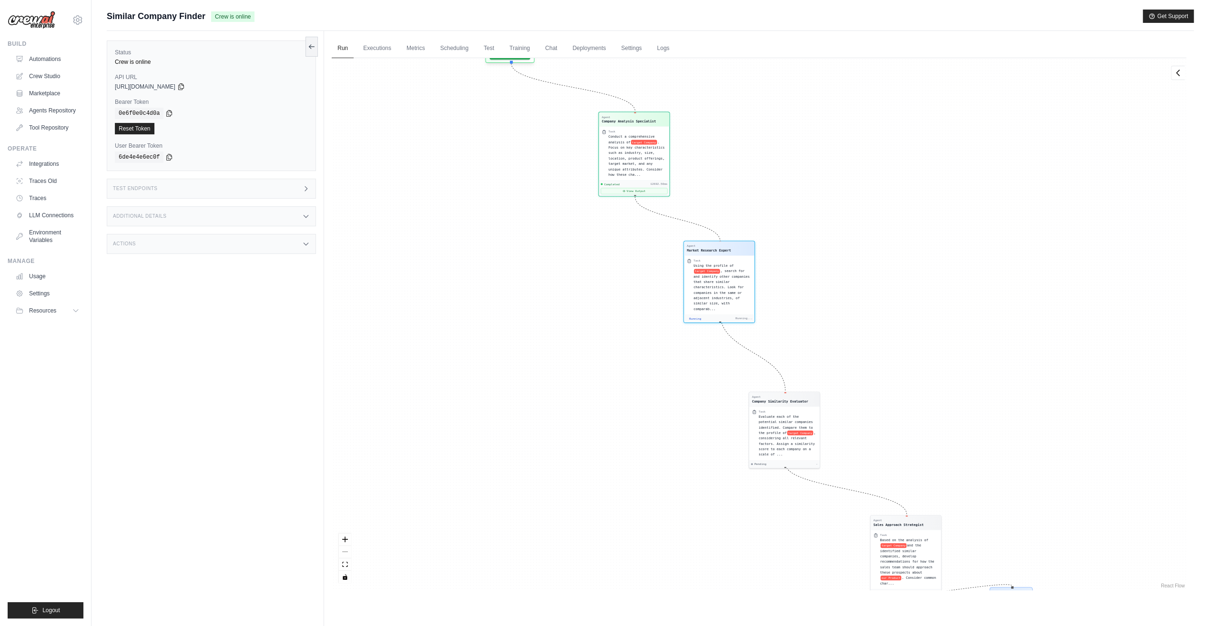
click at [721, 283] on span ", search for and identify other companies that share similar characteristics. L…" at bounding box center [721, 290] width 56 height 42
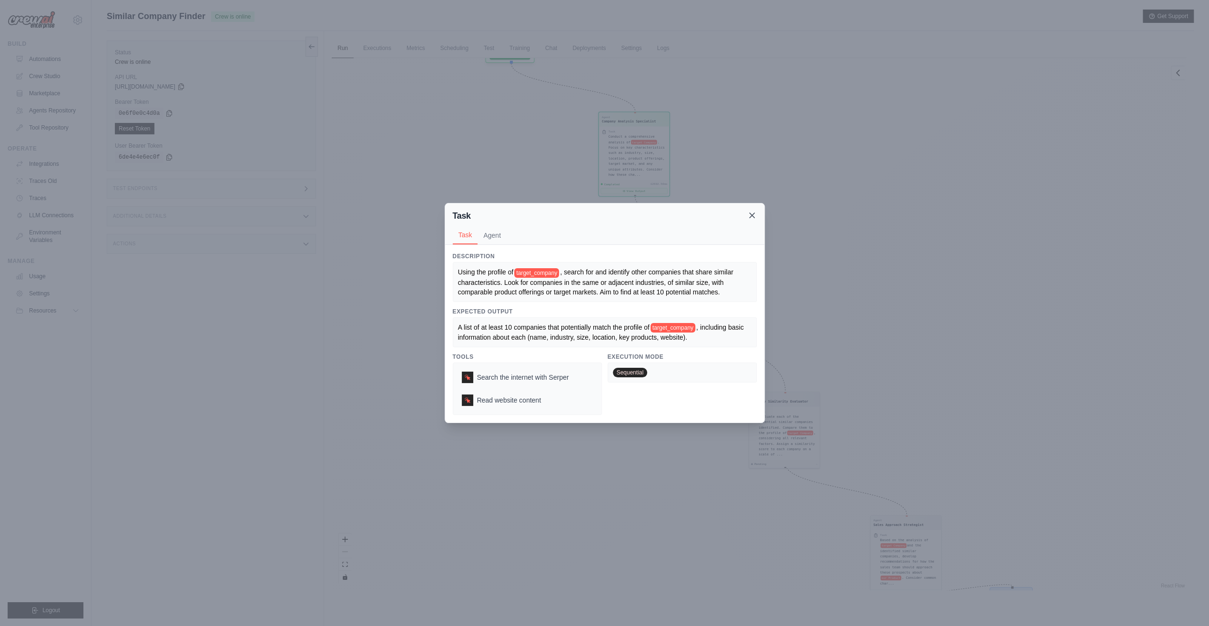
click at [753, 217] on icon at bounding box center [752, 216] width 10 height 10
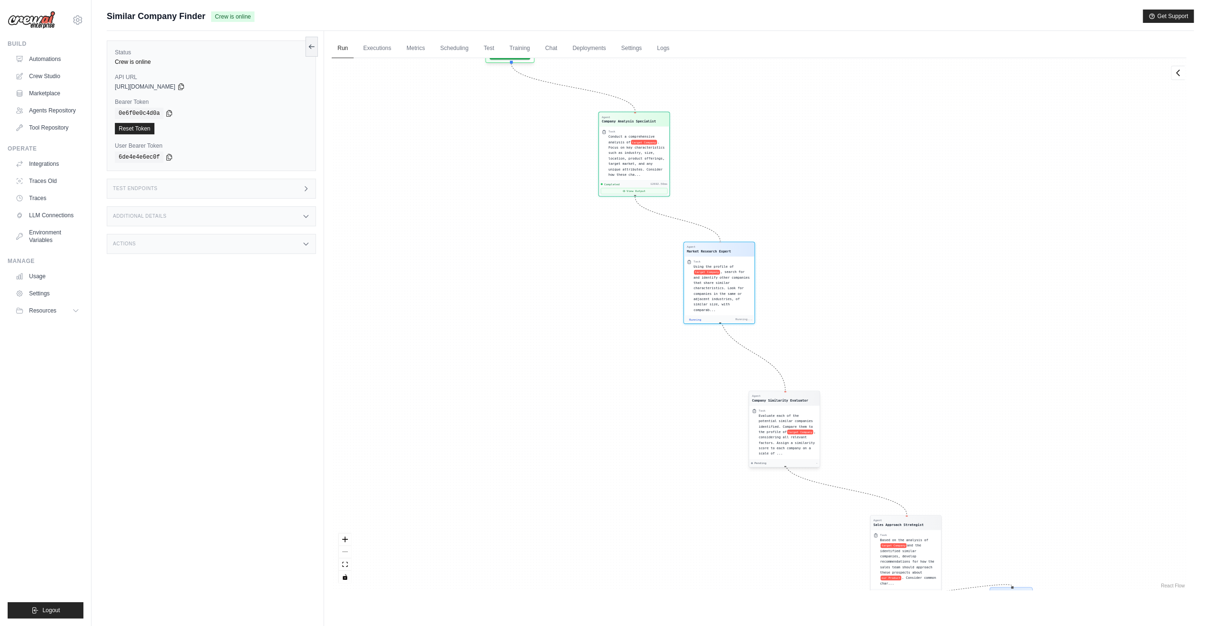
click at [801, 424] on span "Evaluate each of the potential similar companies identified. Compare them to th…" at bounding box center [786, 424] width 54 height 20
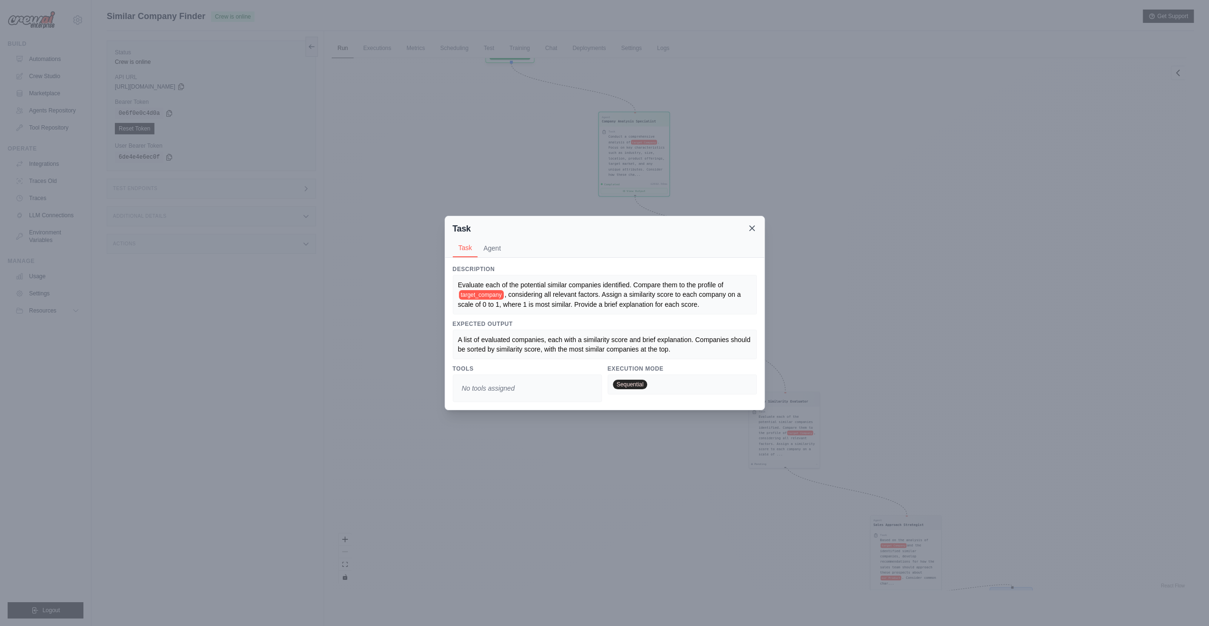
click at [753, 227] on icon at bounding box center [752, 228] width 5 height 5
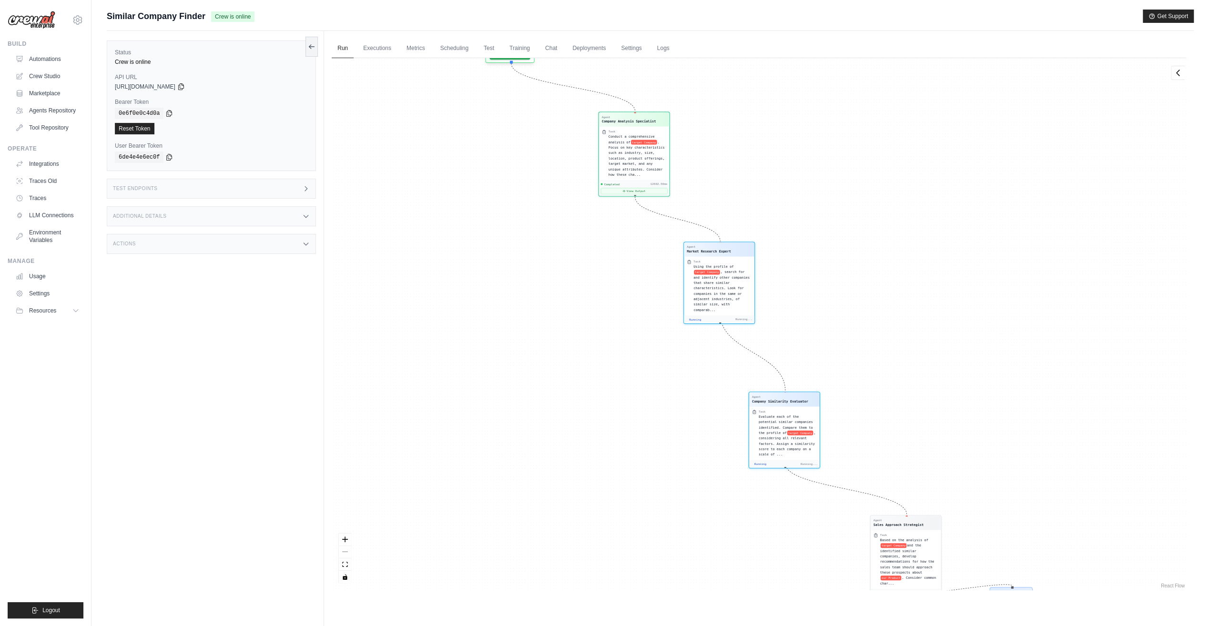
click at [255, 187] on div "Test Endpoints" at bounding box center [211, 189] width 209 height 20
click at [731, 322] on button "View Output" at bounding box center [719, 325] width 67 height 6
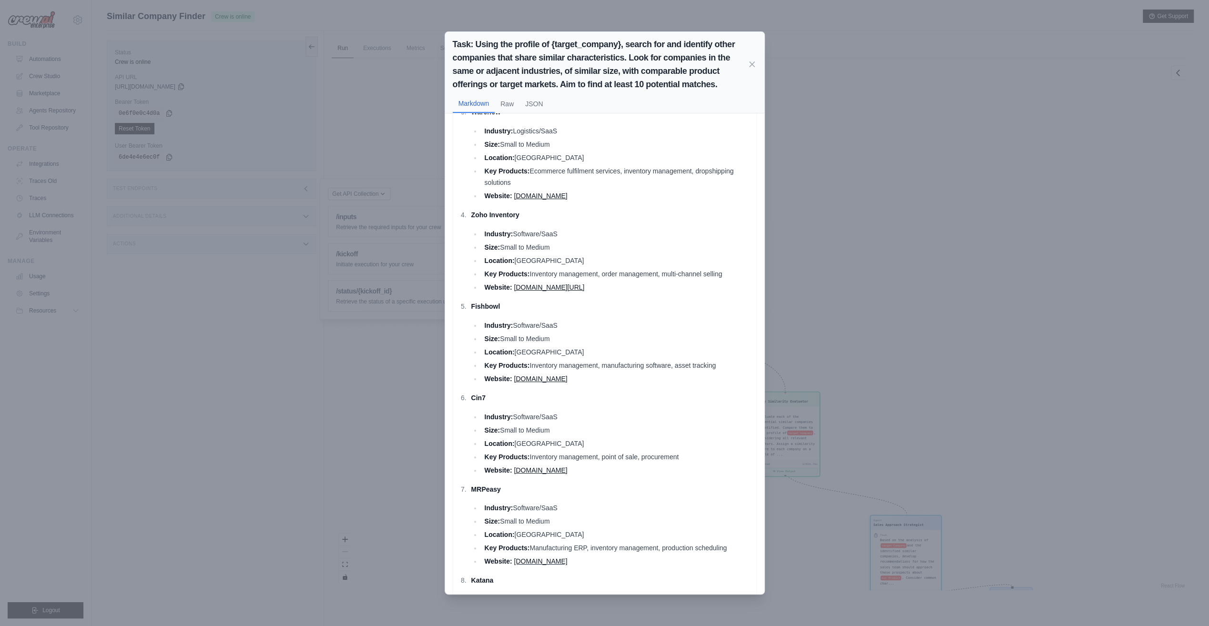
scroll to position [0, 0]
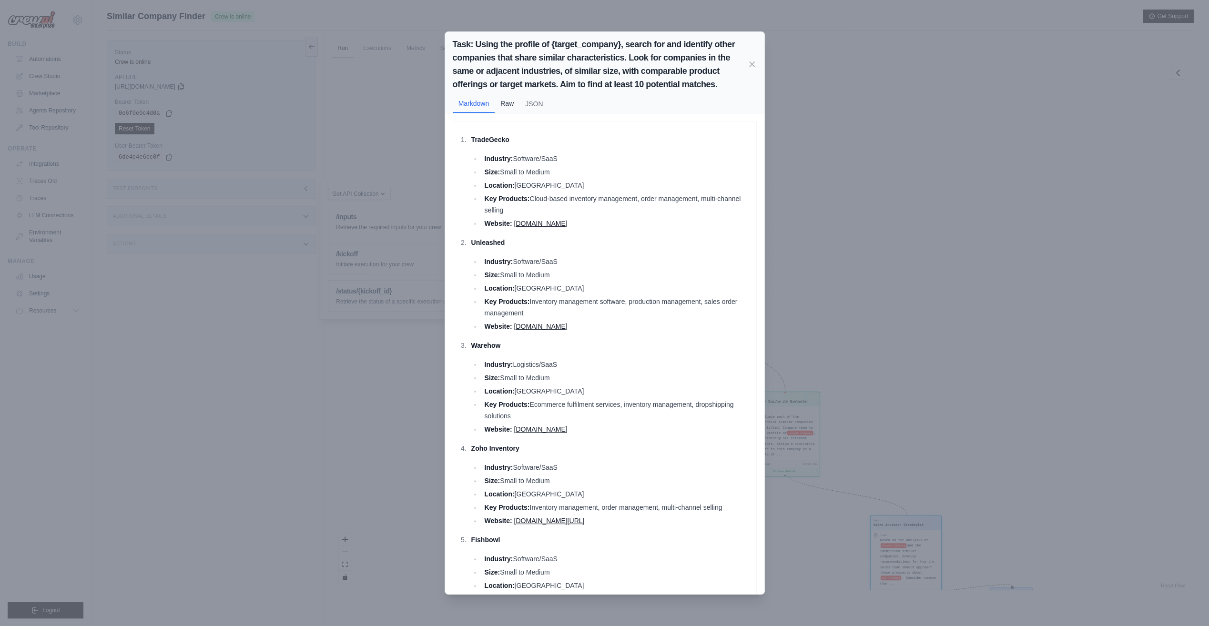
click at [507, 102] on button "Raw" at bounding box center [507, 103] width 25 height 18
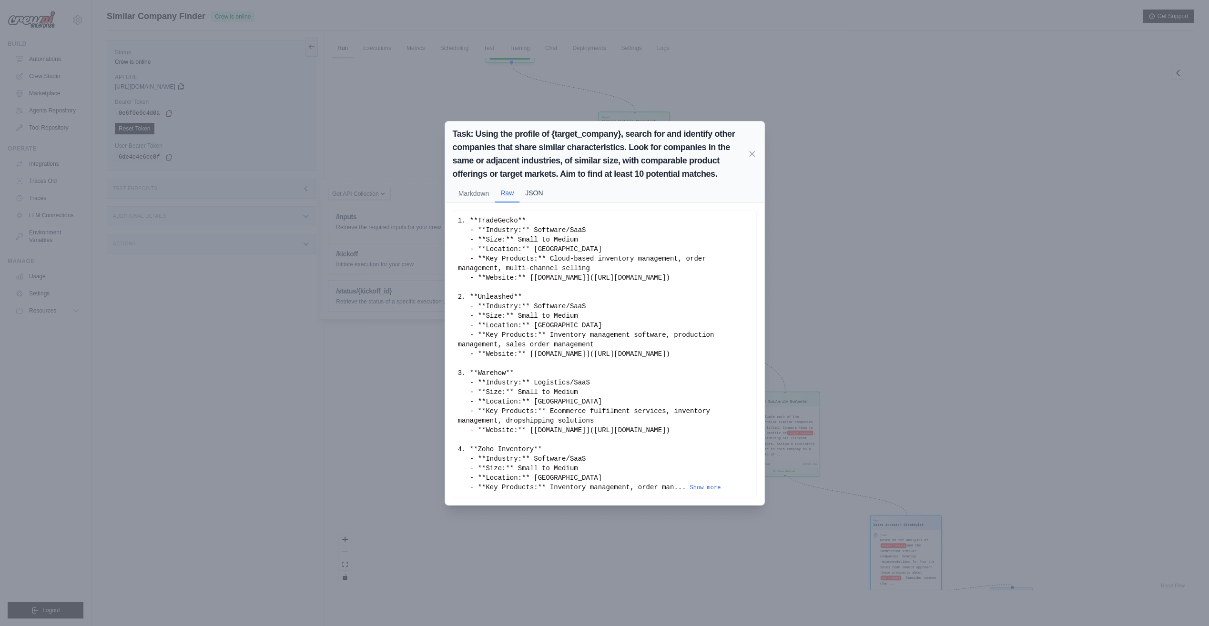
click at [529, 193] on button "JSON" at bounding box center [533, 193] width 29 height 18
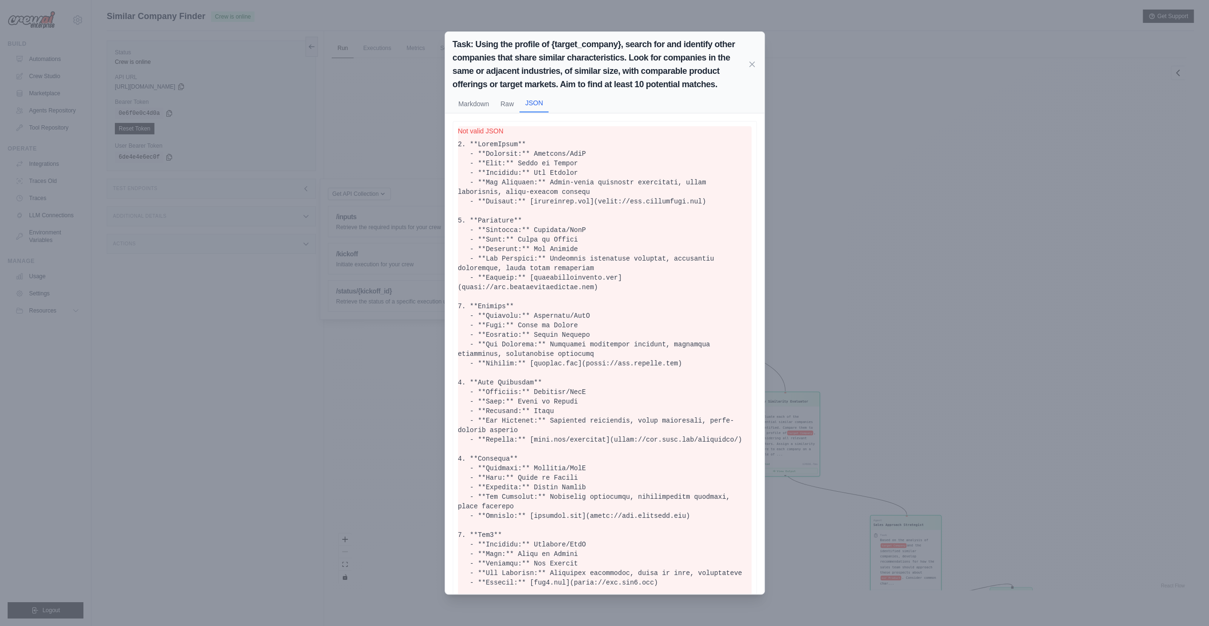
scroll to position [4186, 0]
click at [752, 64] on icon at bounding box center [752, 63] width 5 height 5
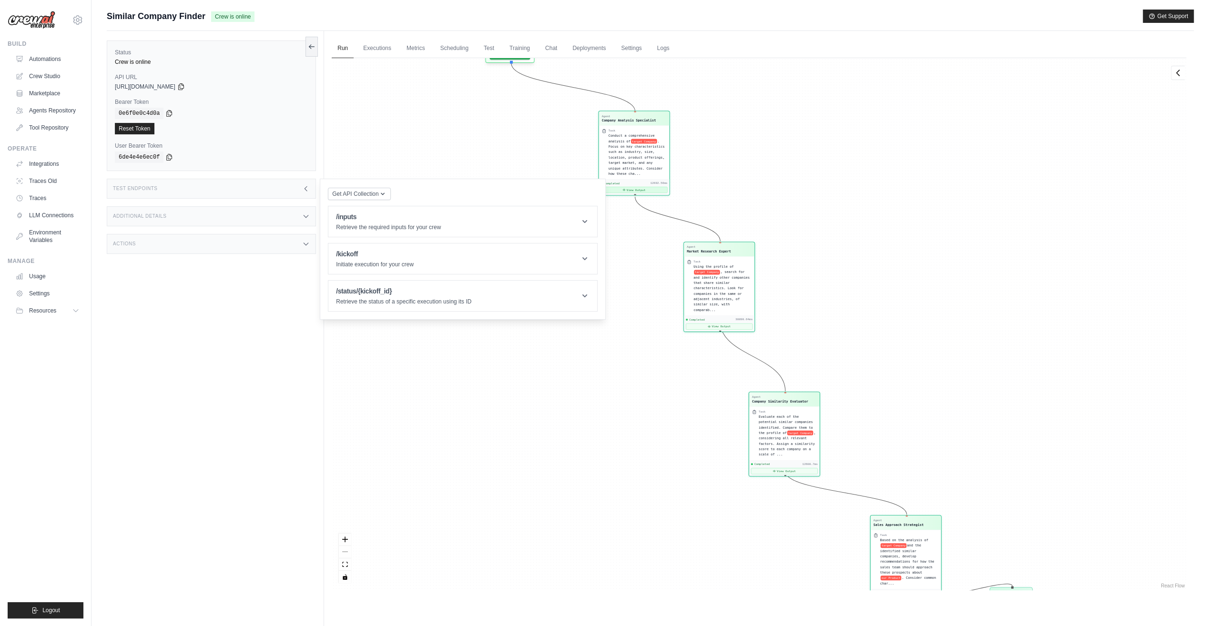
click at [640, 190] on button "View Output" at bounding box center [634, 190] width 67 height 6
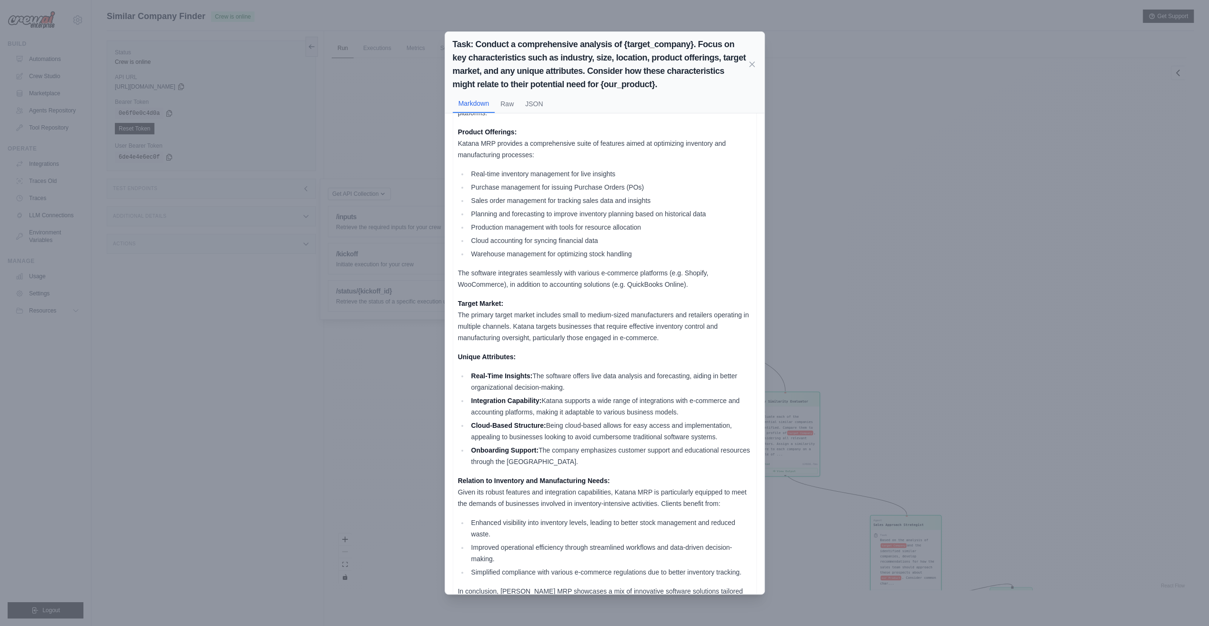
scroll to position [228, 0]
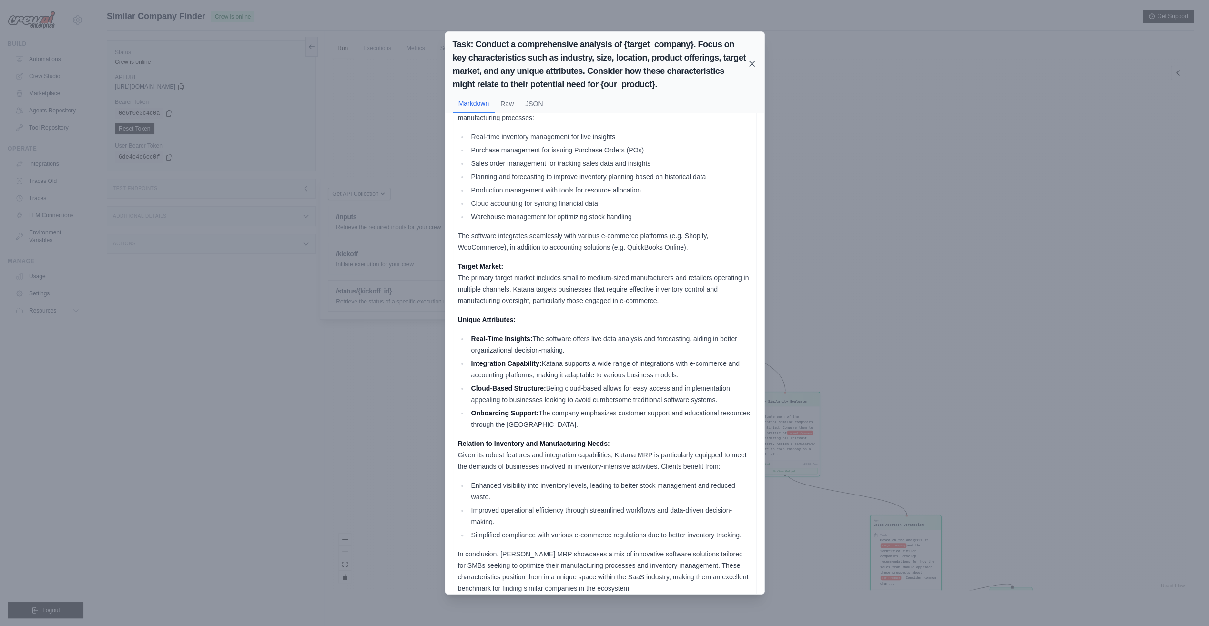
click at [751, 65] on icon at bounding box center [752, 64] width 10 height 10
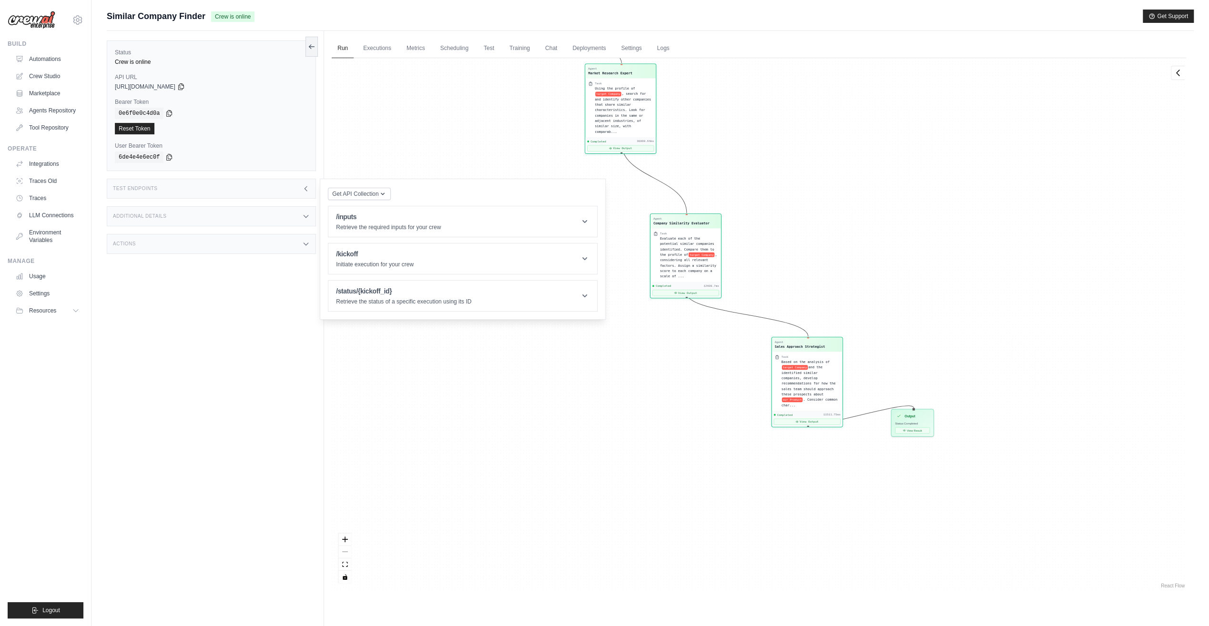
drag, startPoint x: 923, startPoint y: 355, endPoint x: 826, endPoint y: 180, distance: 199.7
click at [826, 180] on div "Agent Company Analysis Specialist Task Conduct a comprehensive analysis of targ…" at bounding box center [759, 324] width 854 height 532
click at [912, 429] on button "View Result" at bounding box center [912, 429] width 35 height 6
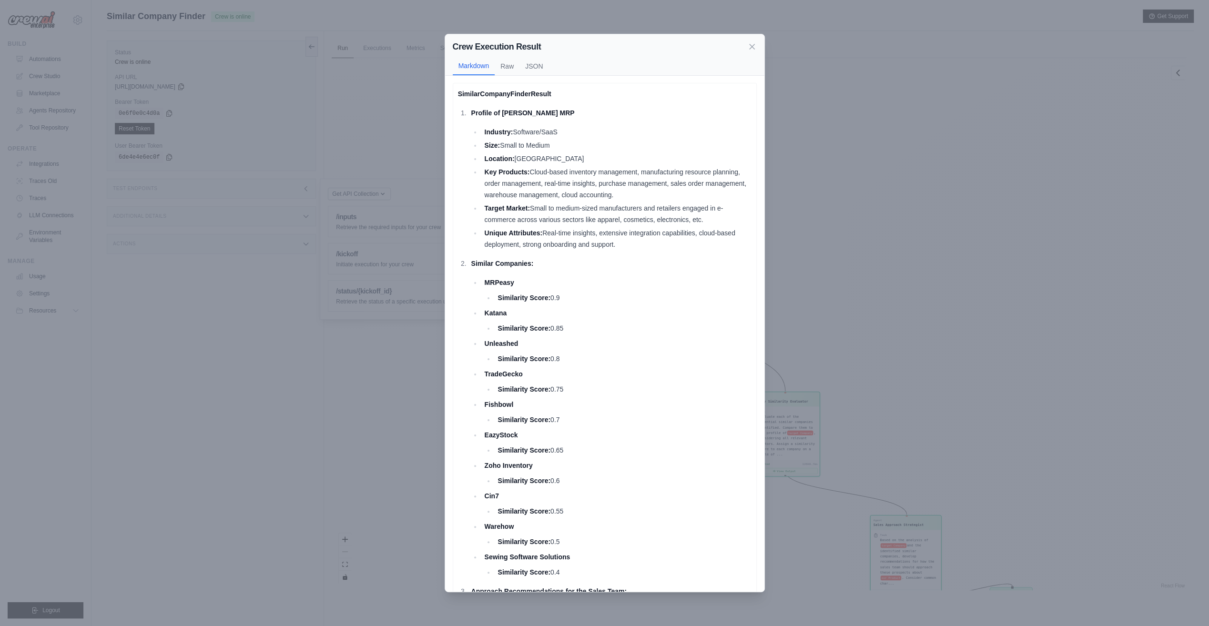
scroll to position [0, 0]
click at [751, 47] on icon at bounding box center [752, 46] width 5 height 5
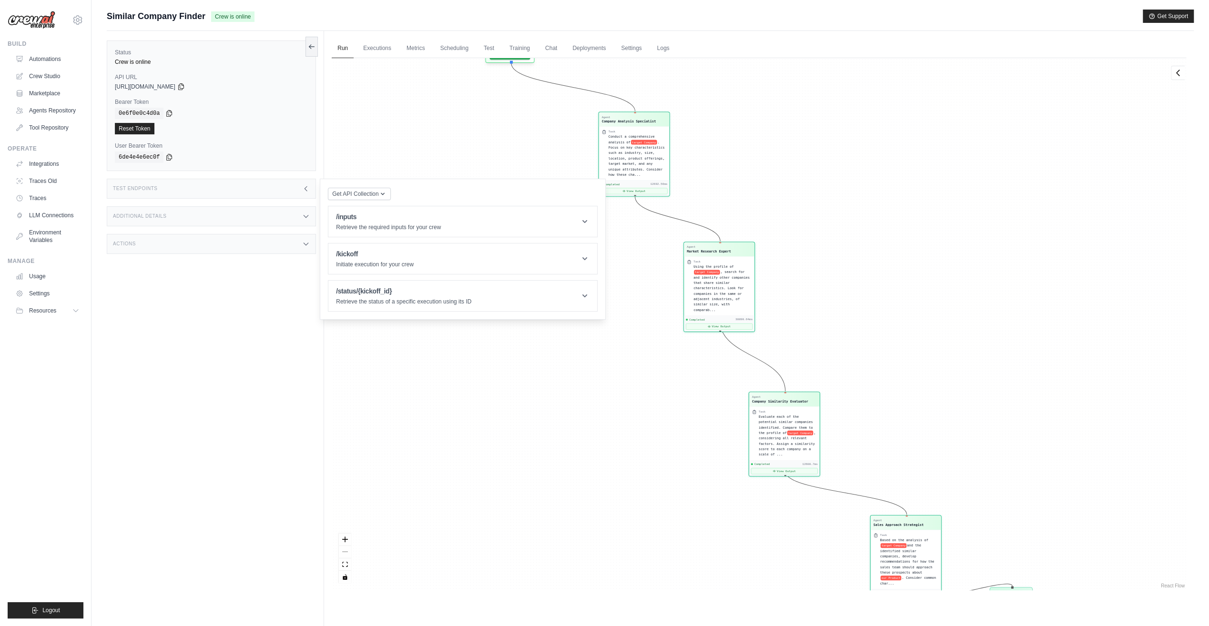
click at [917, 198] on div "Agent Company Analysis Specialist Task Conduct a comprehensive analysis of targ…" at bounding box center [759, 324] width 854 height 532
click at [176, 209] on div "Additional Details" at bounding box center [211, 216] width 209 height 20
click at [178, 293] on div "Actions" at bounding box center [211, 300] width 209 height 20
click at [243, 187] on div "Test Endpoints" at bounding box center [211, 189] width 209 height 20
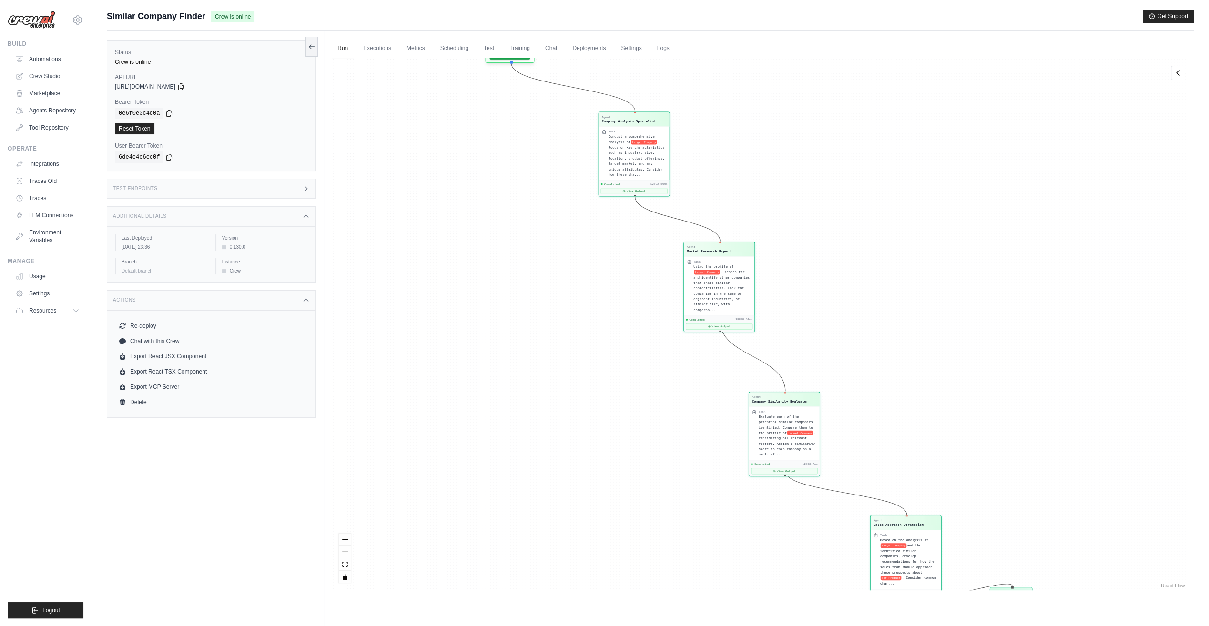
click at [243, 187] on div "Test Endpoints" at bounding box center [211, 189] width 209 height 20
click at [363, 192] on span "Get API Collection" at bounding box center [355, 194] width 46 height 8
click at [432, 443] on div "Agent Company Analysis Specialist Task Conduct a comprehensive analysis of targ…" at bounding box center [759, 324] width 854 height 532
click at [183, 85] on icon at bounding box center [180, 86] width 5 height 6
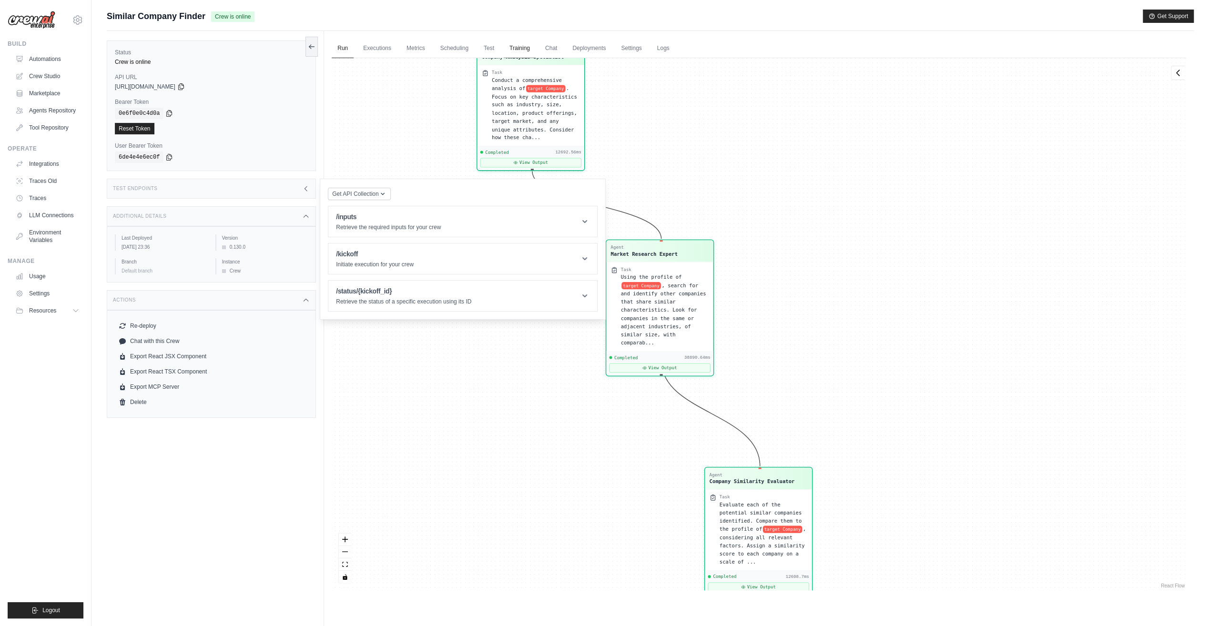
click at [522, 44] on link "Training" at bounding box center [520, 49] width 32 height 20
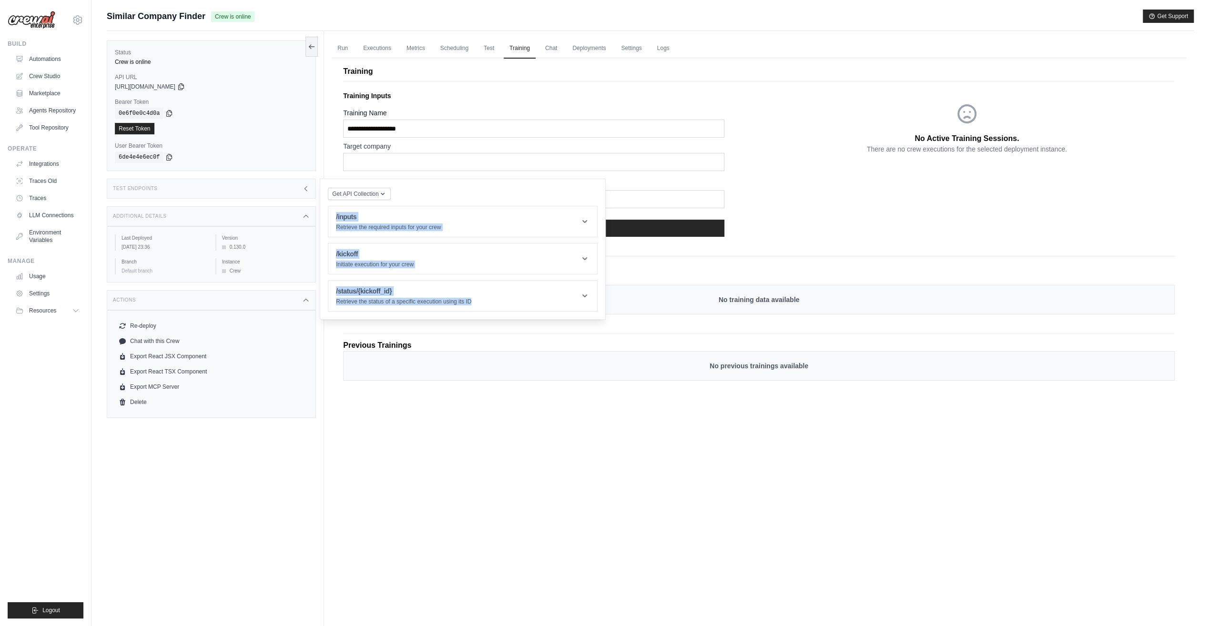
drag, startPoint x: 560, startPoint y: 183, endPoint x: 503, endPoint y: 320, distance: 148.9
click at [503, 320] on div "Status Crew is online API URL copied https://similar-company-finder-67d4e47e-aa…" at bounding box center [650, 344] width 1087 height 626
drag, startPoint x: 503, startPoint y: 320, endPoint x: 542, endPoint y: 510, distance: 194.2
click at [541, 530] on div "Run Executions Metrics Scheduling Test Training Chat Deployments Settings Logs …" at bounding box center [759, 344] width 870 height 626
click at [270, 180] on div "Test Endpoints" at bounding box center [211, 189] width 209 height 20
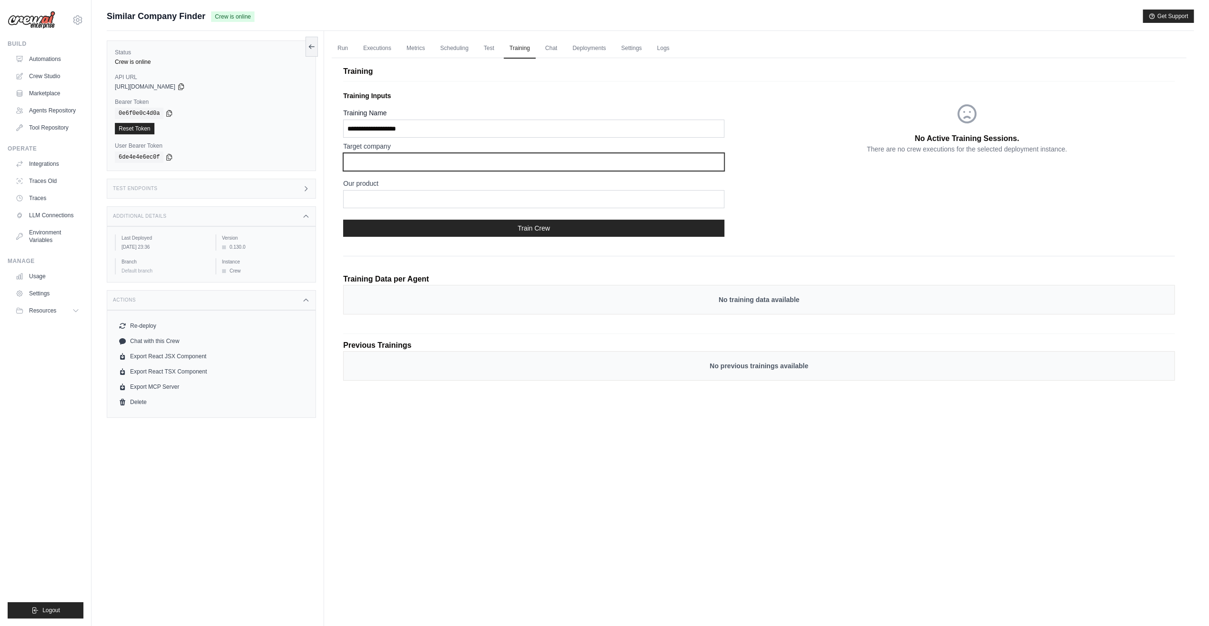
click at [523, 162] on input "text" at bounding box center [533, 162] width 381 height 18
click at [410, 161] on input "text" at bounding box center [533, 162] width 381 height 18
paste input "**********"
type input "**********"
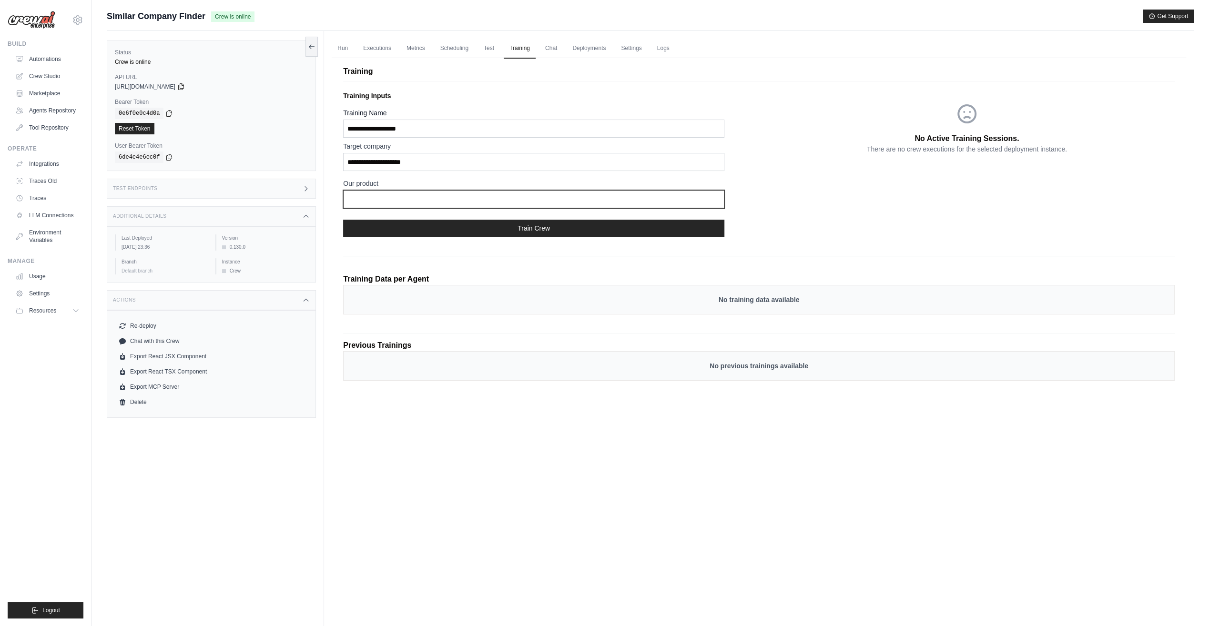
click at [390, 194] on input "text" at bounding box center [533, 199] width 381 height 18
type input "*"
type input "**********"
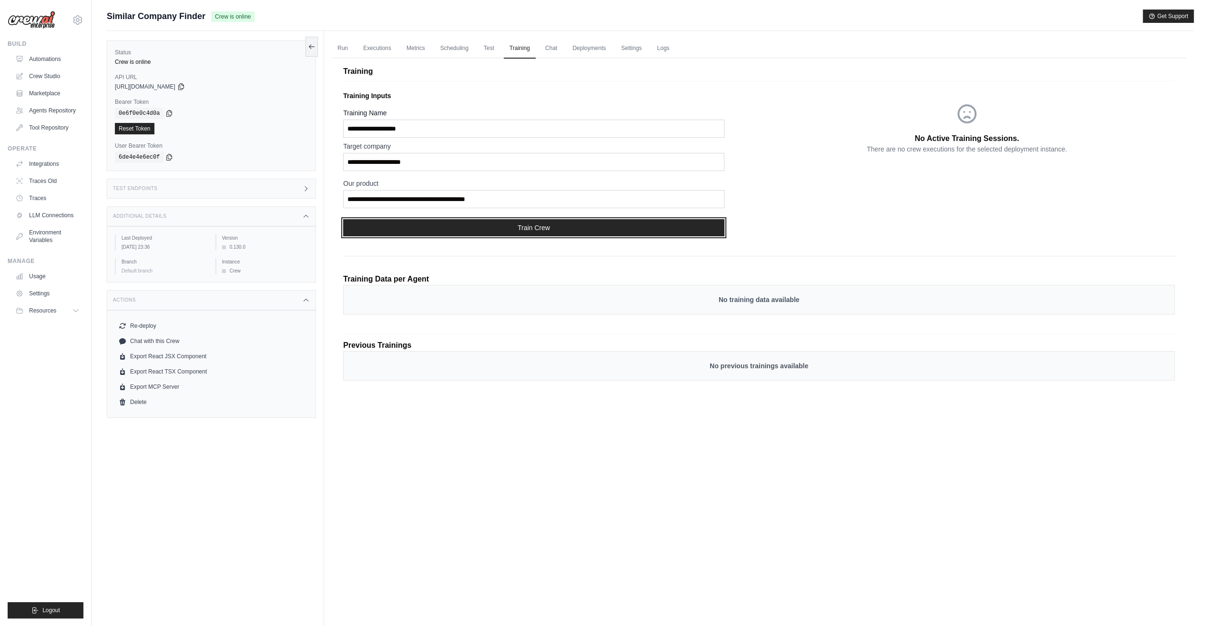
click at [527, 227] on button "Train Crew" at bounding box center [533, 227] width 381 height 17
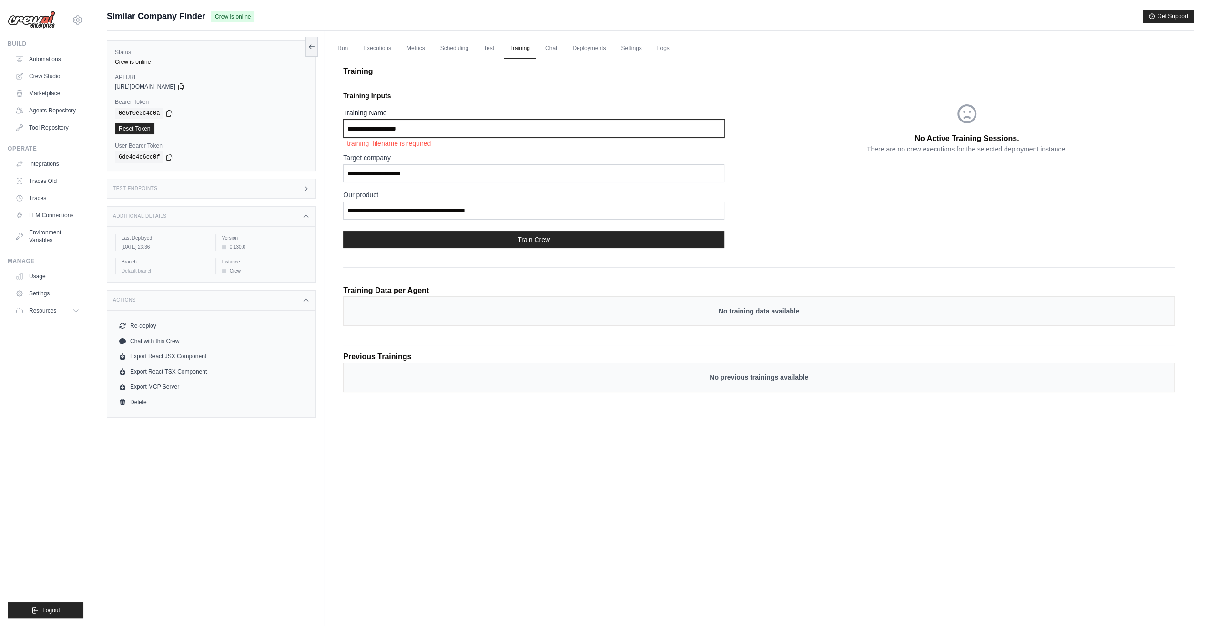
click at [435, 128] on input "Training Name" at bounding box center [533, 129] width 381 height 18
type input "**********"
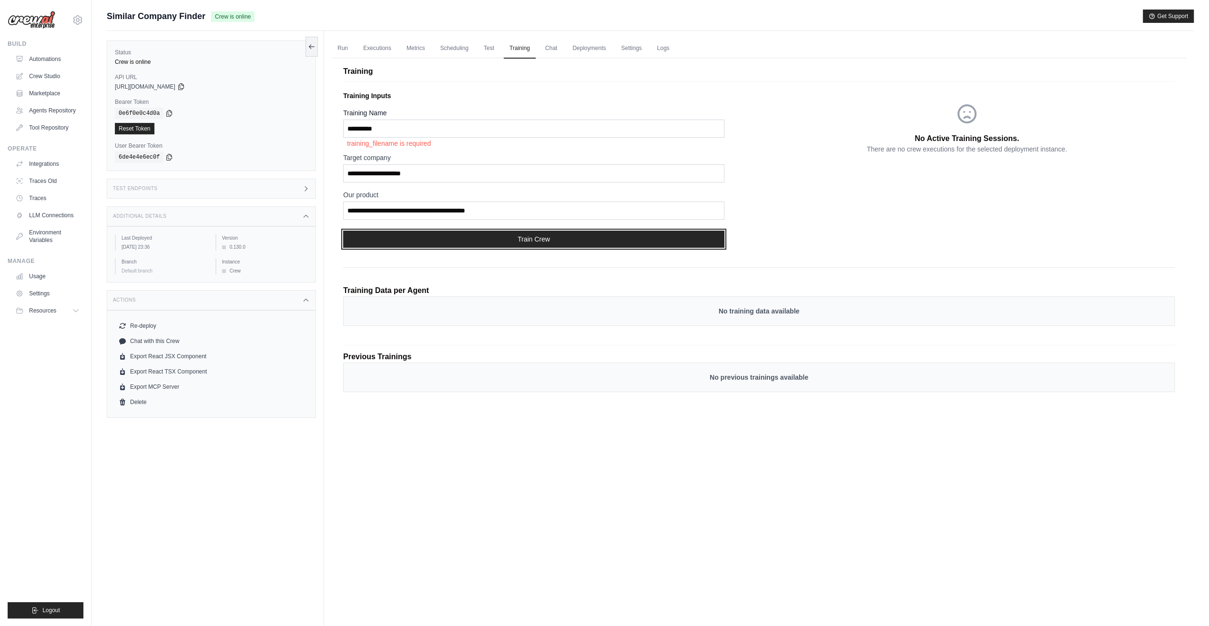
click at [536, 241] on button "Train Crew" at bounding box center [533, 239] width 381 height 17
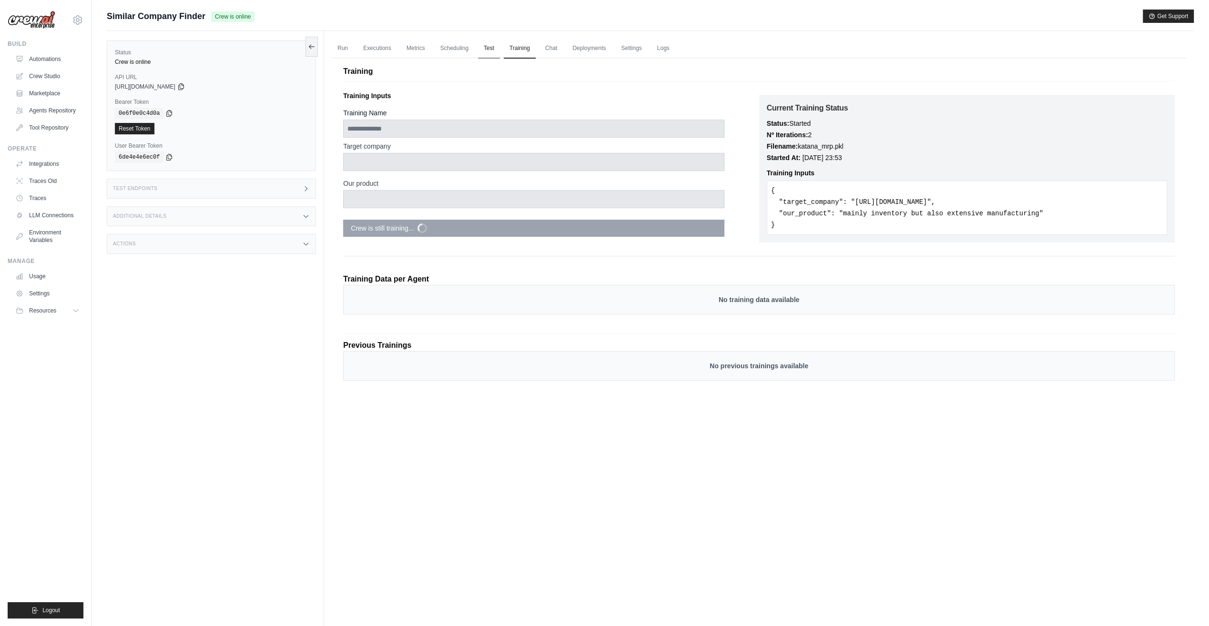
click at [488, 49] on link "Test" at bounding box center [489, 49] width 22 height 20
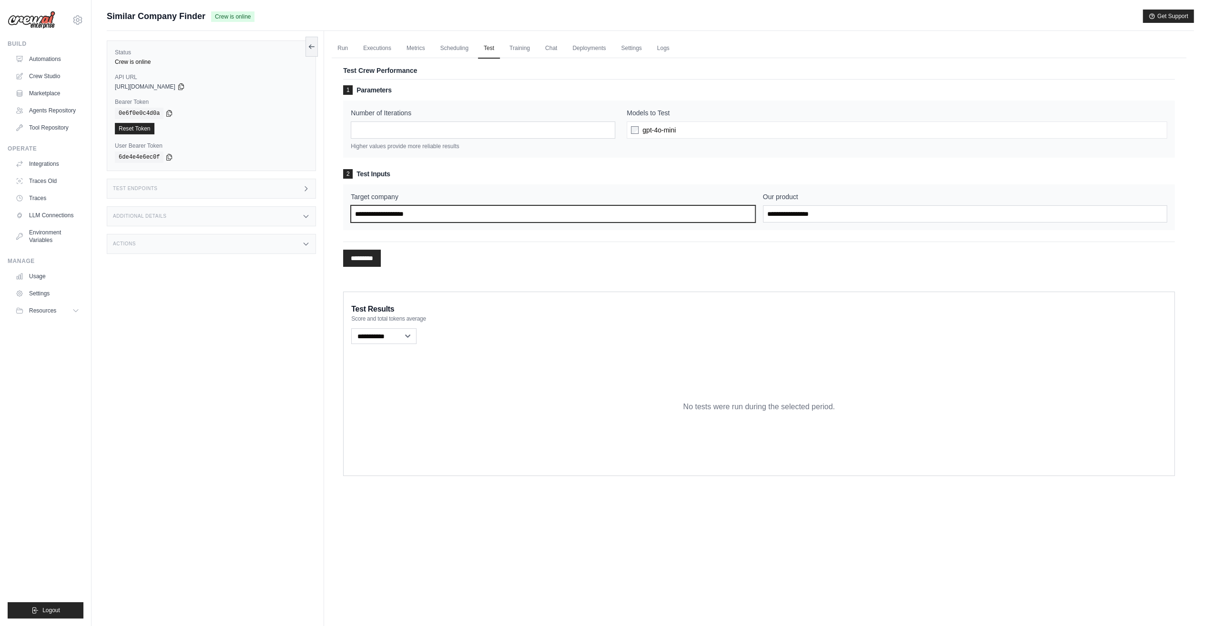
click at [467, 213] on input "Target company" at bounding box center [553, 213] width 404 height 17
paste input "**********"
type input "**********"
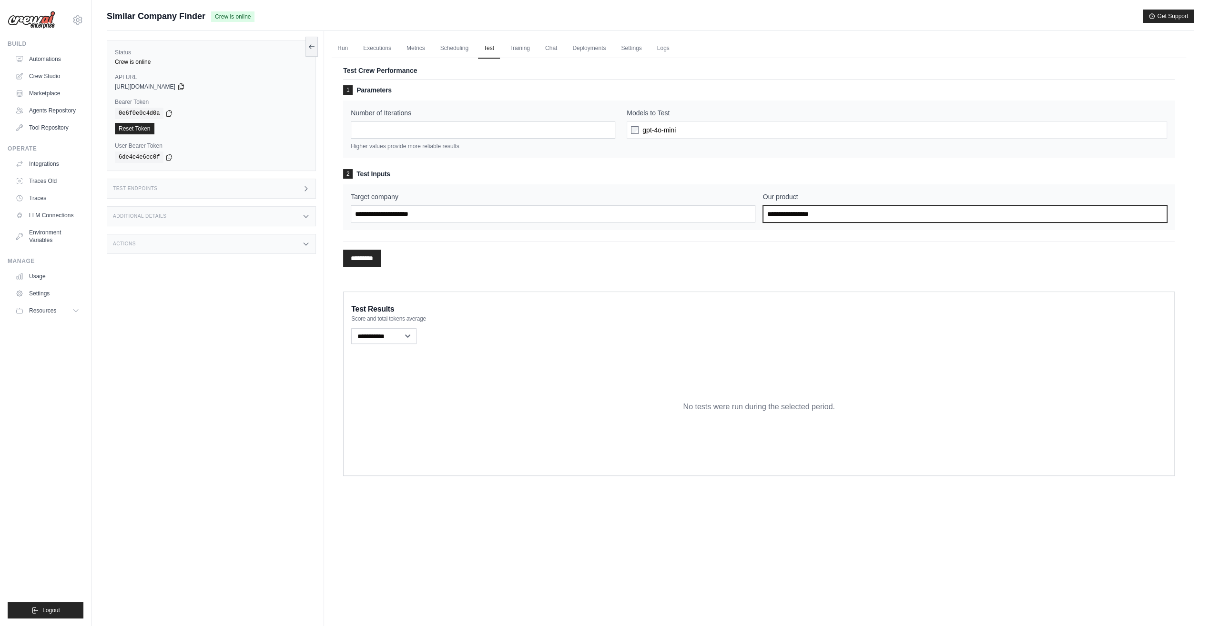
click at [809, 213] on input "Our product" at bounding box center [965, 213] width 404 height 17
type input "**********"
click at [360, 253] on input "*********" at bounding box center [362, 258] width 38 height 17
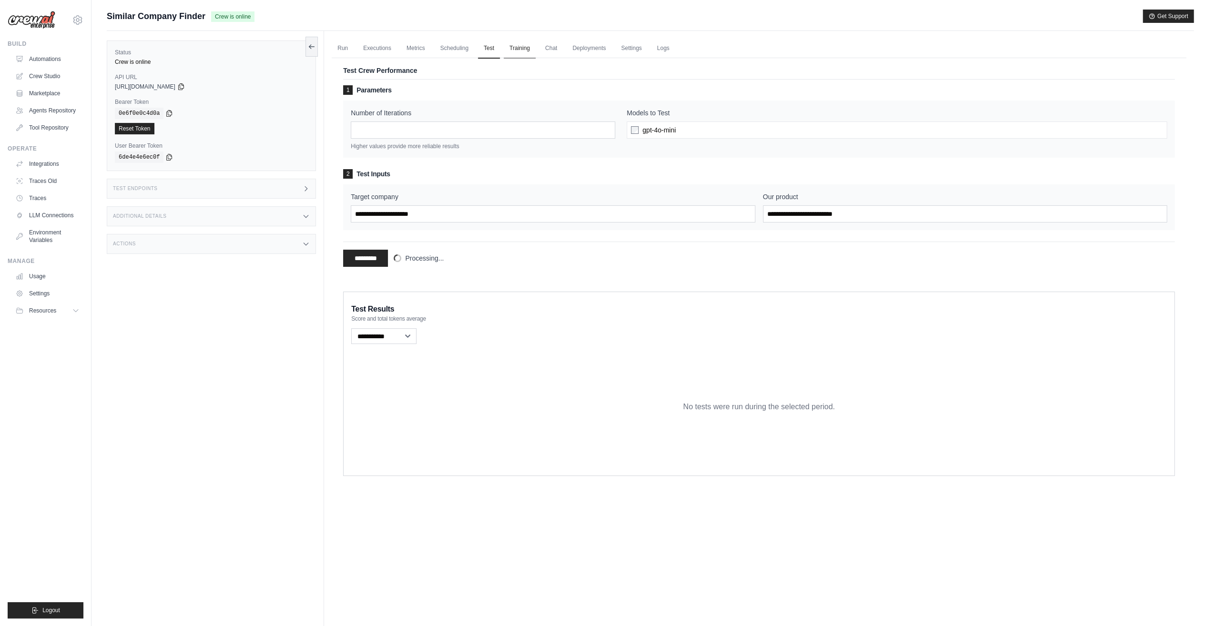
click at [521, 50] on link "Training" at bounding box center [520, 49] width 32 height 20
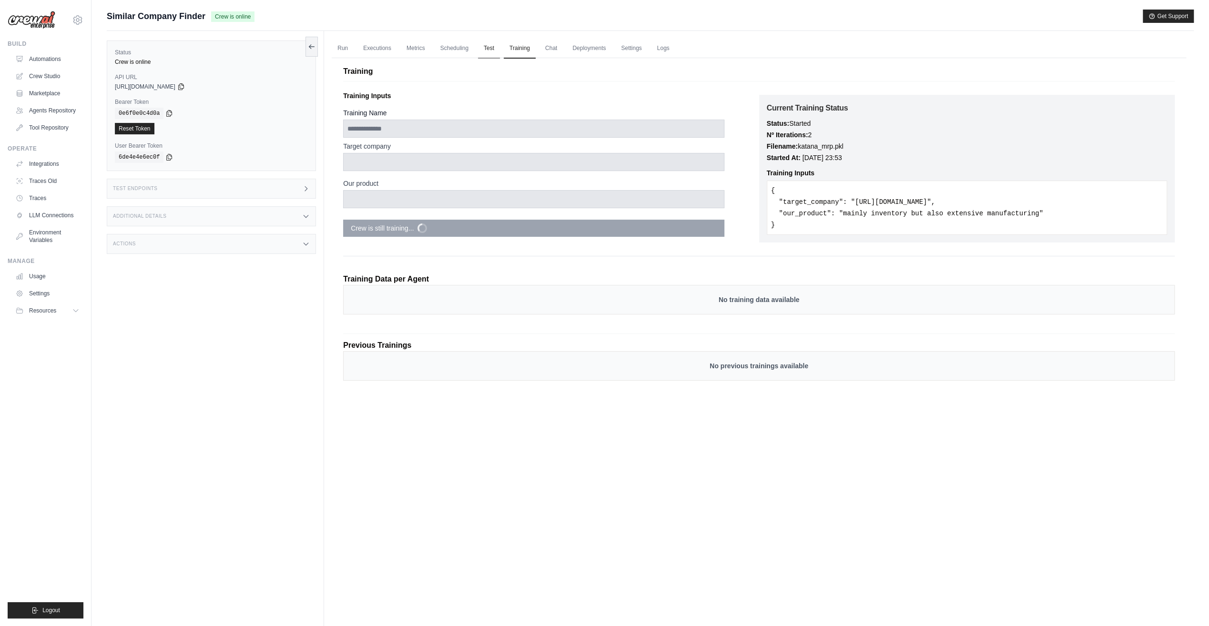
click at [488, 50] on link "Test" at bounding box center [489, 49] width 22 height 20
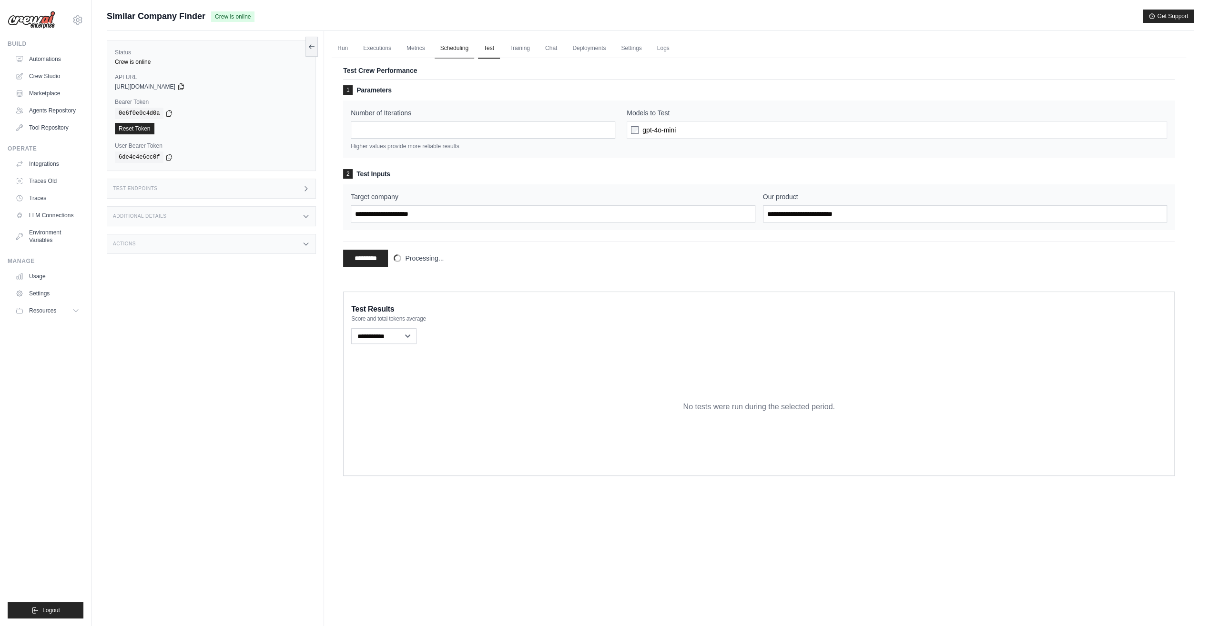
click at [456, 50] on link "Scheduling" at bounding box center [455, 49] width 40 height 20
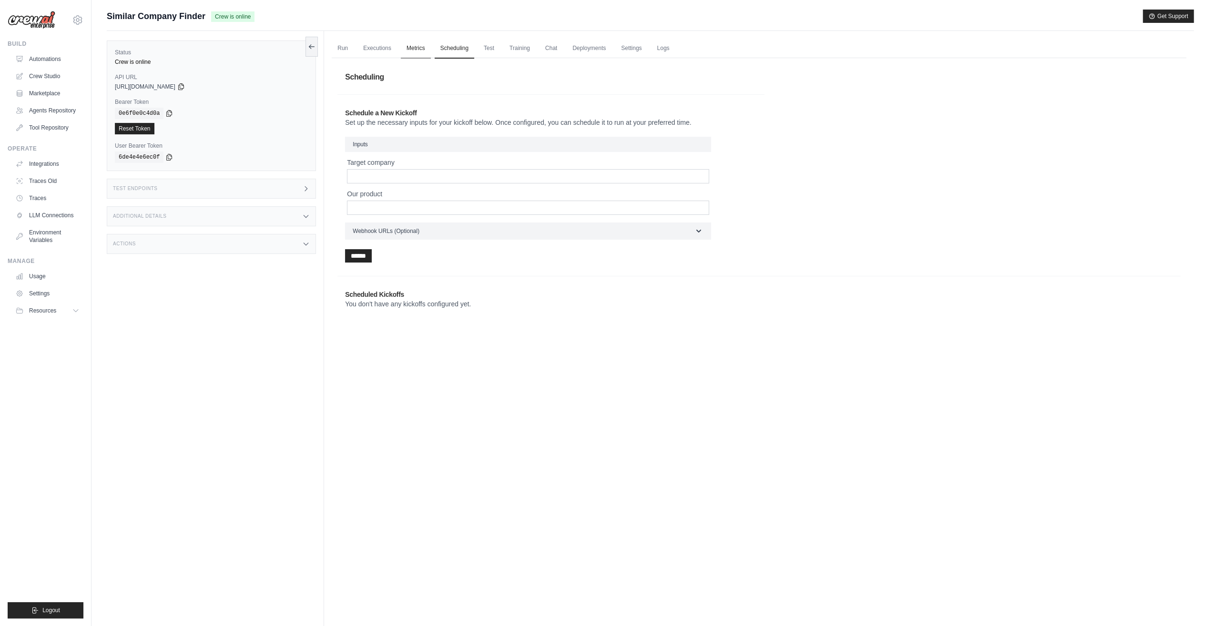
click at [415, 49] on link "Metrics" at bounding box center [416, 49] width 30 height 20
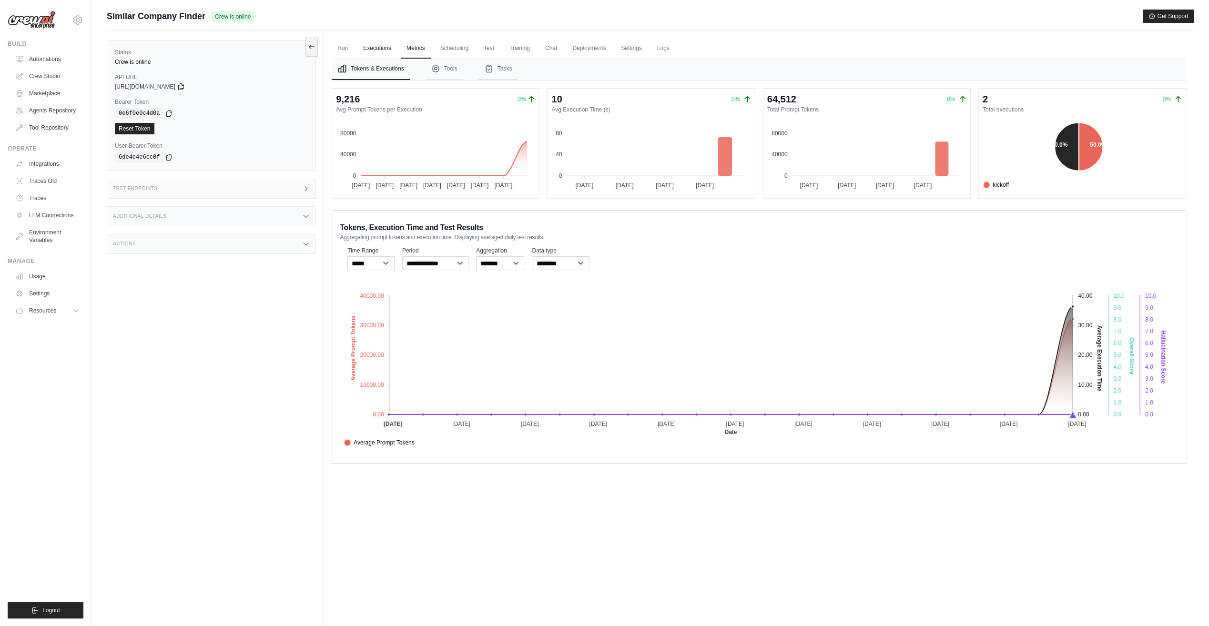
click at [375, 50] on link "Executions" at bounding box center [377, 49] width 40 height 20
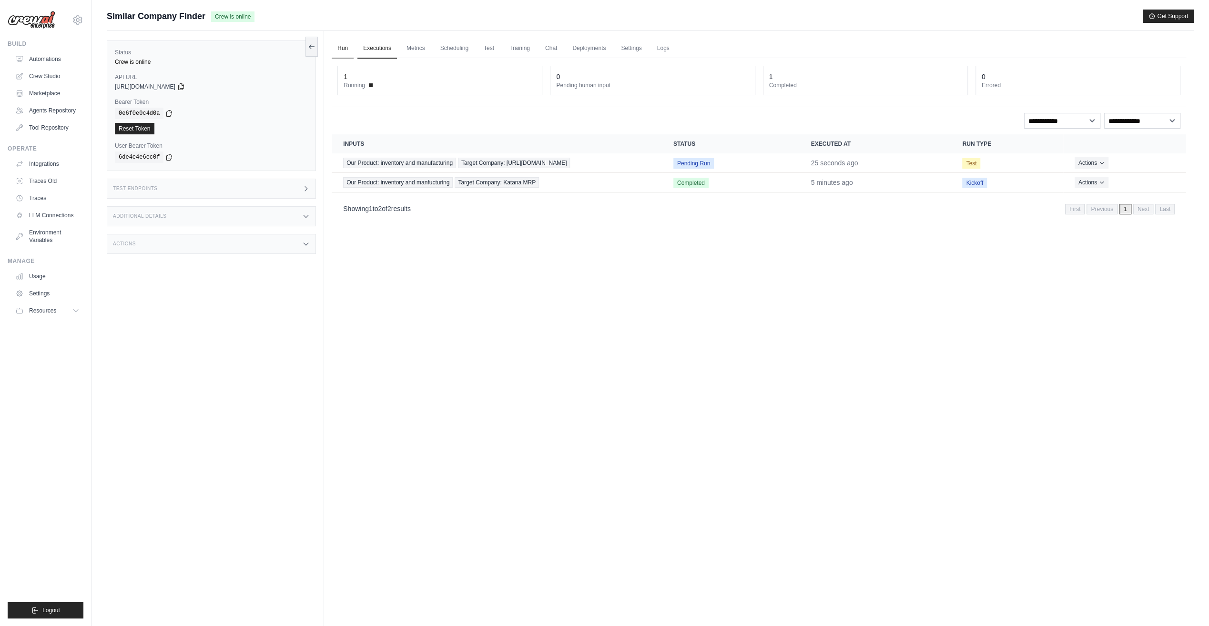
click at [343, 49] on link "Run" at bounding box center [343, 49] width 22 height 20
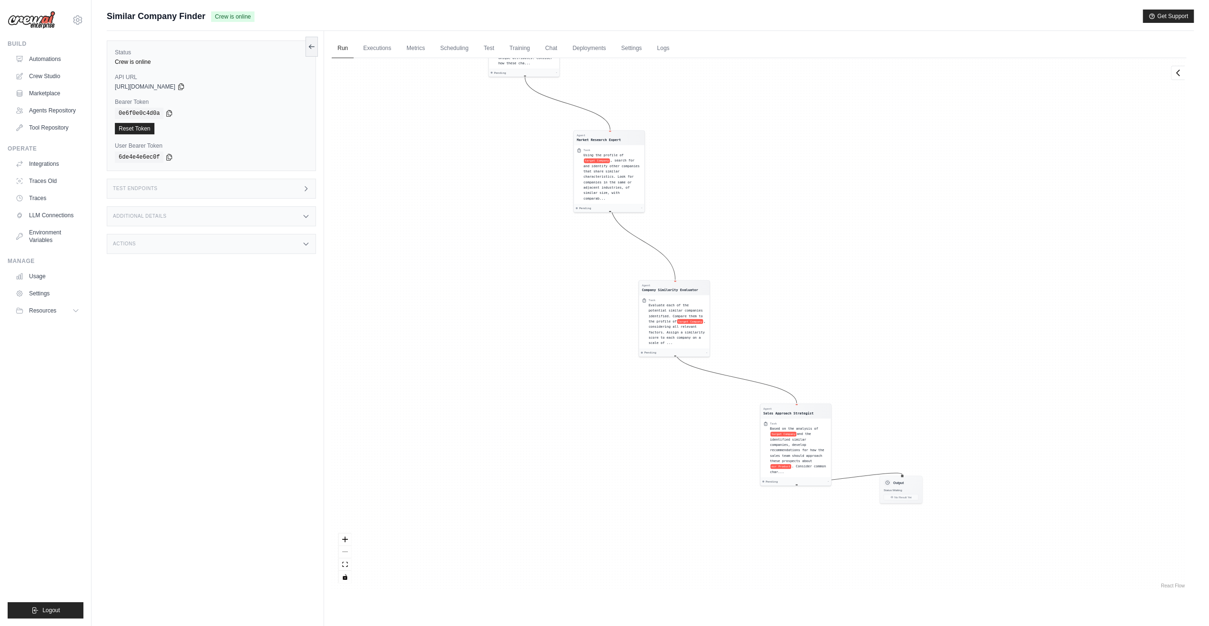
drag, startPoint x: 1128, startPoint y: 477, endPoint x: 1038, endPoint y: 413, distance: 111.1
click at [1019, 367] on div "Agent Company Analysis Specialist Task Conduct a comprehensive analysis of targ…" at bounding box center [759, 324] width 854 height 532
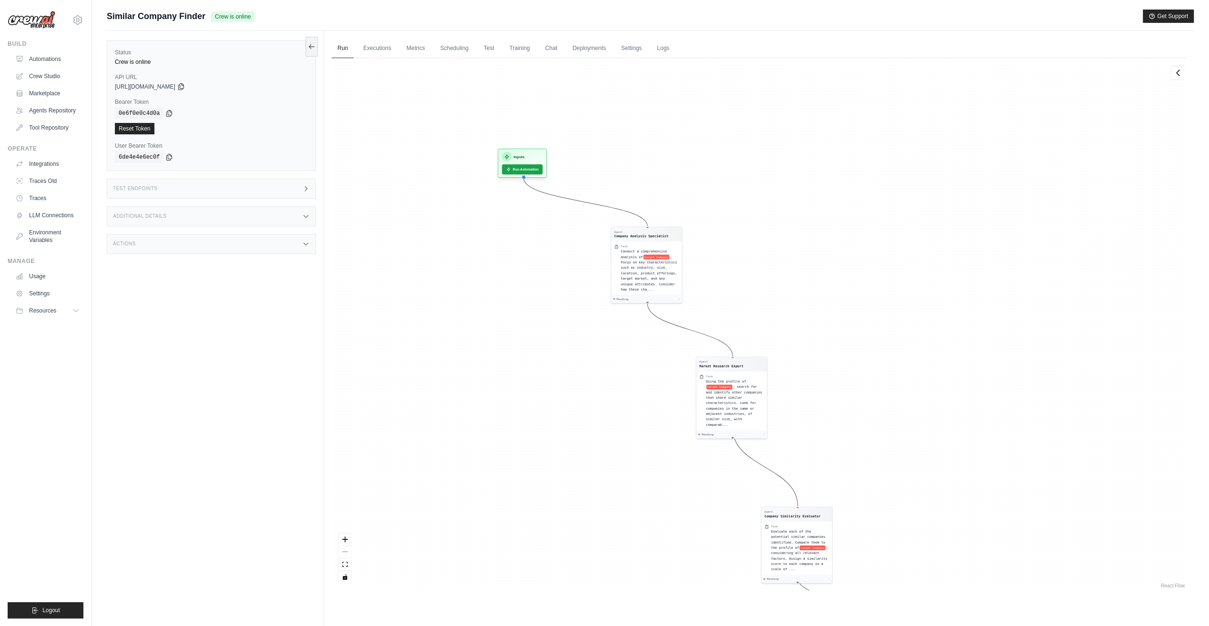
drag, startPoint x: 874, startPoint y: 247, endPoint x: 990, endPoint y: 495, distance: 273.3
click at [990, 495] on div "Agent Company Analysis Specialist Task Conduct a comprehensive analysis of targ…" at bounding box center [759, 324] width 854 height 532
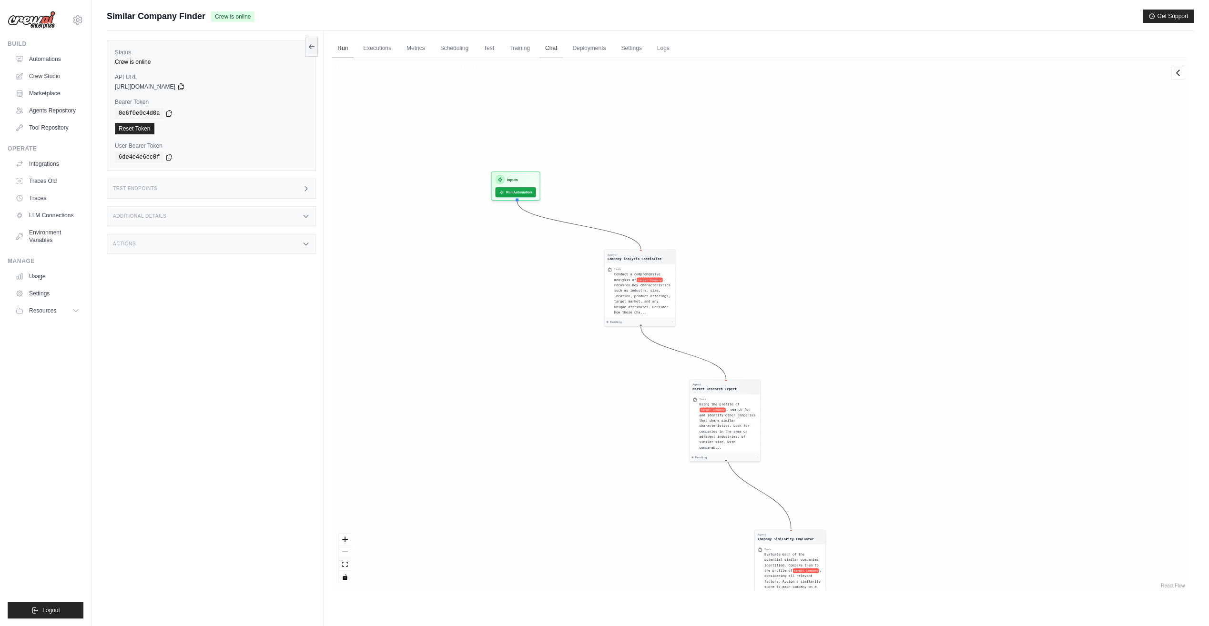
click at [552, 55] on link "Chat" at bounding box center [550, 49] width 23 height 20
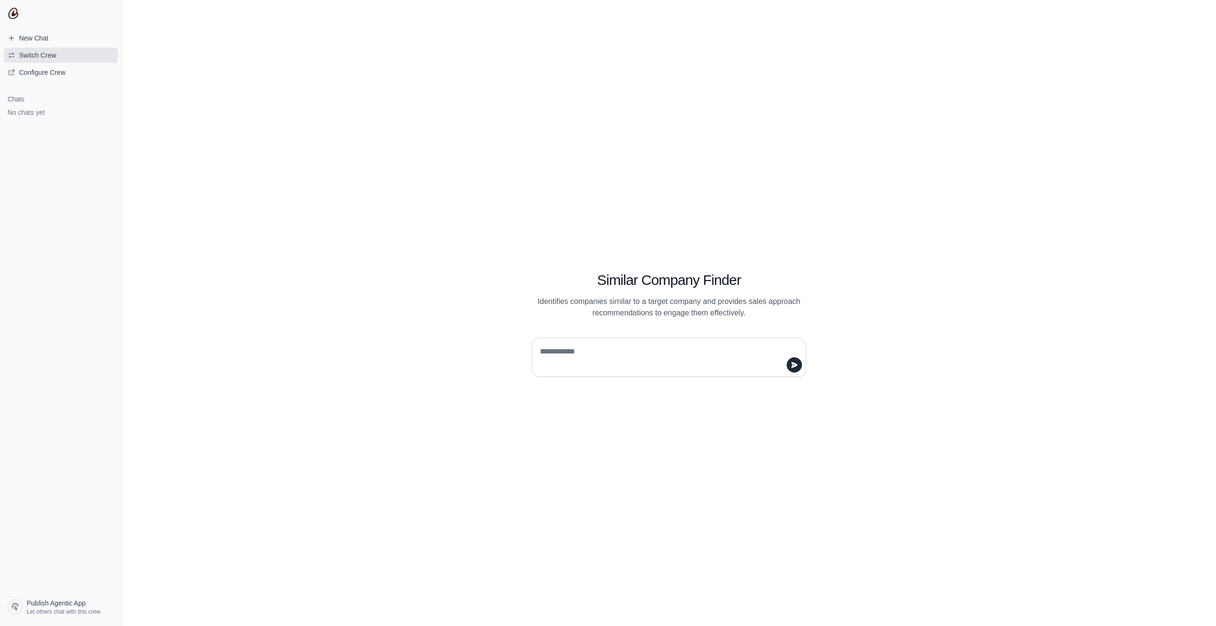
click at [34, 58] on span "Switch Crew" at bounding box center [37, 56] width 37 height 10
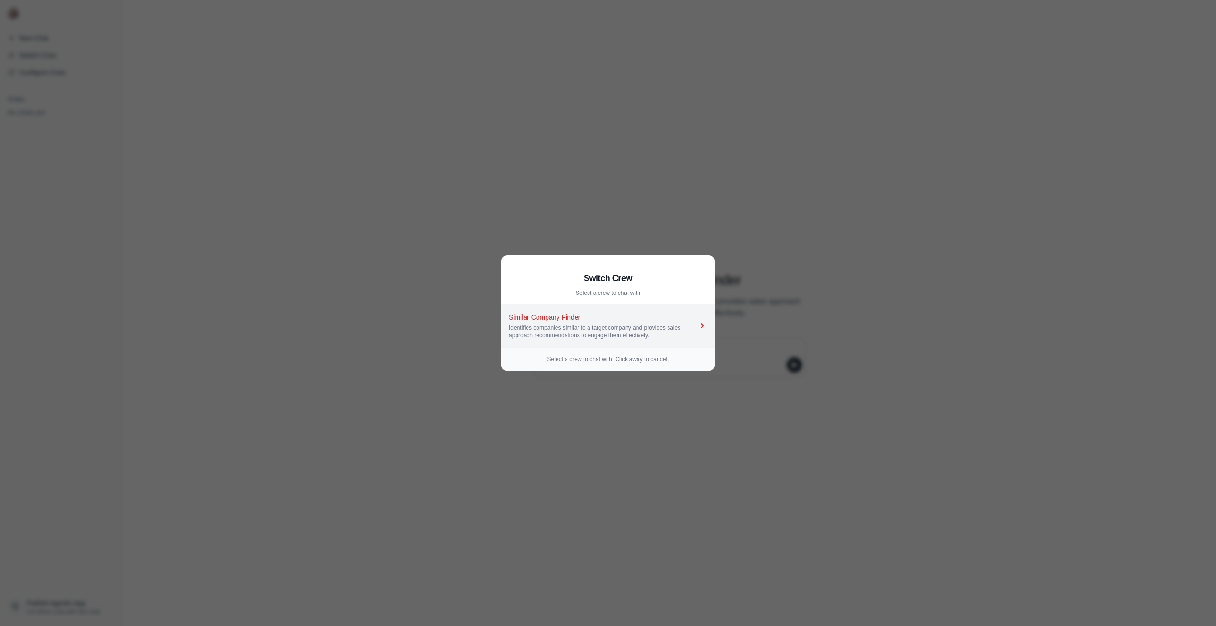
click at [613, 326] on div "Identifies companies similar to a target company and provides sales approach re…" at bounding box center [603, 331] width 189 height 15
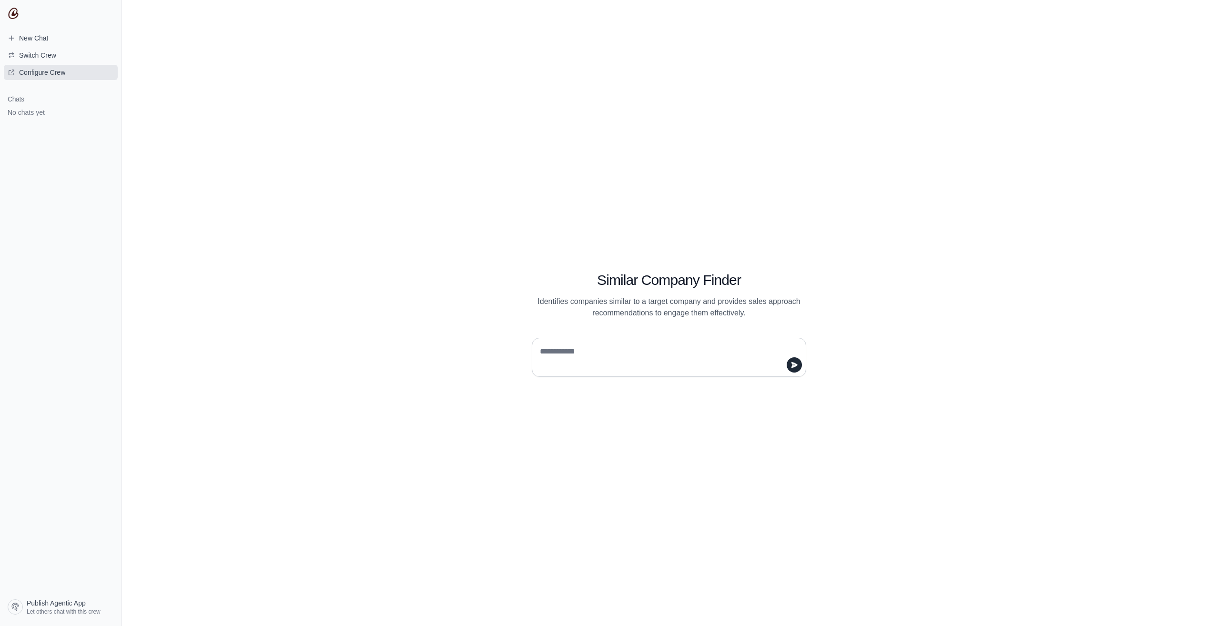
click at [45, 73] on span "Configure Crew" at bounding box center [42, 73] width 46 height 10
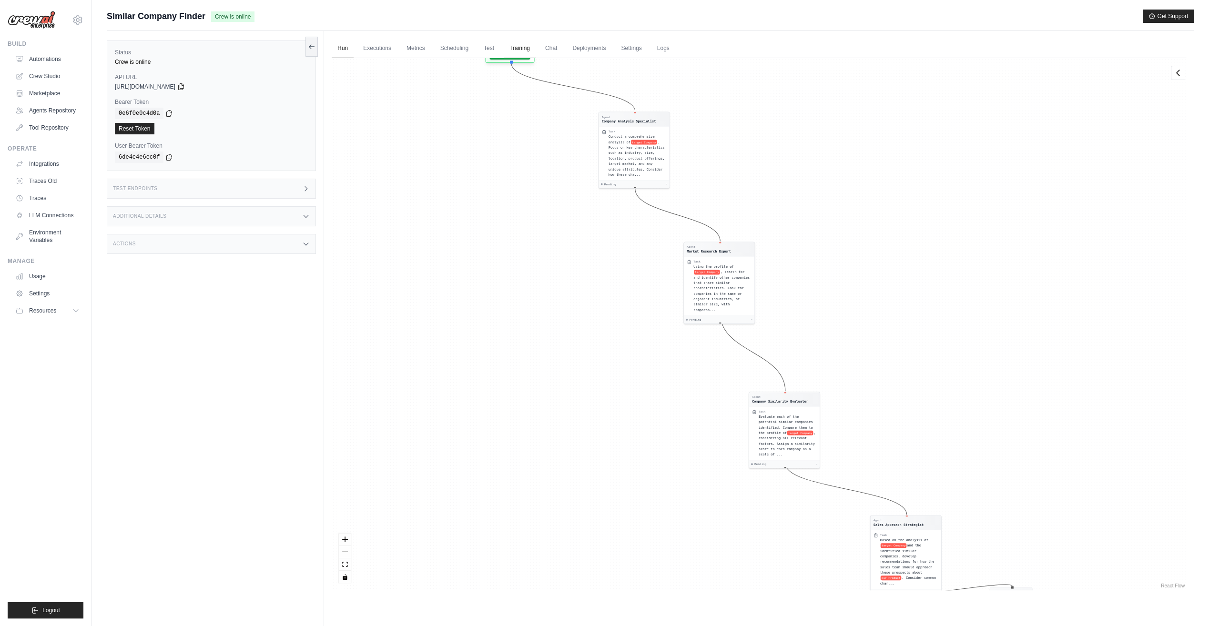
click at [513, 45] on link "Training" at bounding box center [520, 49] width 32 height 20
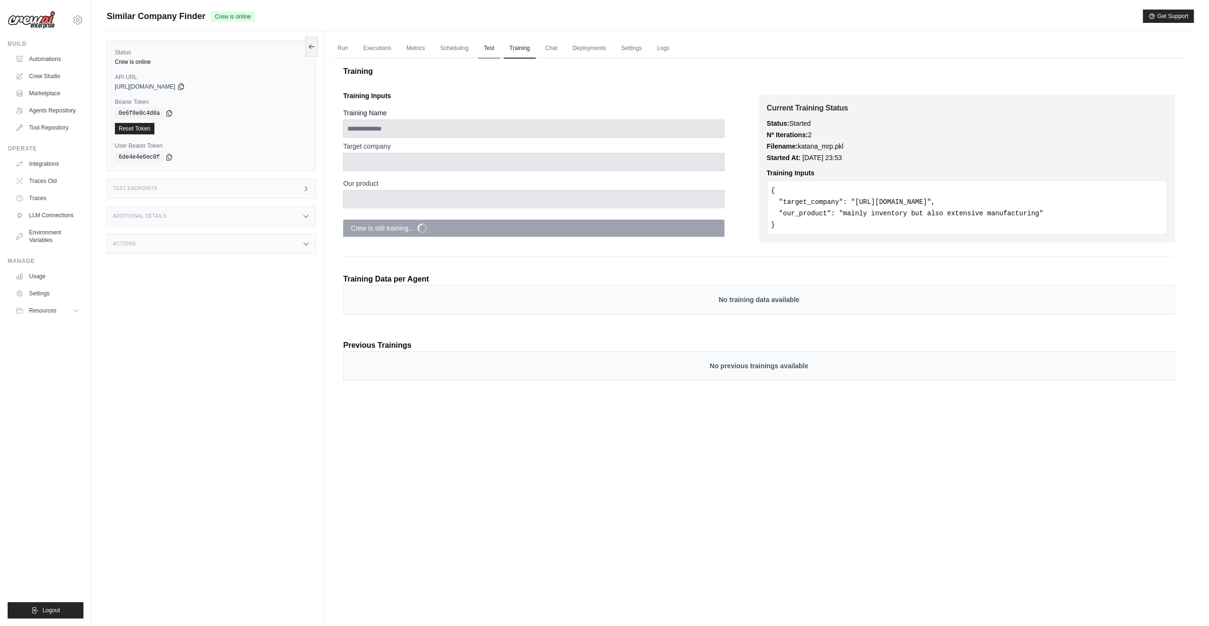
click at [494, 47] on link "Test" at bounding box center [489, 49] width 22 height 20
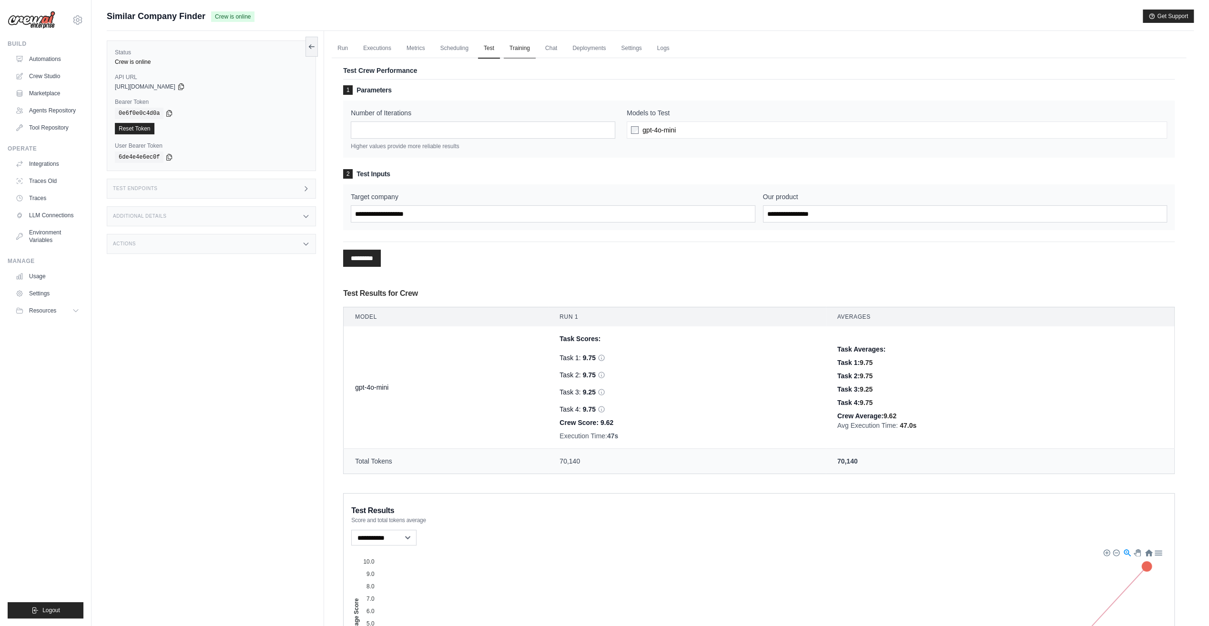
click at [525, 44] on link "Training" at bounding box center [520, 49] width 32 height 20
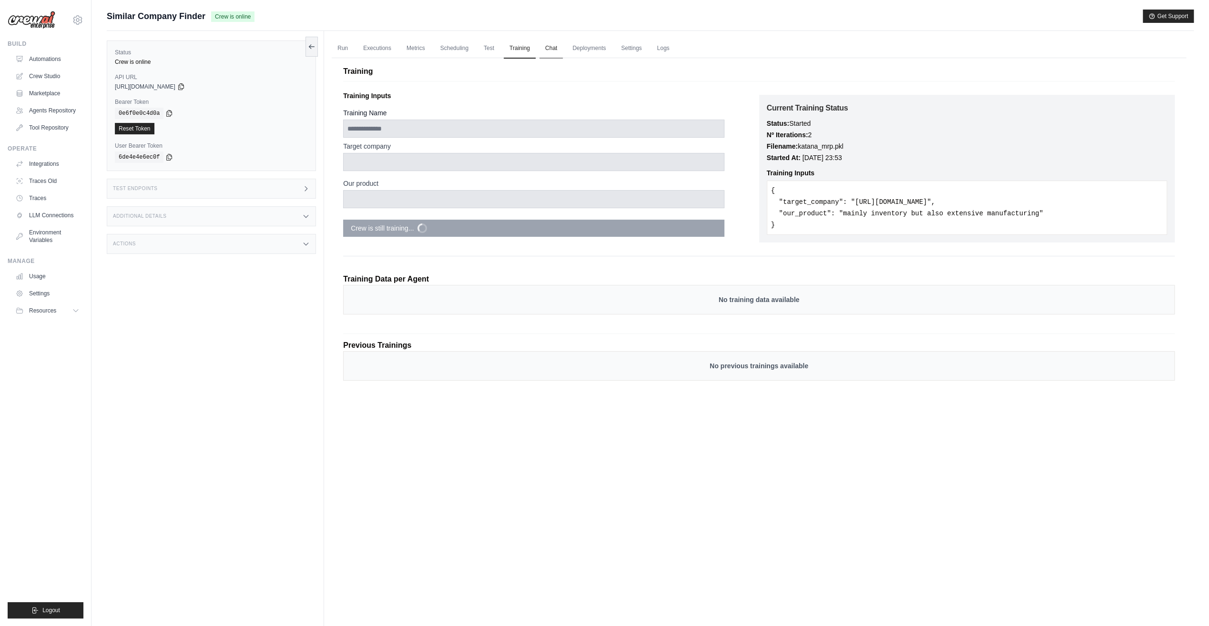
click at [550, 48] on link "Chat" at bounding box center [550, 49] width 23 height 20
click at [43, 109] on link "Agents Repository" at bounding box center [48, 110] width 72 height 15
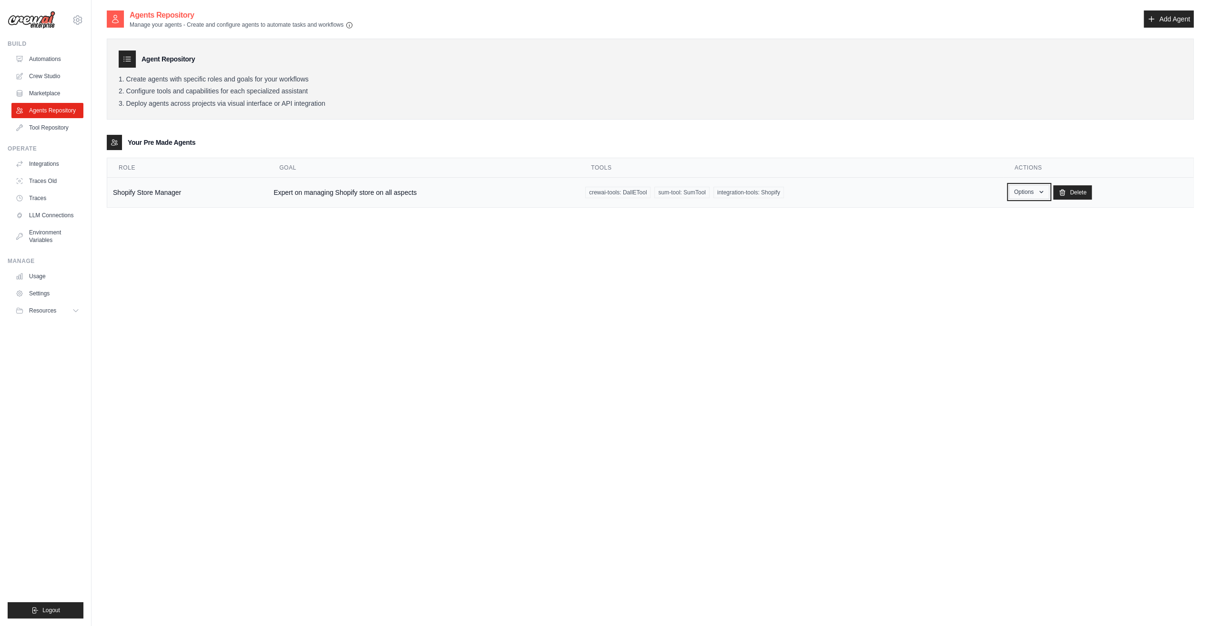
click at [1044, 190] on icon "button" at bounding box center [1041, 192] width 8 height 8
click at [1015, 213] on link "Show" at bounding box center [1015, 213] width 69 height 17
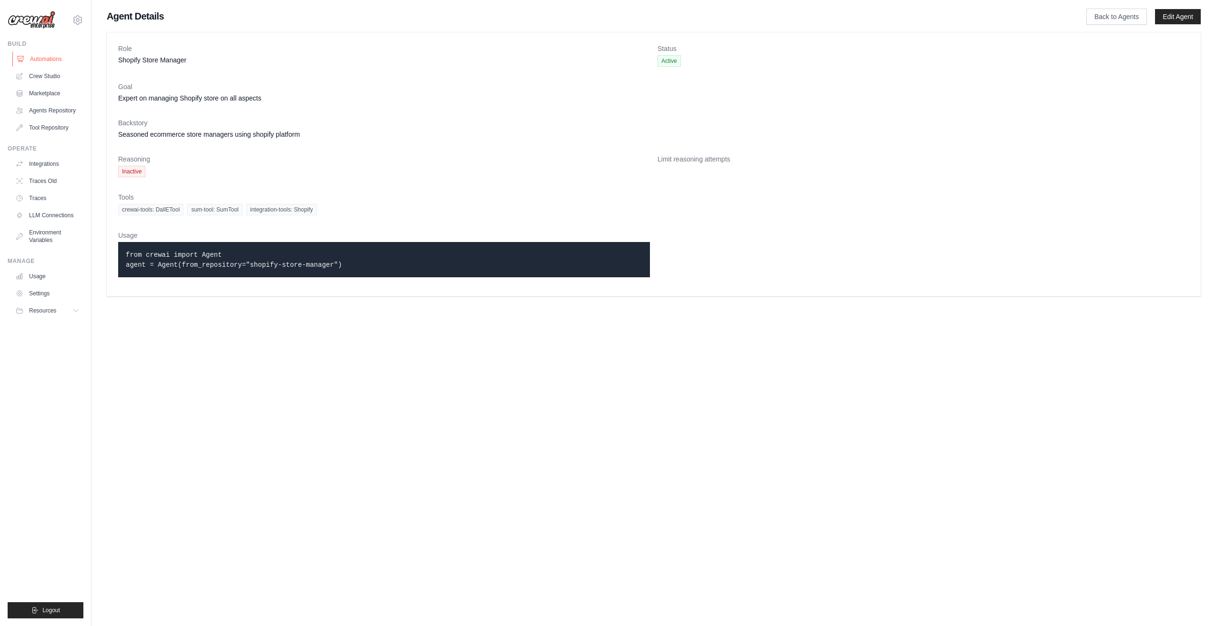
click at [33, 57] on link "Automations" at bounding box center [48, 58] width 72 height 15
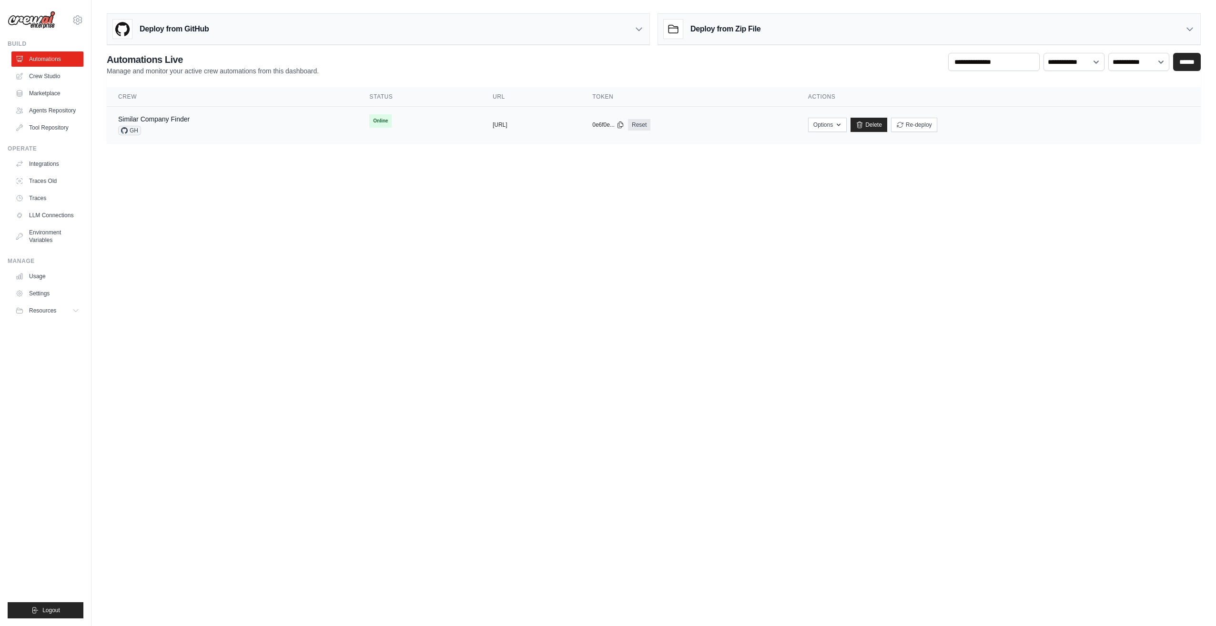
click at [279, 127] on div "Similar Company Finder GH" at bounding box center [232, 124] width 228 height 21
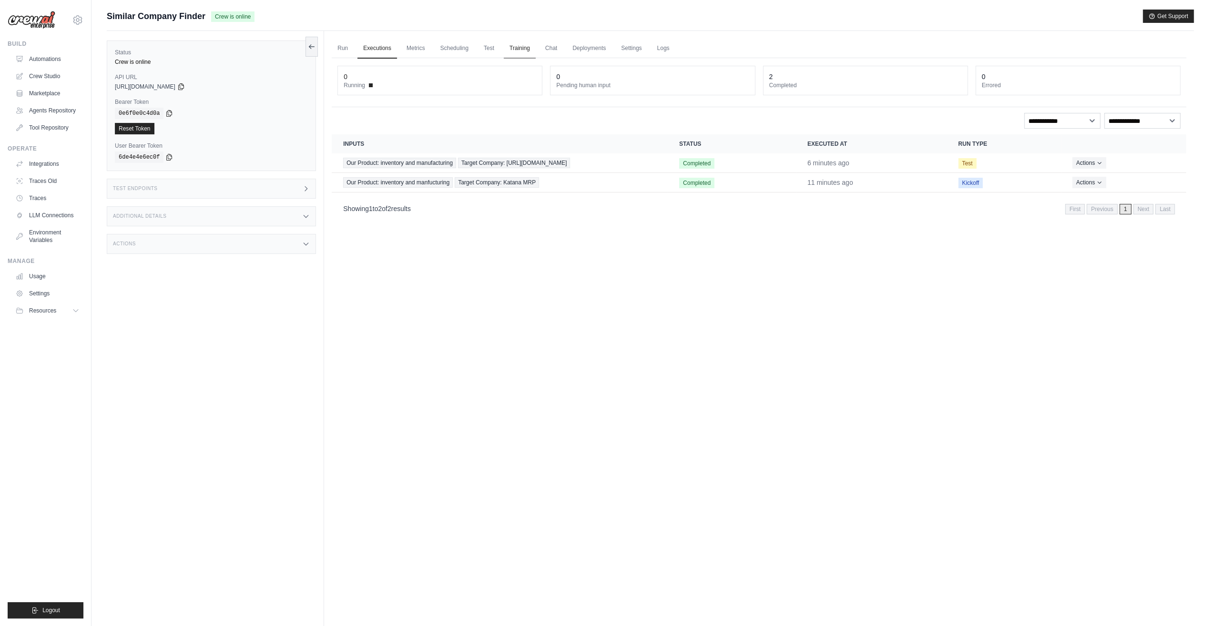
click at [525, 47] on link "Training" at bounding box center [520, 49] width 32 height 20
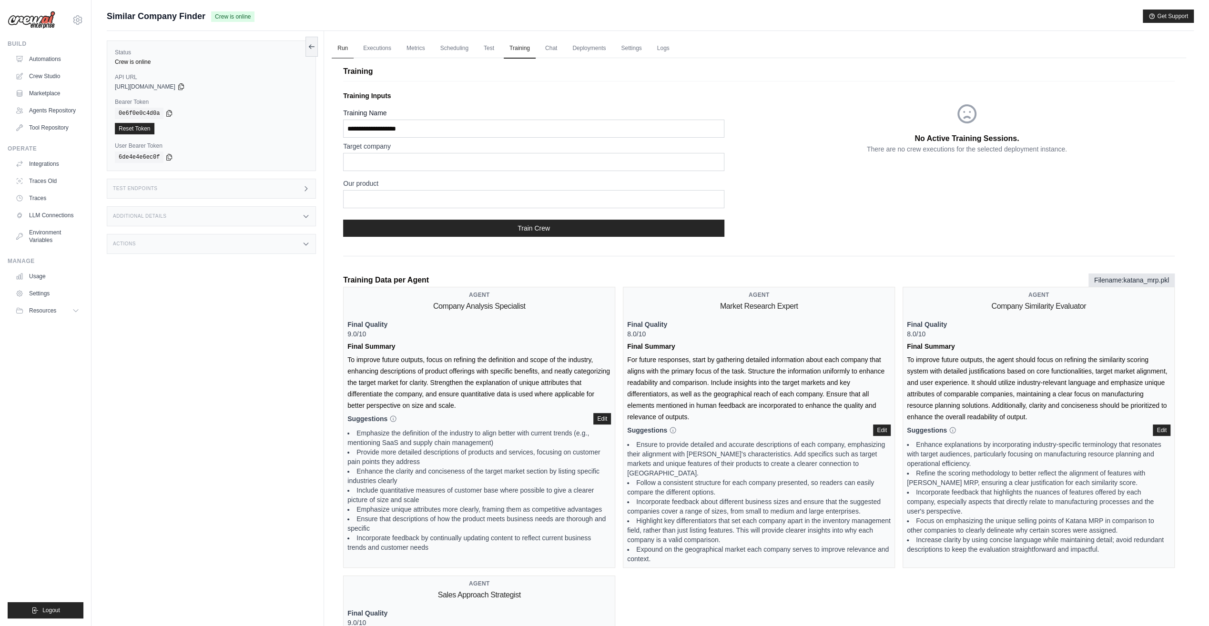
click at [337, 48] on link "Run" at bounding box center [343, 49] width 22 height 20
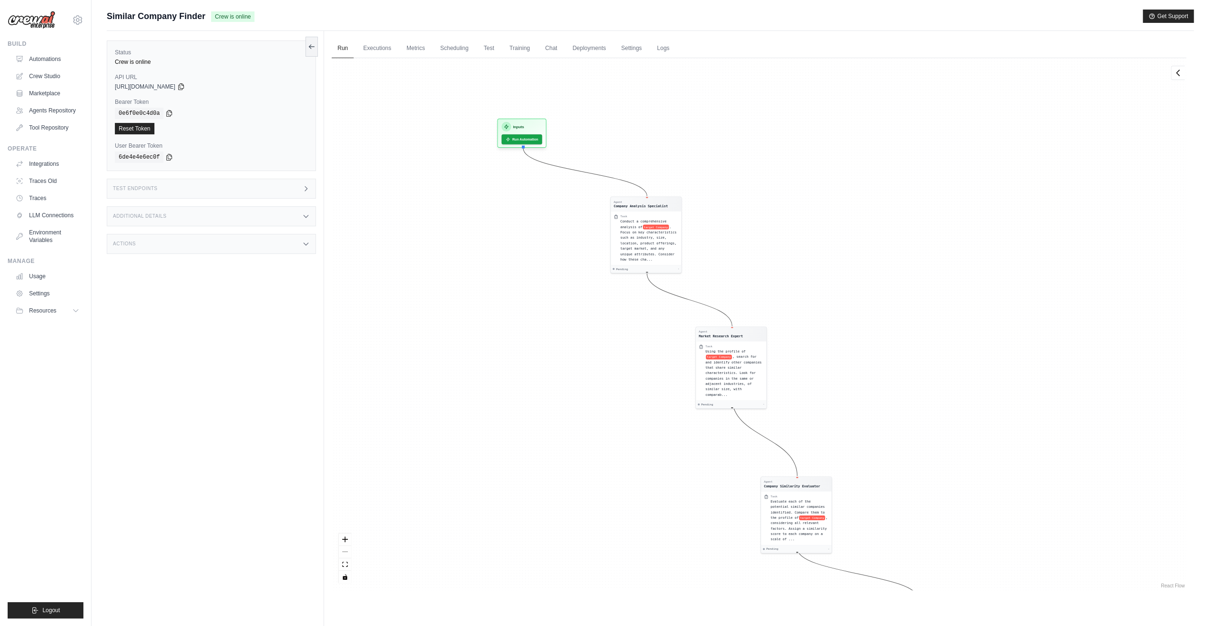
drag, startPoint x: 505, startPoint y: 168, endPoint x: 517, endPoint y: 281, distance: 113.6
click at [517, 281] on div "Agent Company Analysis Specialist Task Conduct a comprehensive analysis of targ…" at bounding box center [759, 324] width 854 height 532
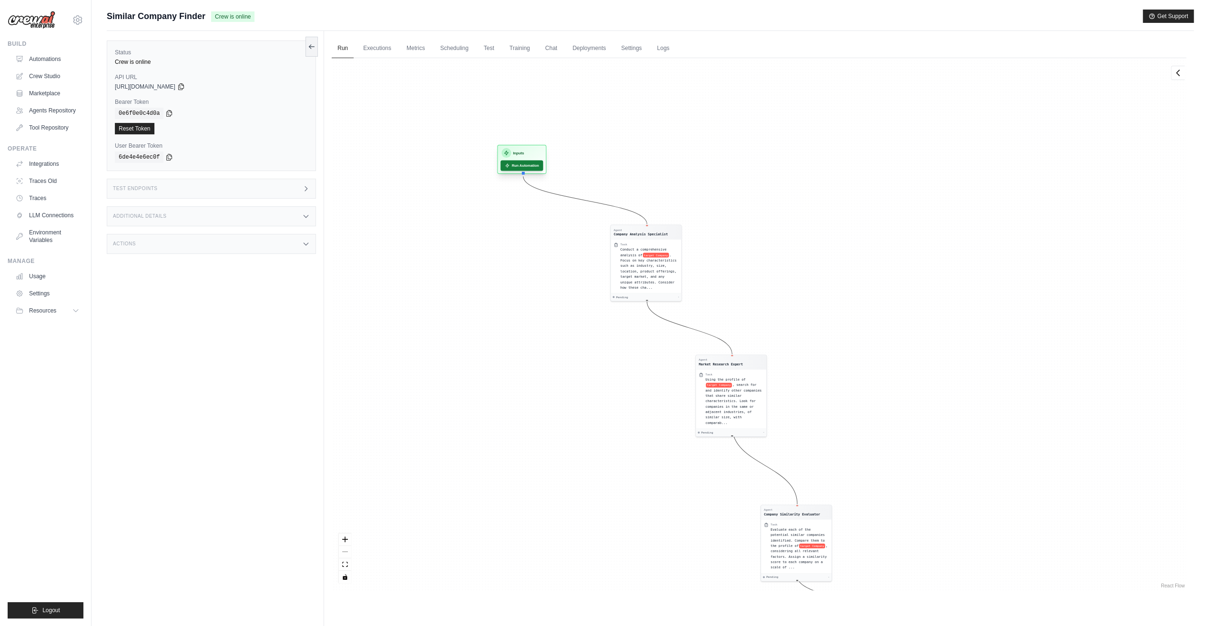
click at [519, 163] on button "Run Automation" at bounding box center [521, 166] width 42 height 10
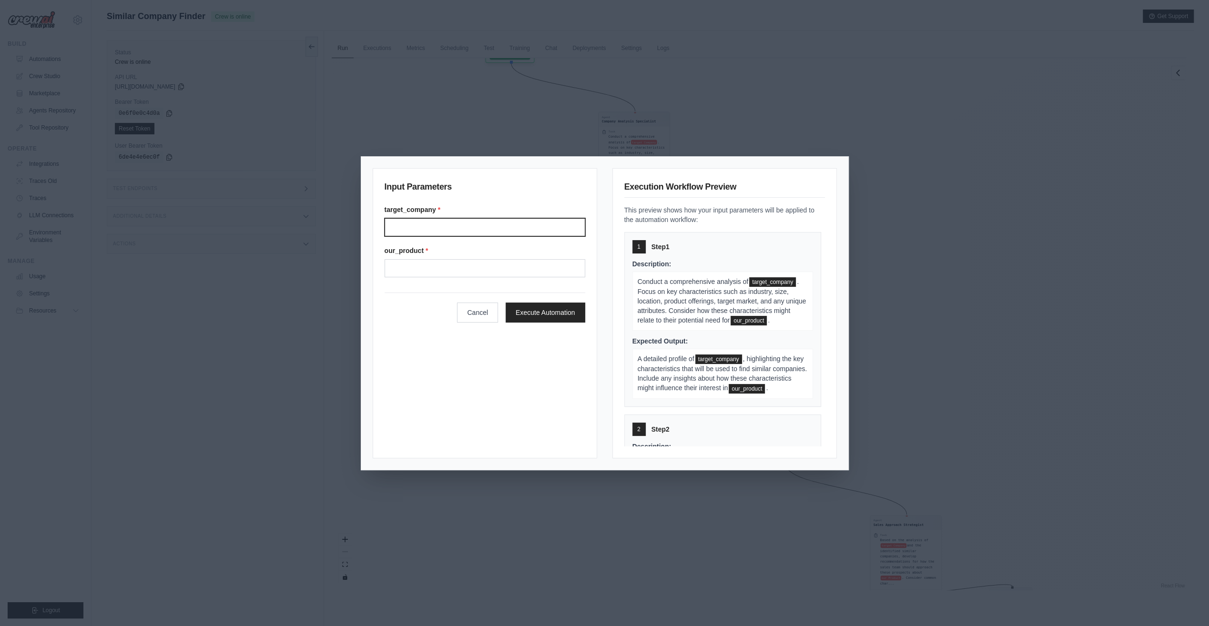
click at [452, 225] on input "Target company" at bounding box center [485, 227] width 201 height 18
paste input "**********"
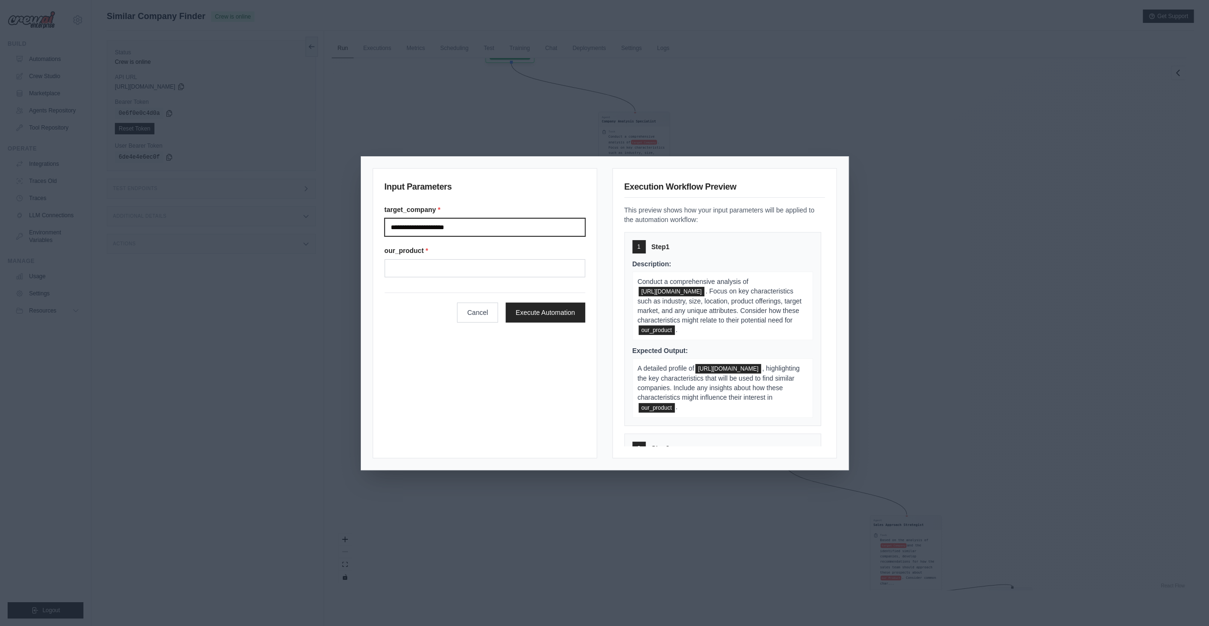
type input "**********"
click at [412, 272] on input "Our product" at bounding box center [485, 268] width 201 height 18
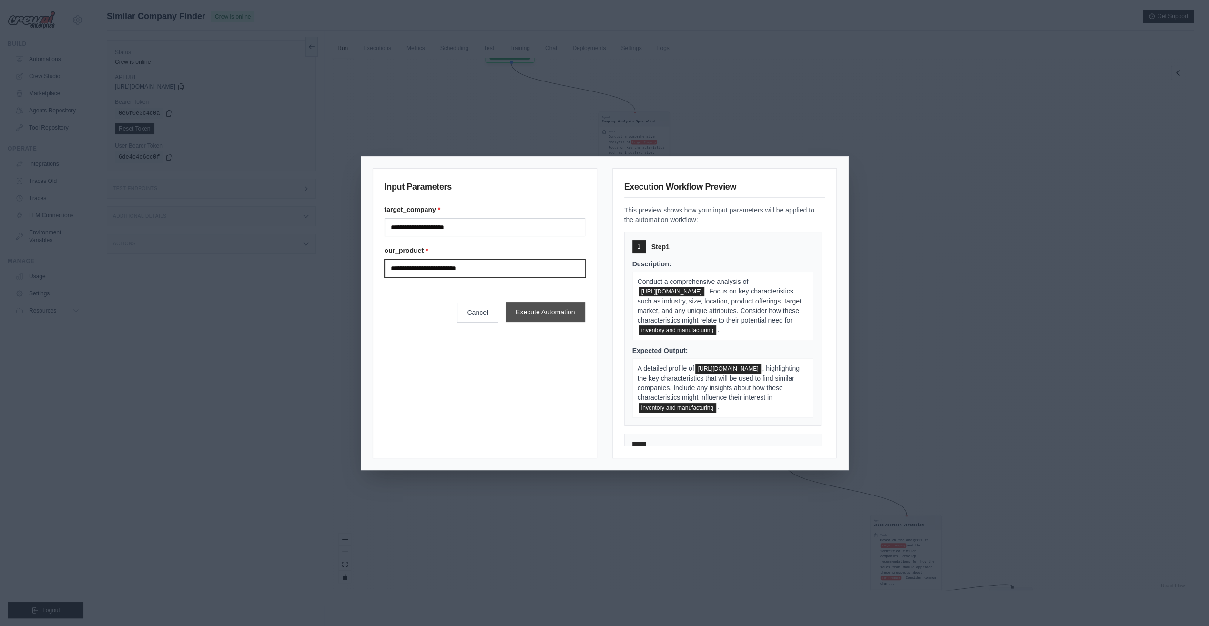
type input "**********"
click at [549, 314] on button "Execute Automation" at bounding box center [546, 312] width 80 height 20
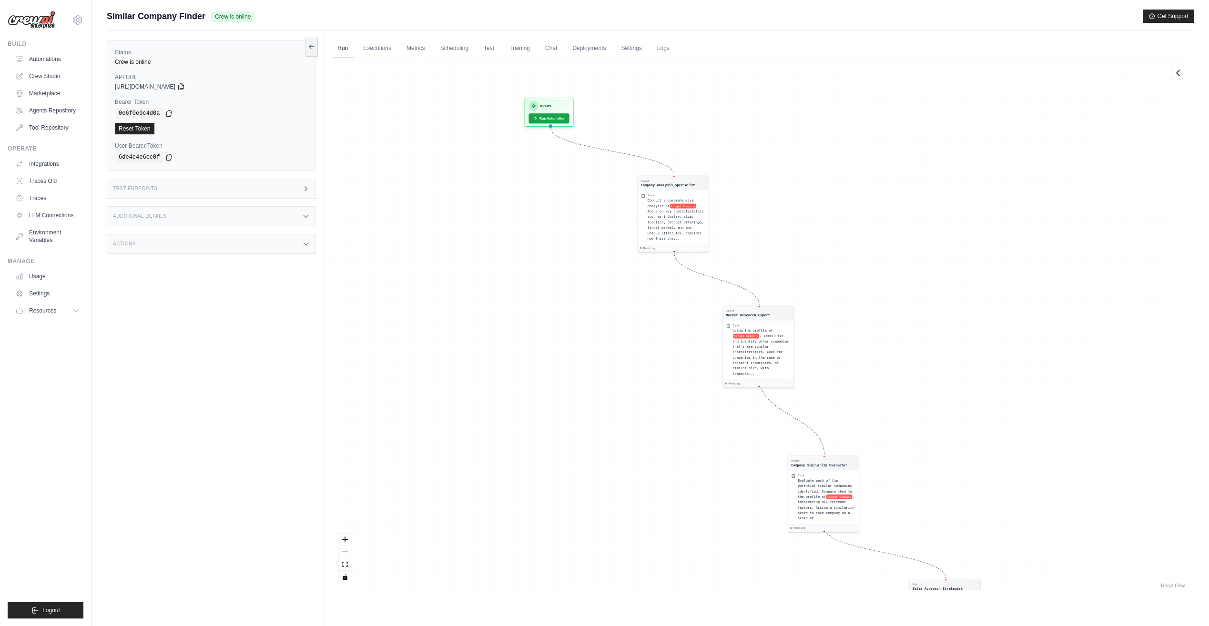
drag, startPoint x: 808, startPoint y: 170, endPoint x: 856, endPoint y: 249, distance: 92.3
click at [856, 249] on div "Agent Company Analysis Specialist Task Conduct a comprehensive analysis of targ…" at bounding box center [759, 324] width 854 height 532
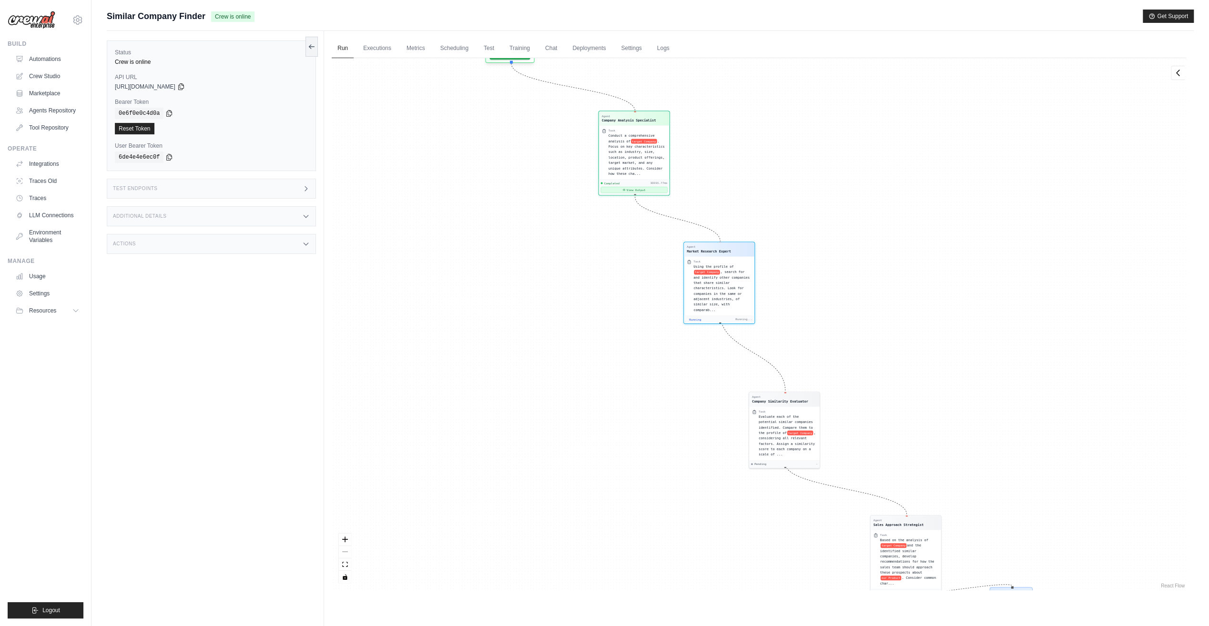
click at [641, 188] on button "View Output" at bounding box center [634, 190] width 67 height 6
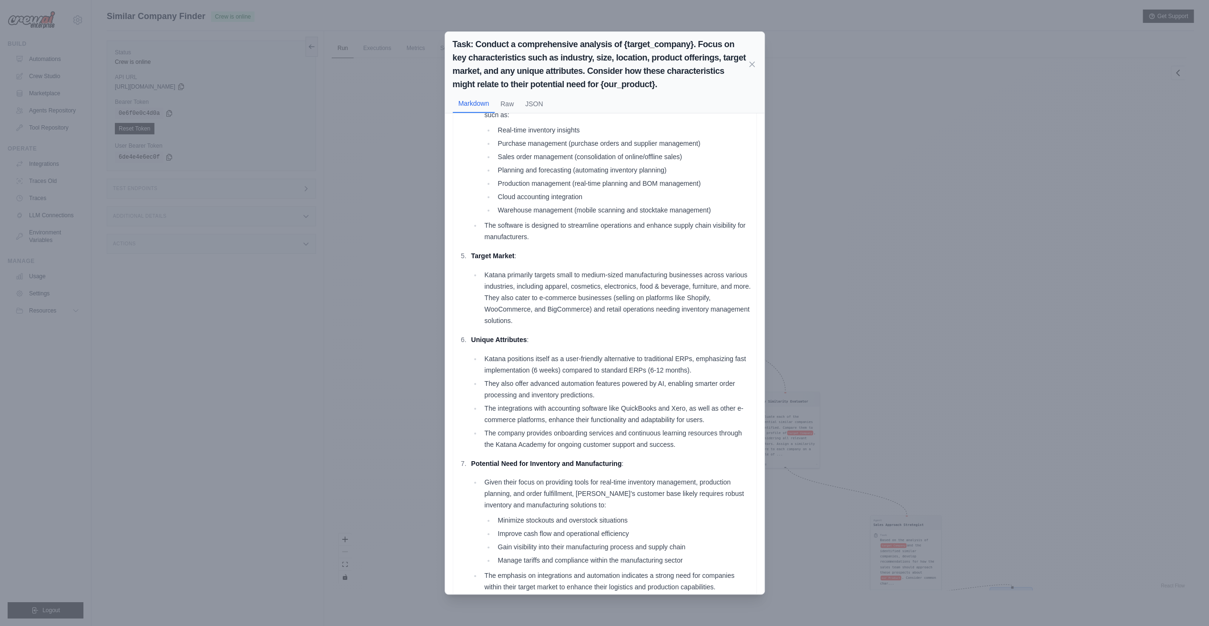
scroll to position [291, 0]
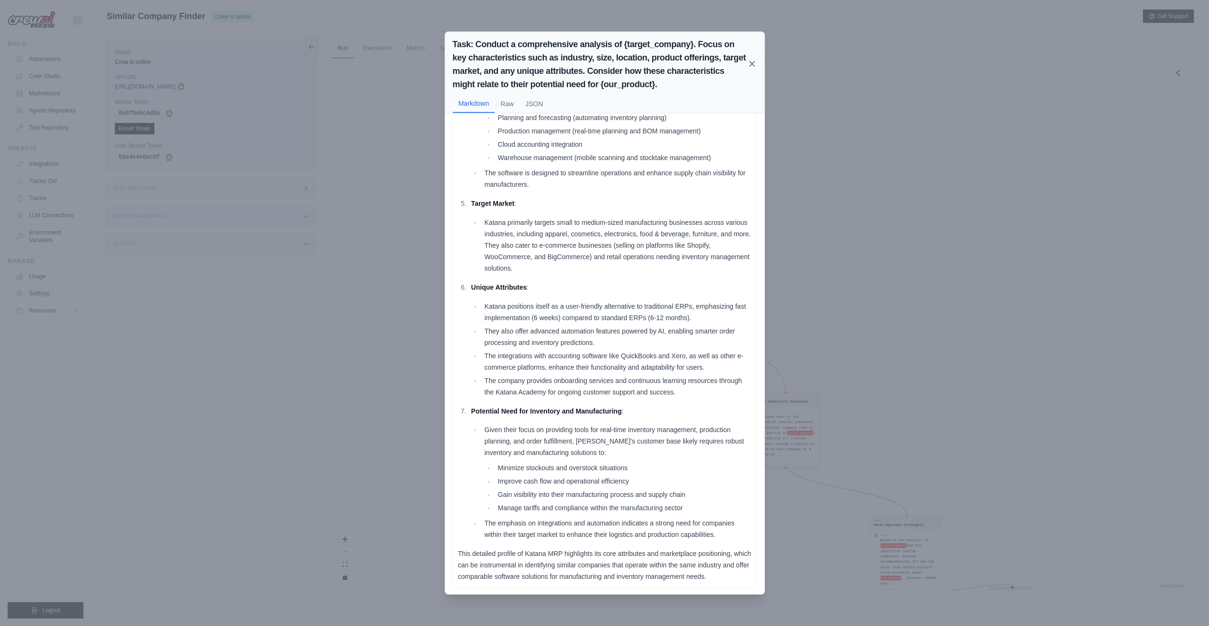
click at [751, 63] on icon at bounding box center [752, 64] width 10 height 10
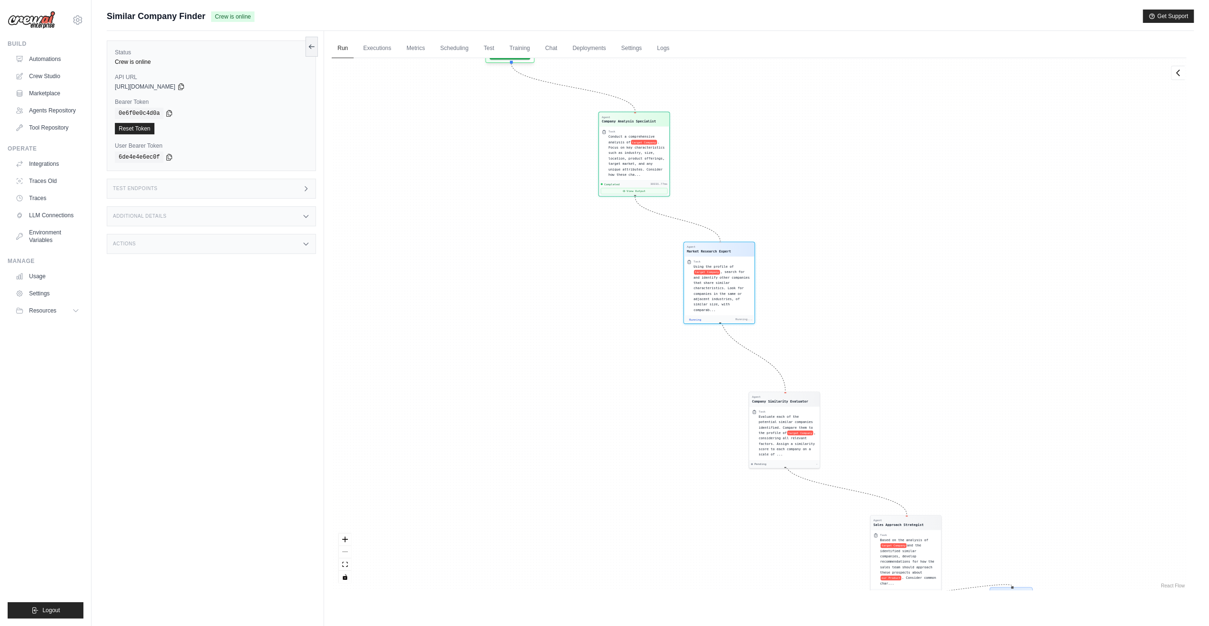
scroll to position [53, 0]
click at [724, 322] on button "View Output" at bounding box center [719, 325] width 67 height 6
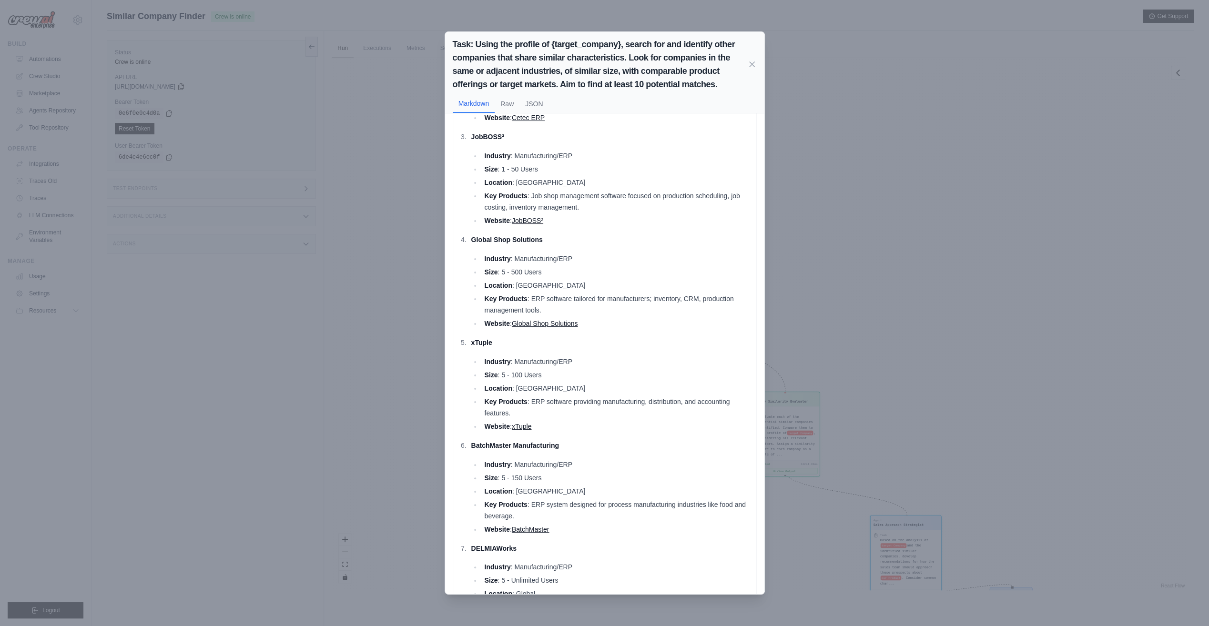
scroll to position [0, 0]
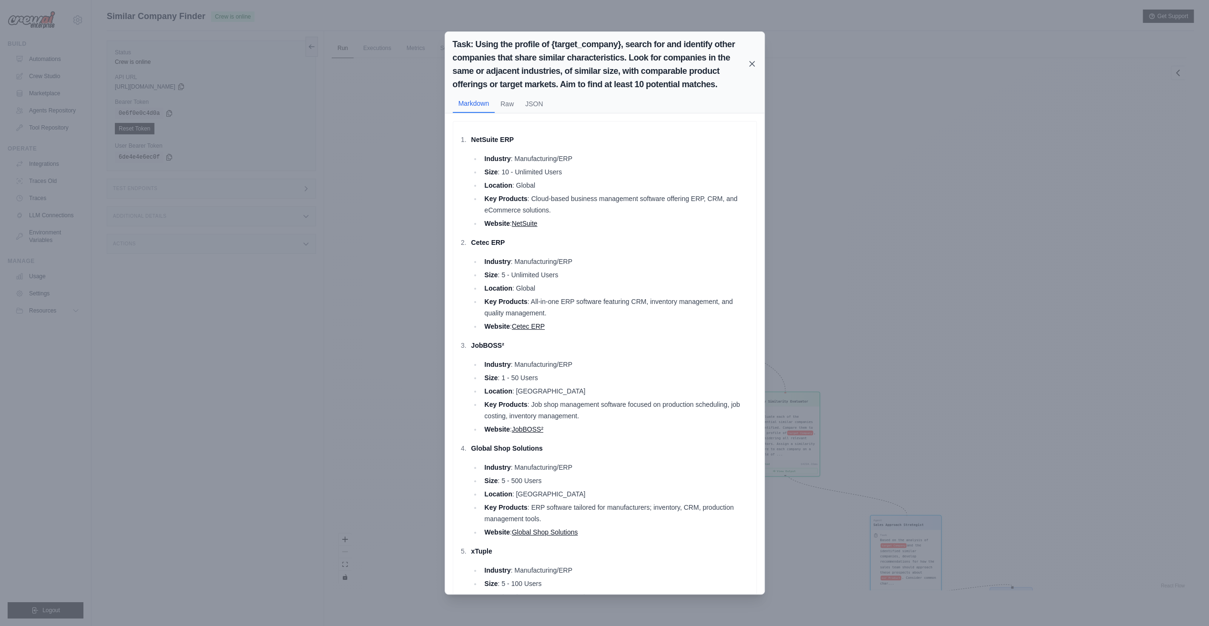
click at [752, 59] on icon at bounding box center [752, 64] width 10 height 10
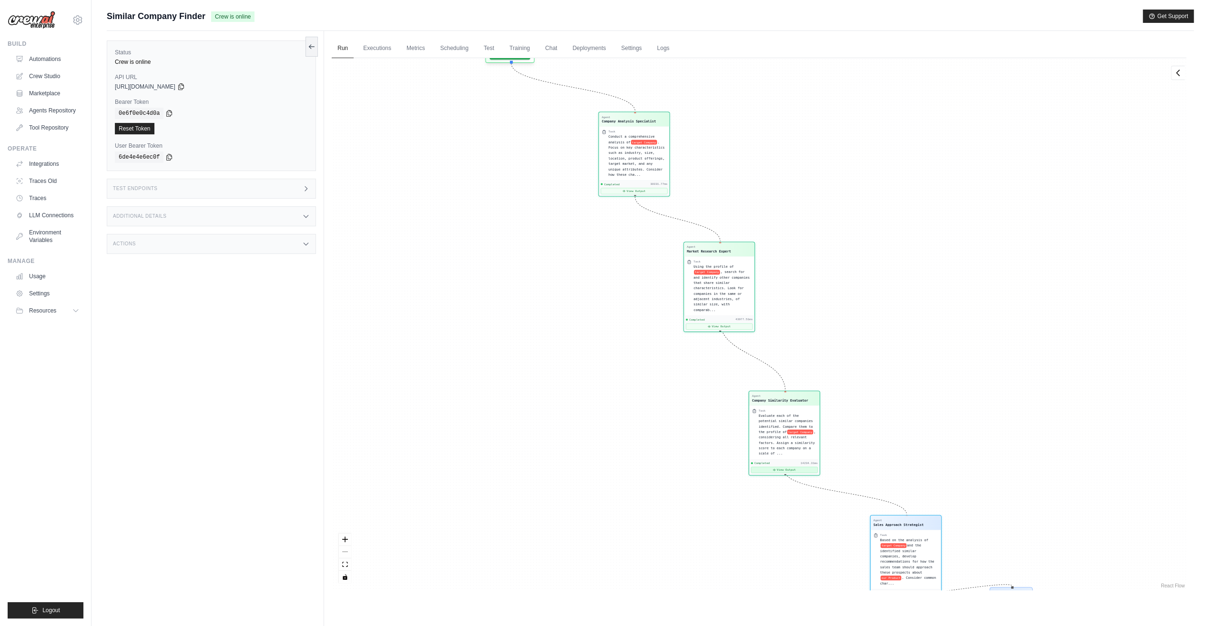
click at [797, 467] on button "View Output" at bounding box center [784, 470] width 67 height 6
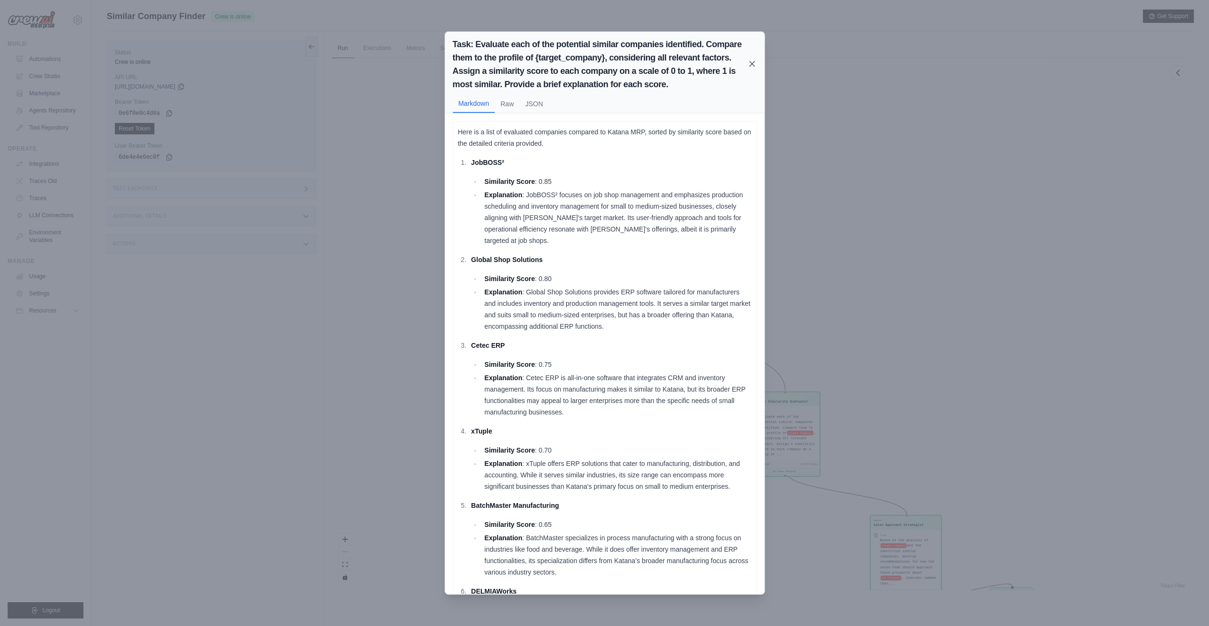
click at [751, 63] on icon at bounding box center [752, 63] width 5 height 5
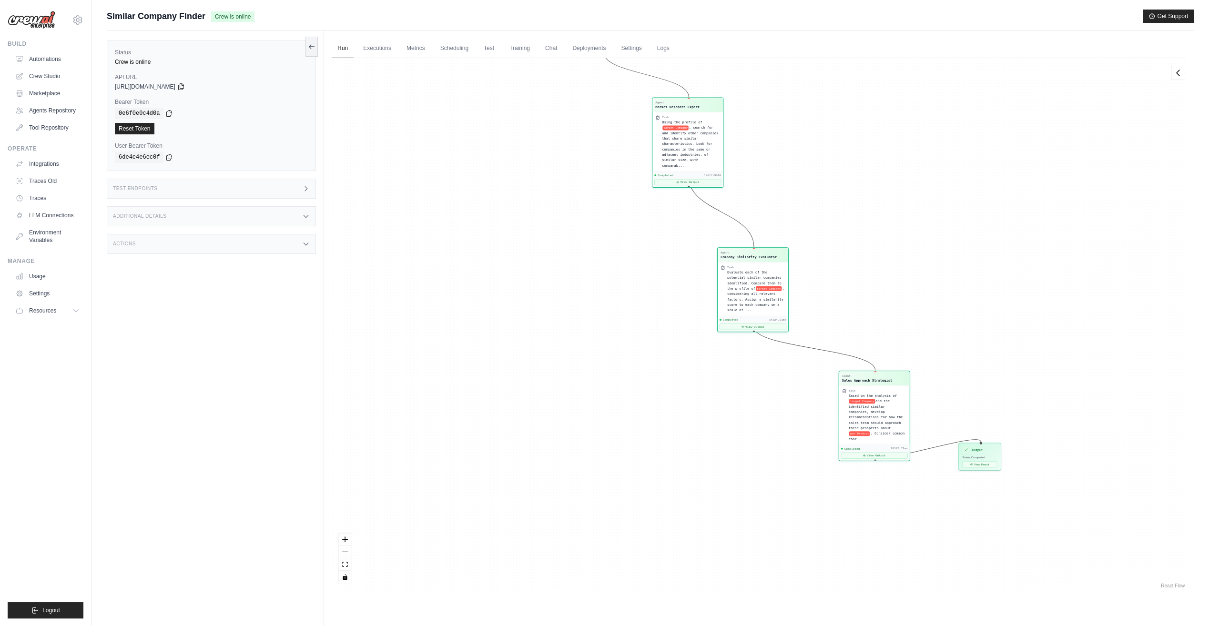
drag, startPoint x: 1007, startPoint y: 462, endPoint x: 941, endPoint y: 226, distance: 245.1
click at [941, 226] on div "Agent Company Analysis Specialist Task Conduct a comprehensive analysis of targ…" at bounding box center [759, 324] width 854 height 532
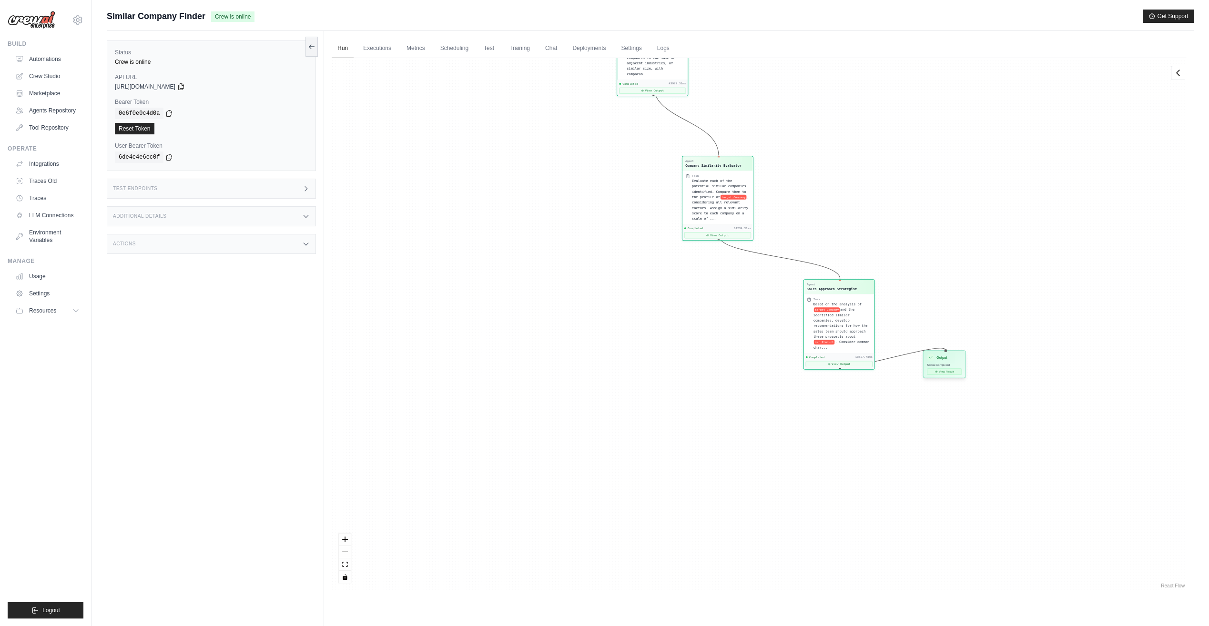
click at [951, 373] on button "View Result" at bounding box center [944, 371] width 35 height 6
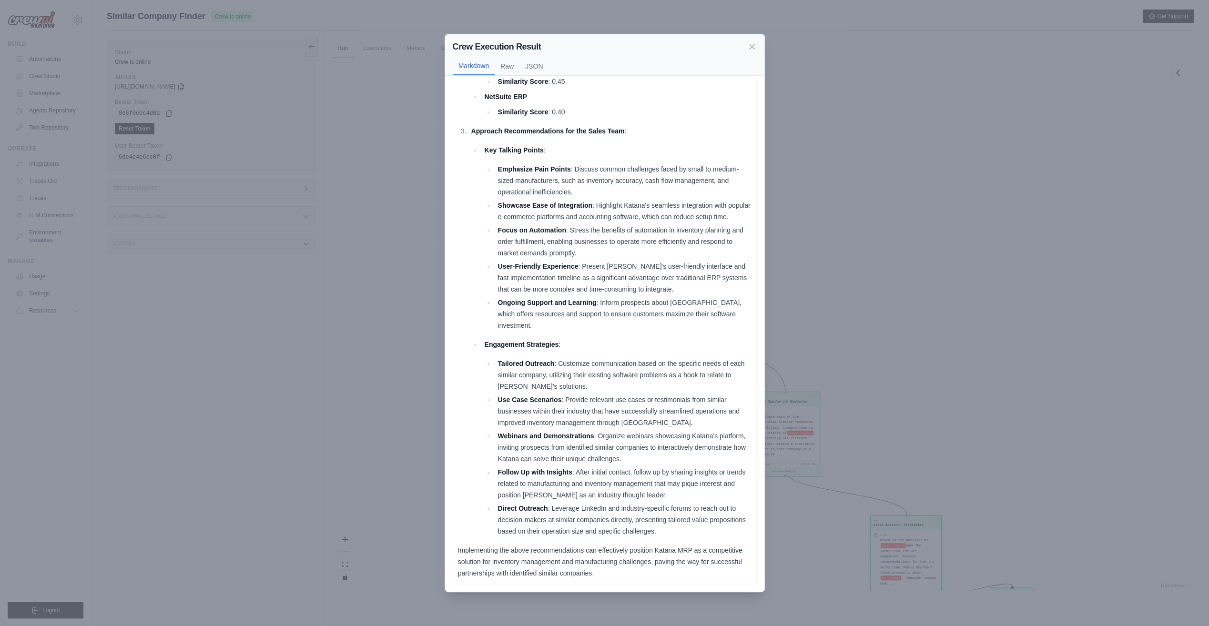
scroll to position [546, 0]
click at [749, 42] on icon at bounding box center [752, 46] width 10 height 10
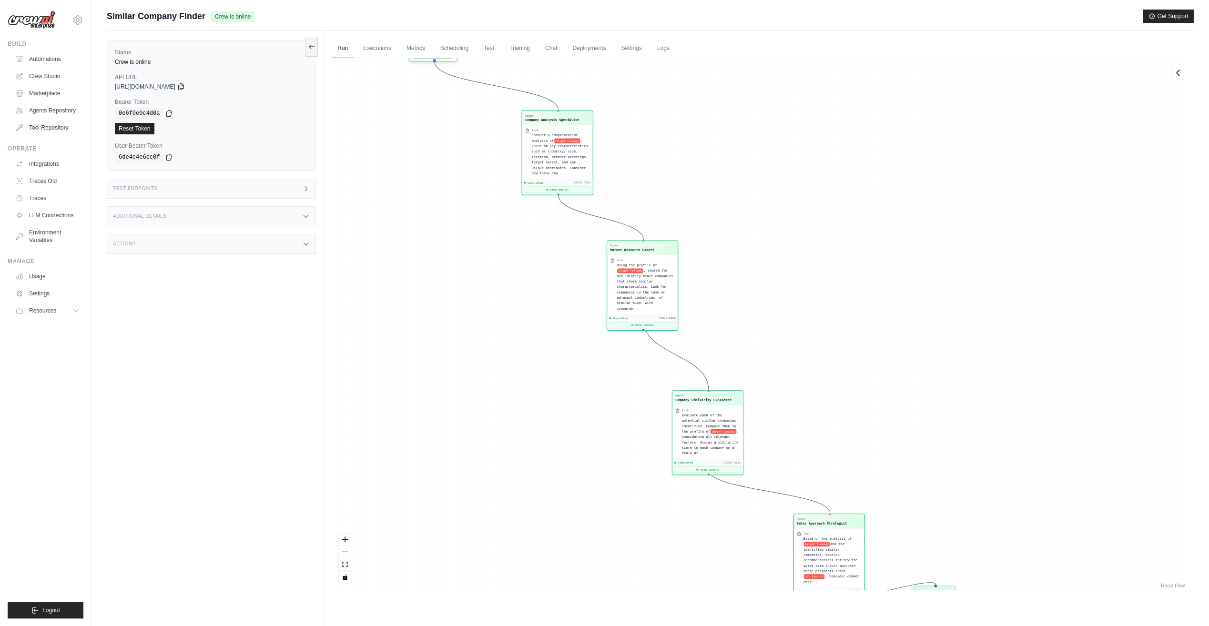
drag, startPoint x: 809, startPoint y: 174, endPoint x: 718, endPoint y: 149, distance: 94.5
click at [718, 150] on div "Agent Company Analysis Specialist Task Conduct a comprehensive analysis of targ…" at bounding box center [759, 324] width 854 height 532
